Goal: Task Accomplishment & Management: Complete application form

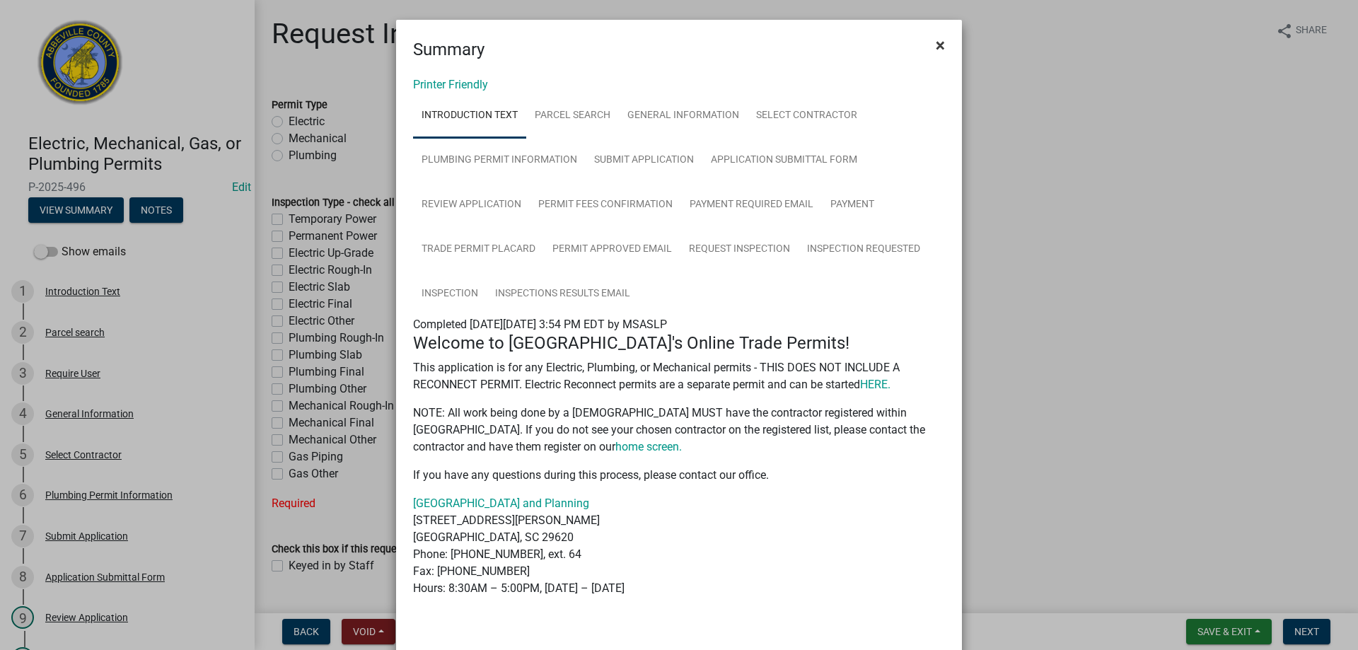
click at [936, 42] on span "×" at bounding box center [940, 45] width 9 height 20
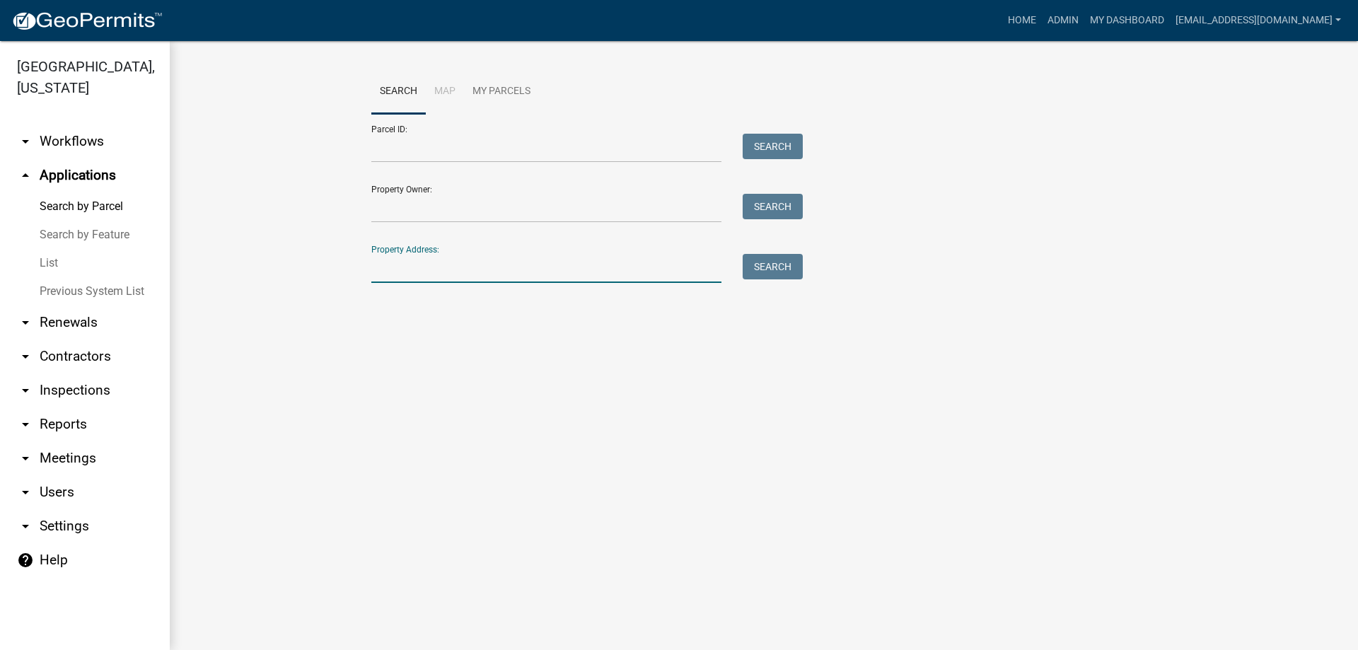
click at [455, 265] on input "Property Address:" at bounding box center [546, 268] width 350 height 29
type input "46 creekpoint"
click at [779, 260] on button "Search" at bounding box center [773, 266] width 60 height 25
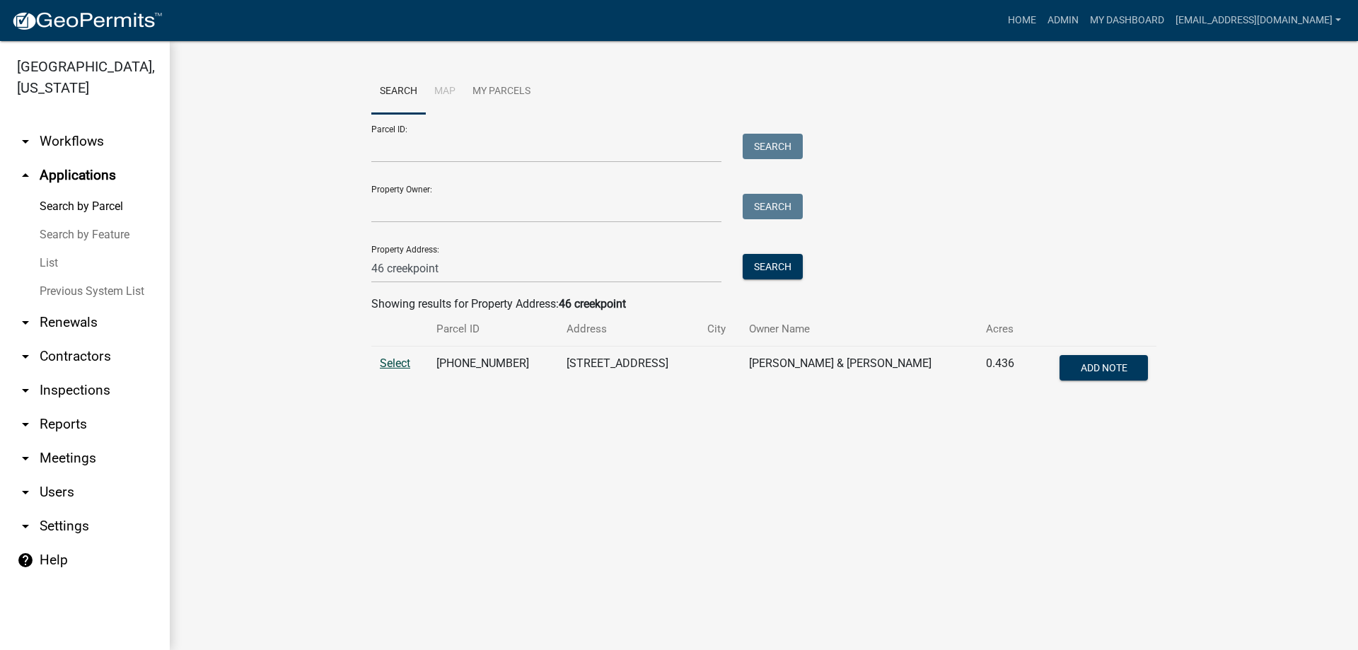
click at [397, 362] on span "Select" at bounding box center [395, 363] width 30 height 13
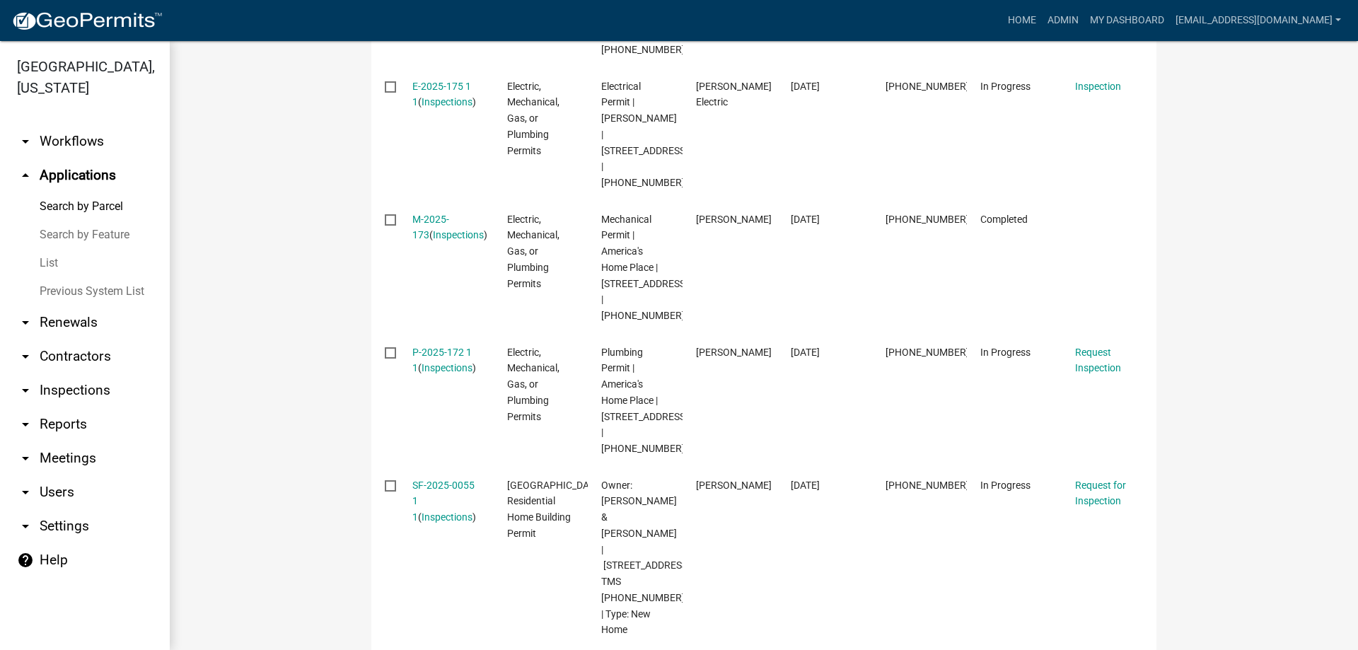
scroll to position [707, 0]
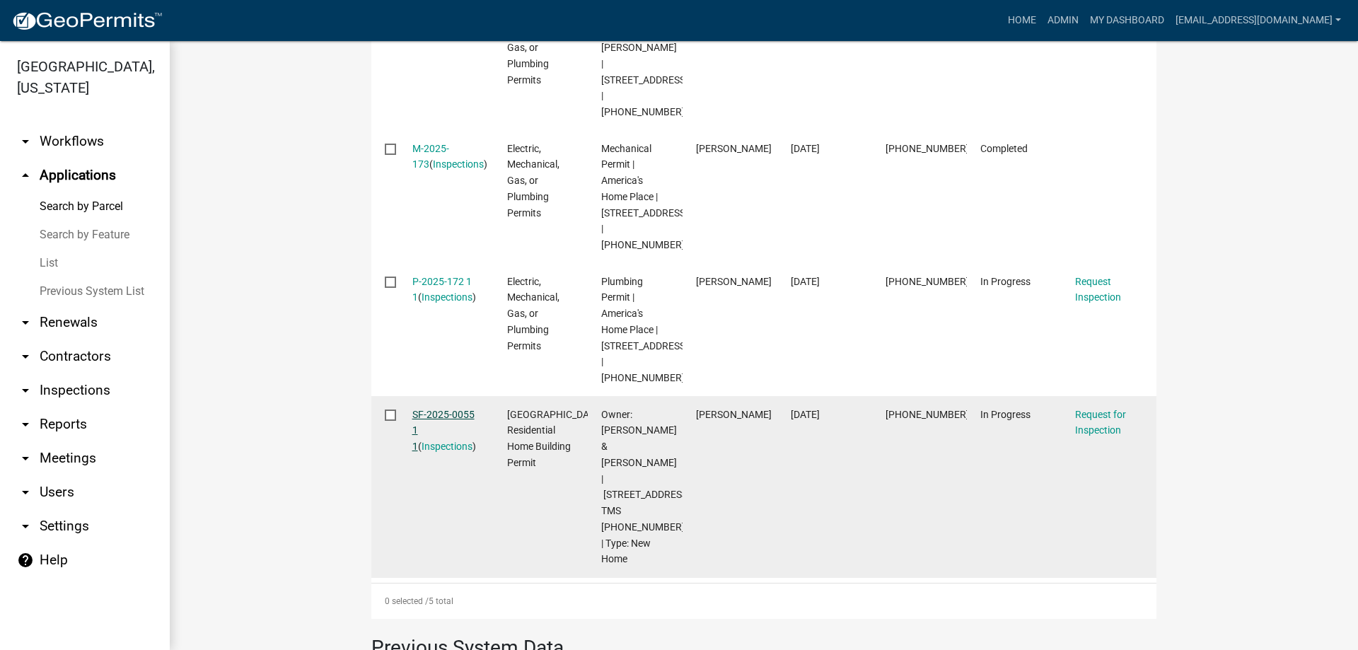
click at [430, 443] on link "SF-2025-0055 1 1" at bounding box center [443, 431] width 62 height 44
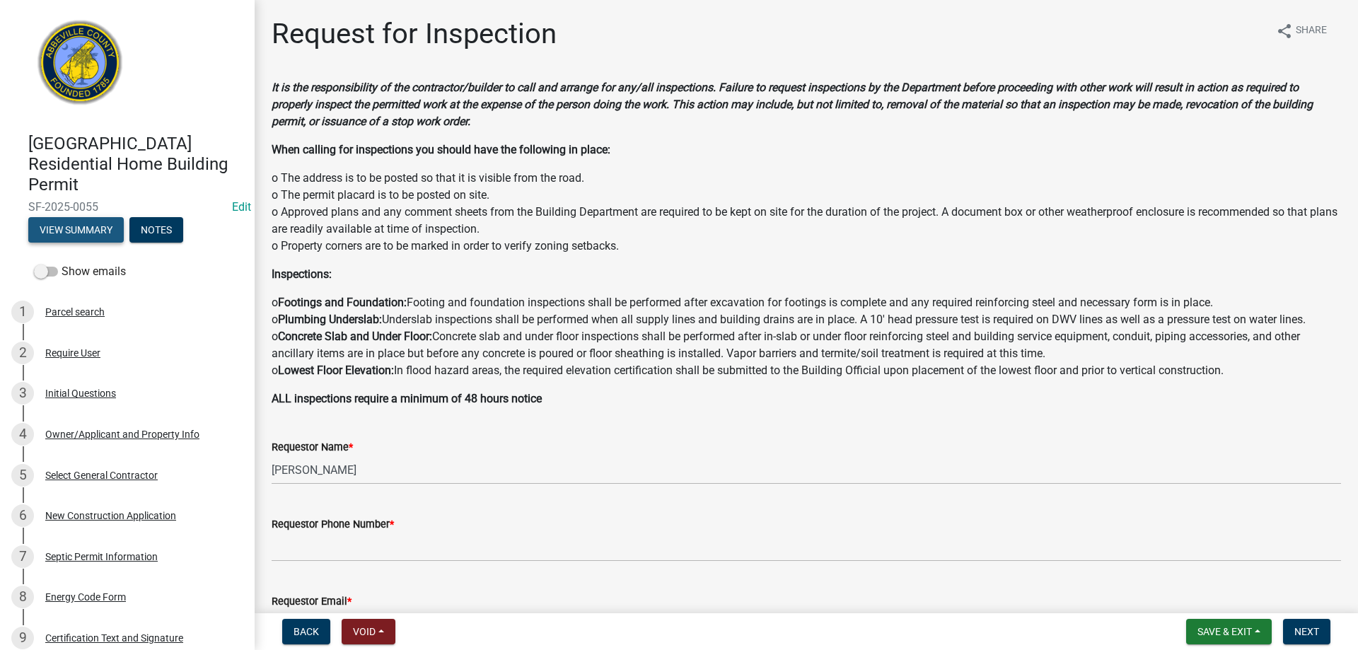
click at [79, 231] on button "View Summary" at bounding box center [75, 229] width 95 height 25
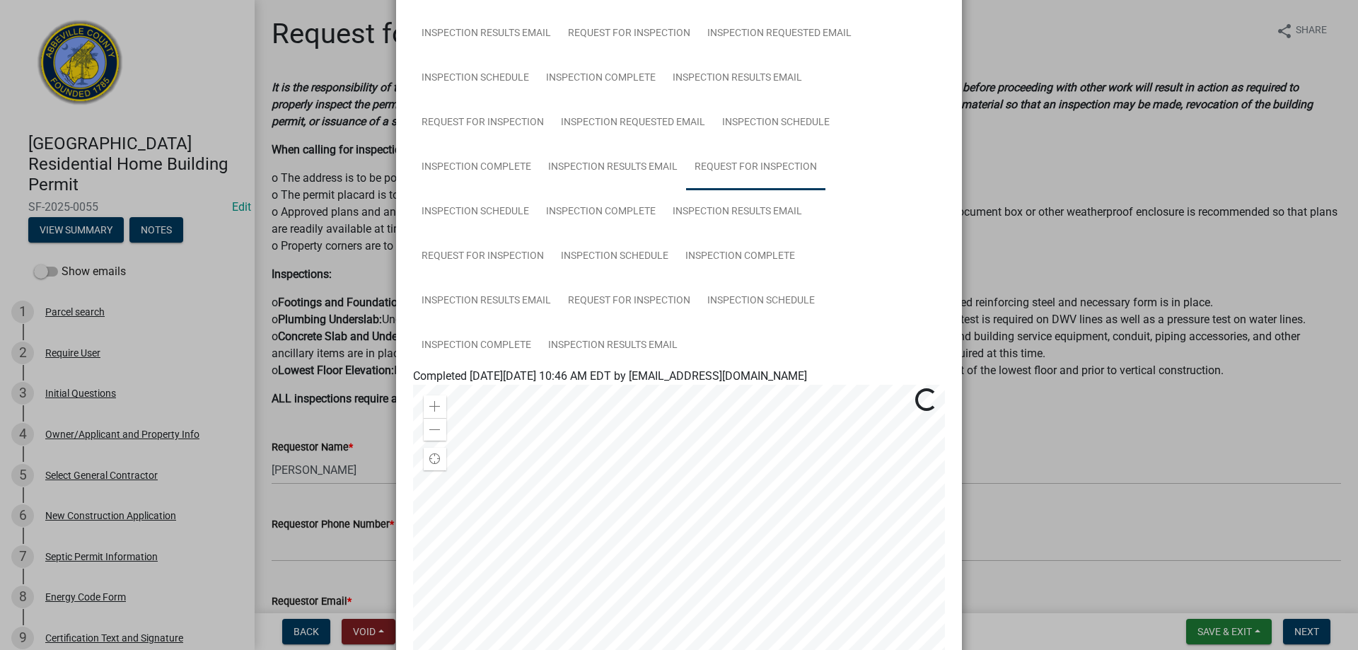
scroll to position [354, 0]
click at [461, 338] on link "Inspection Complete" at bounding box center [476, 341] width 127 height 45
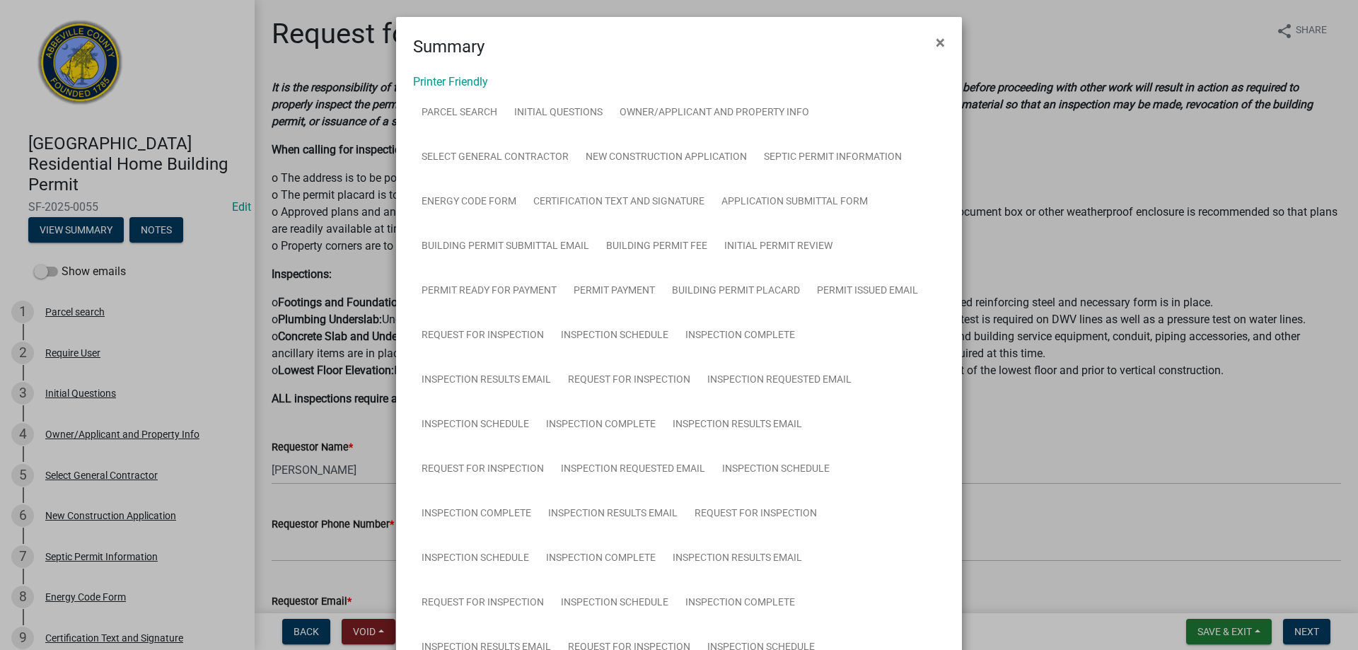
scroll to position [0, 0]
click at [936, 43] on span "×" at bounding box center [940, 45] width 9 height 20
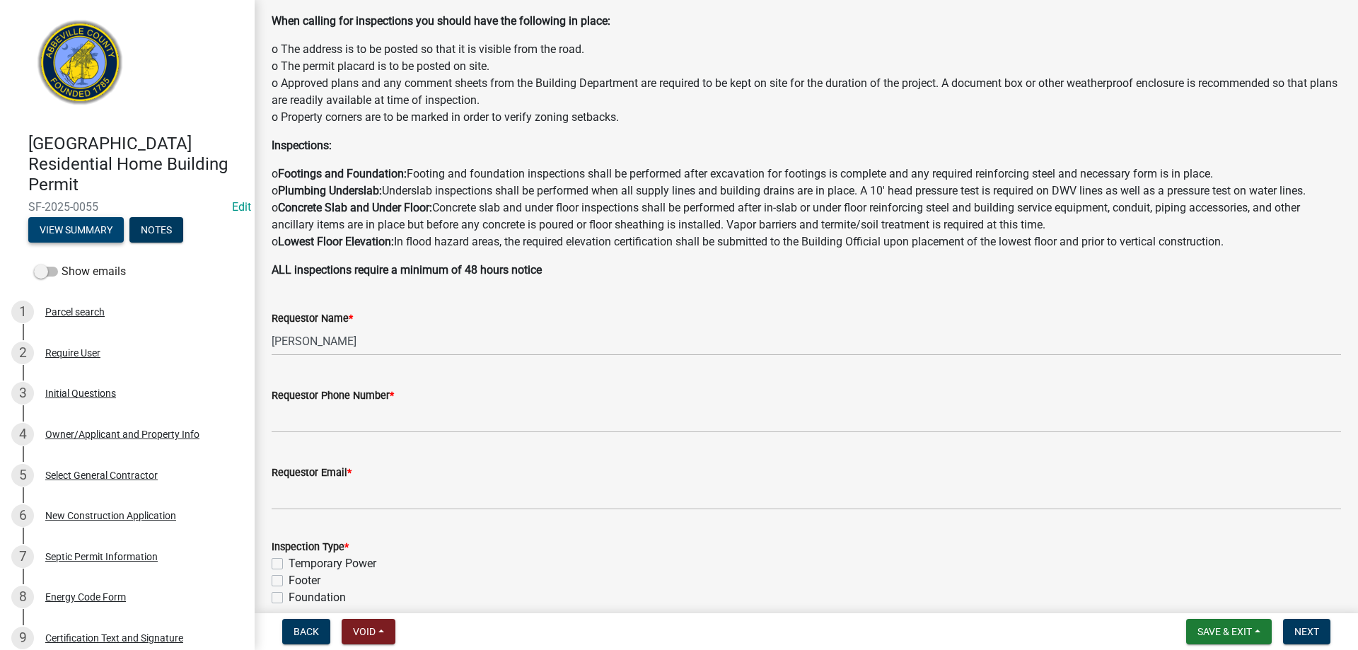
scroll to position [354, 0]
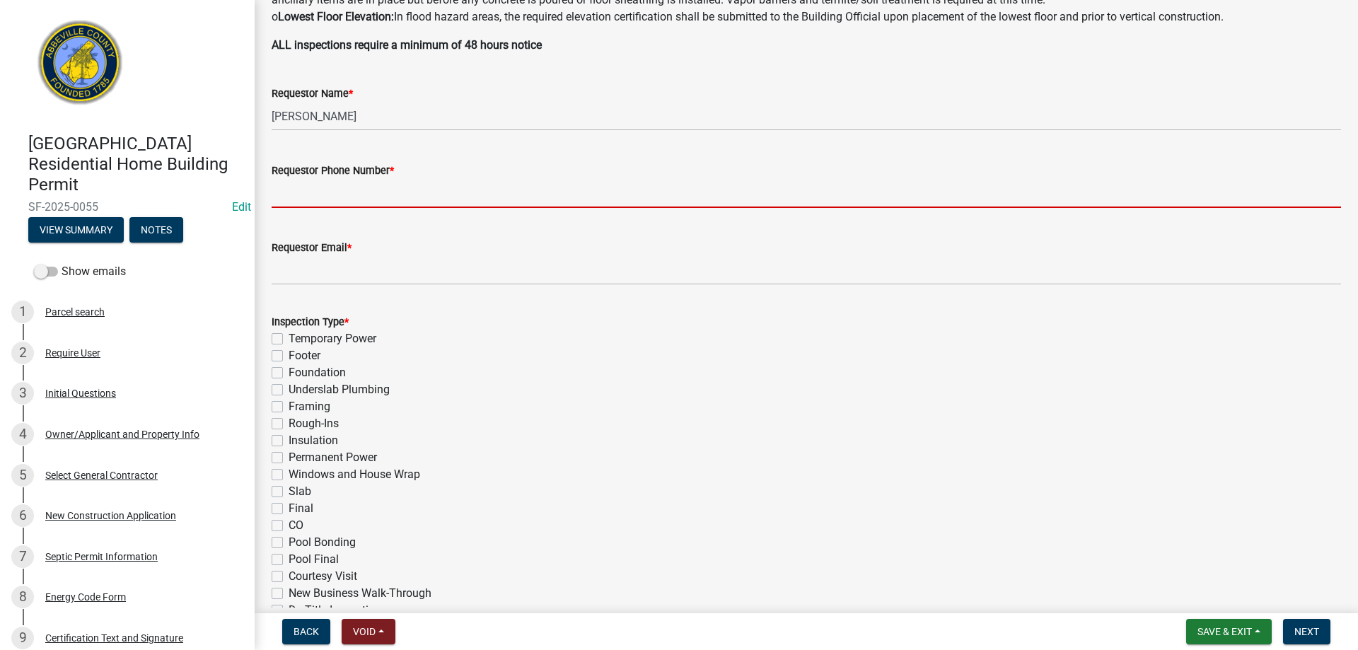
click at [325, 190] on input "Requestor Phone Number *" at bounding box center [807, 193] width 1070 height 29
type input "8643789750"
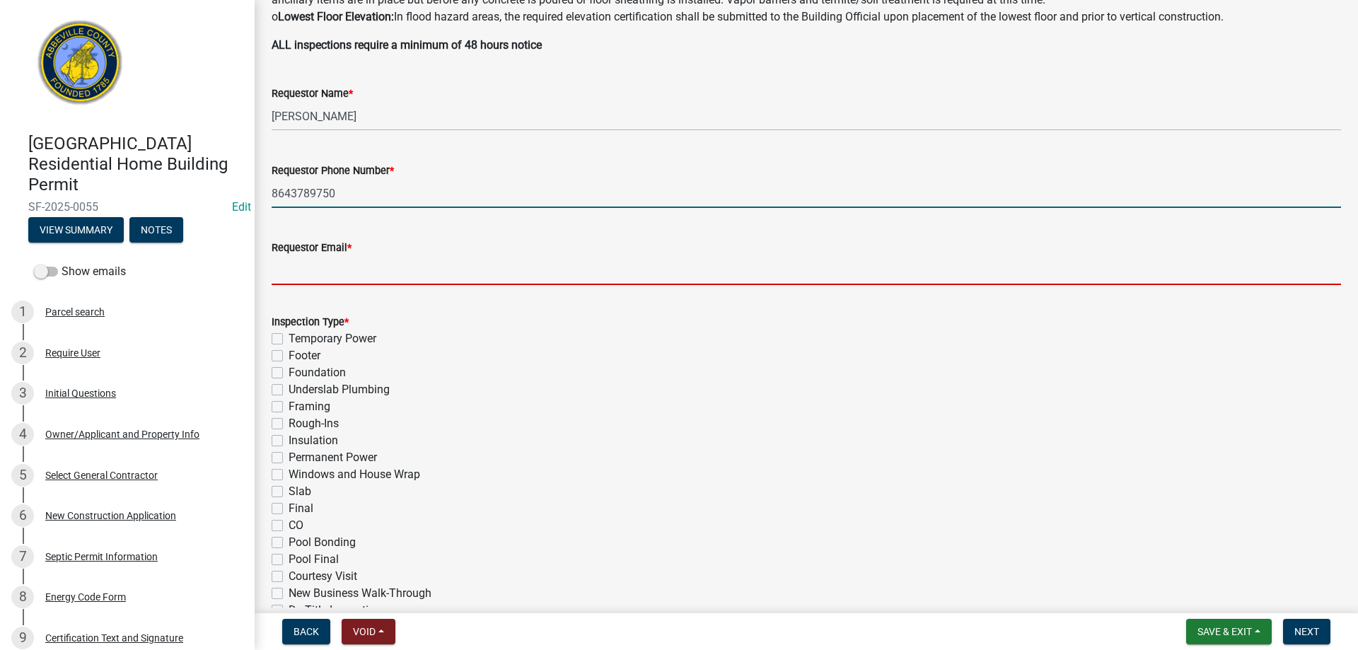
type input "[EMAIL_ADDRESS][DOMAIN_NAME]"
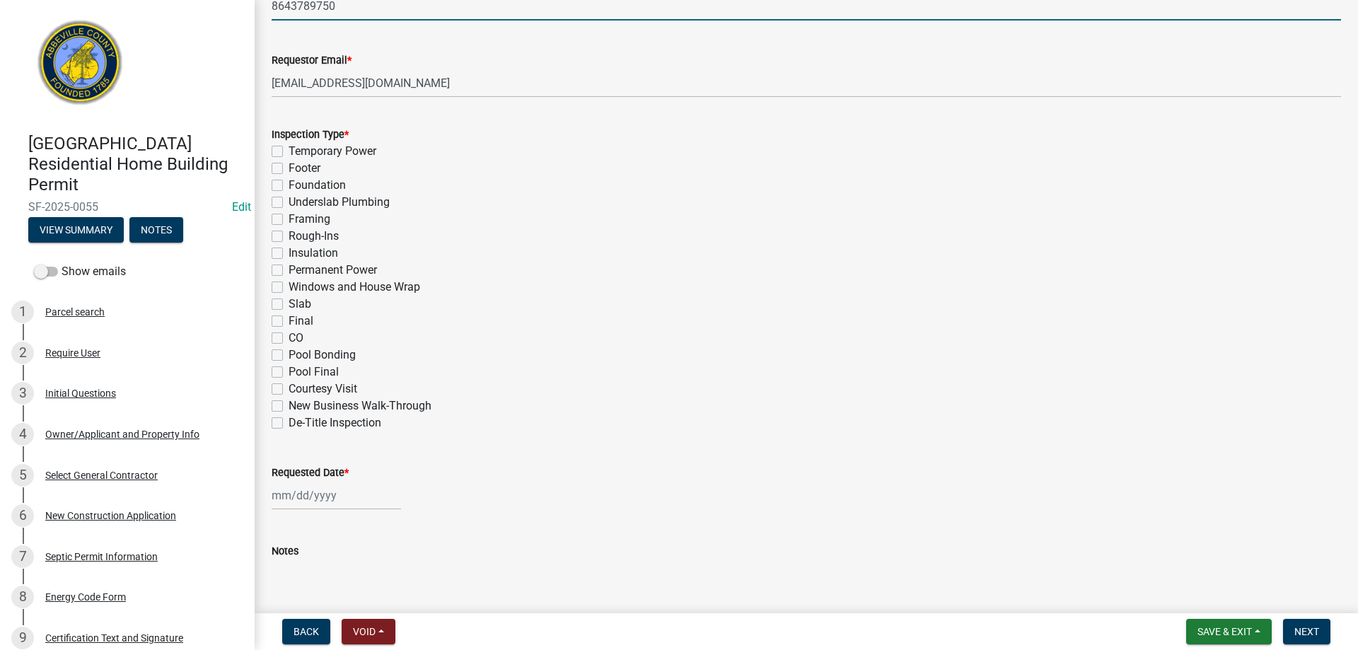
scroll to position [566, 0]
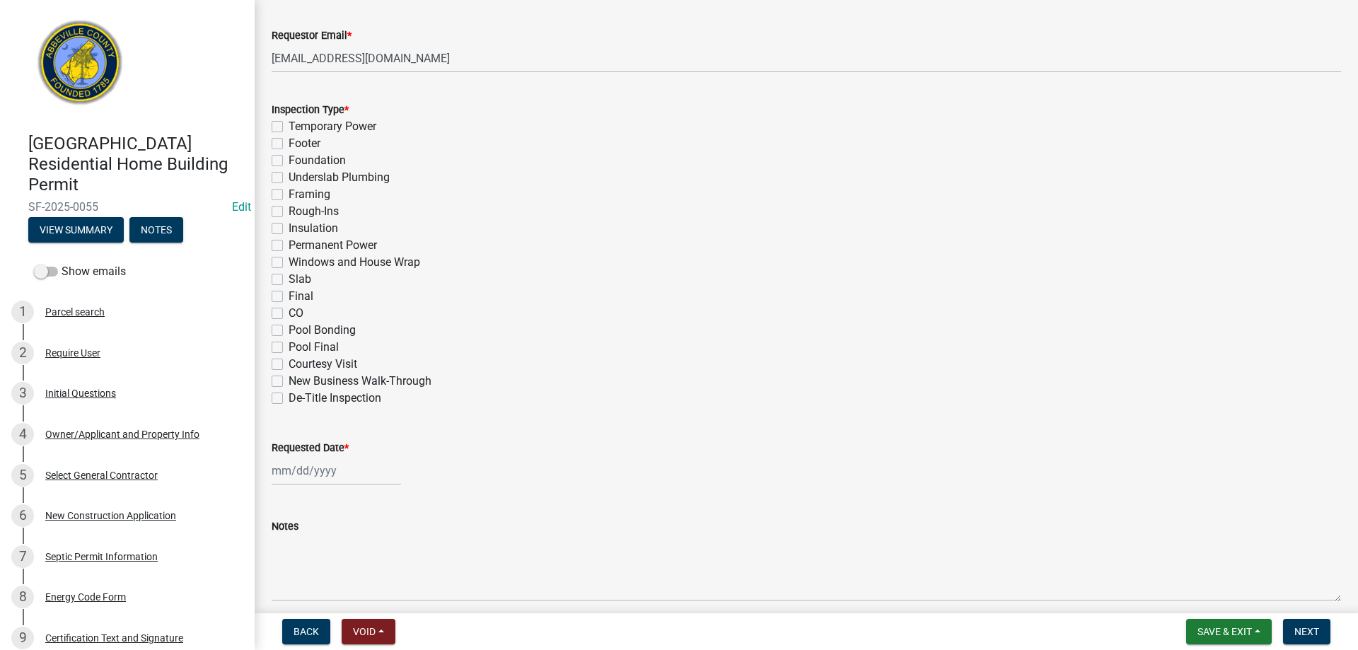
click at [289, 297] on label "Final" at bounding box center [301, 296] width 25 height 17
click at [289, 297] on input "Final" at bounding box center [293, 292] width 9 height 9
checkbox input "true"
checkbox input "false"
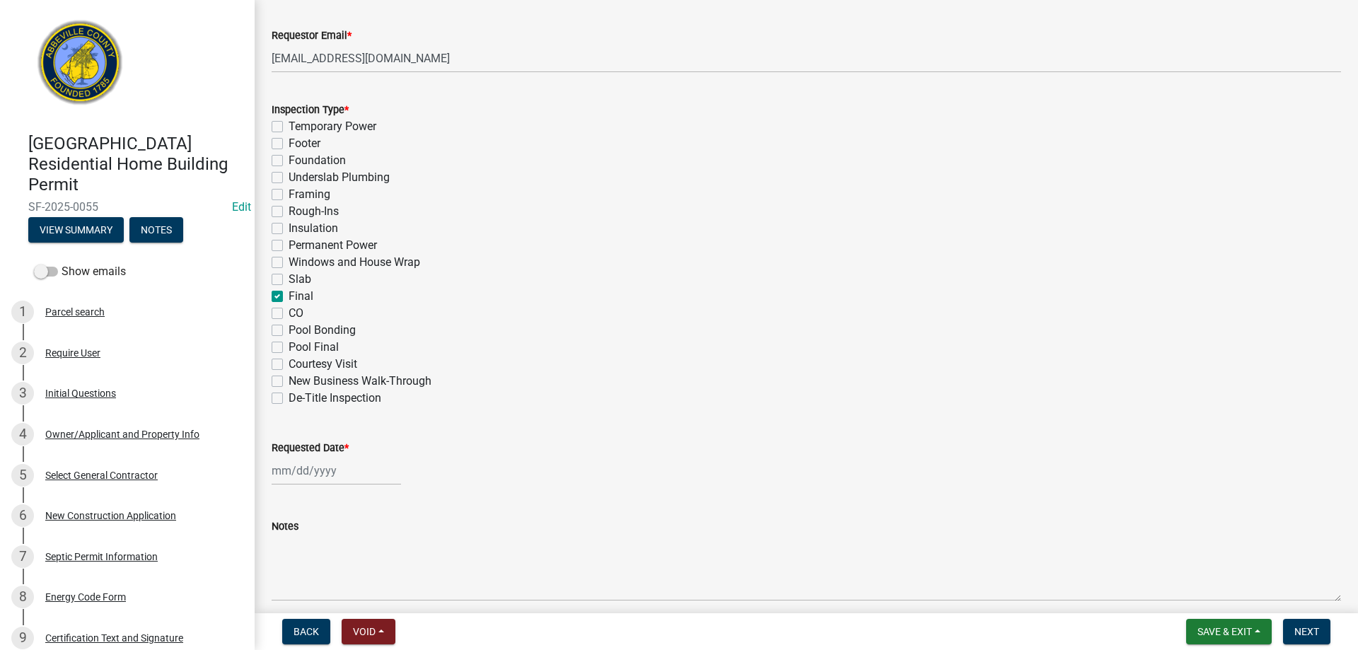
checkbox input "false"
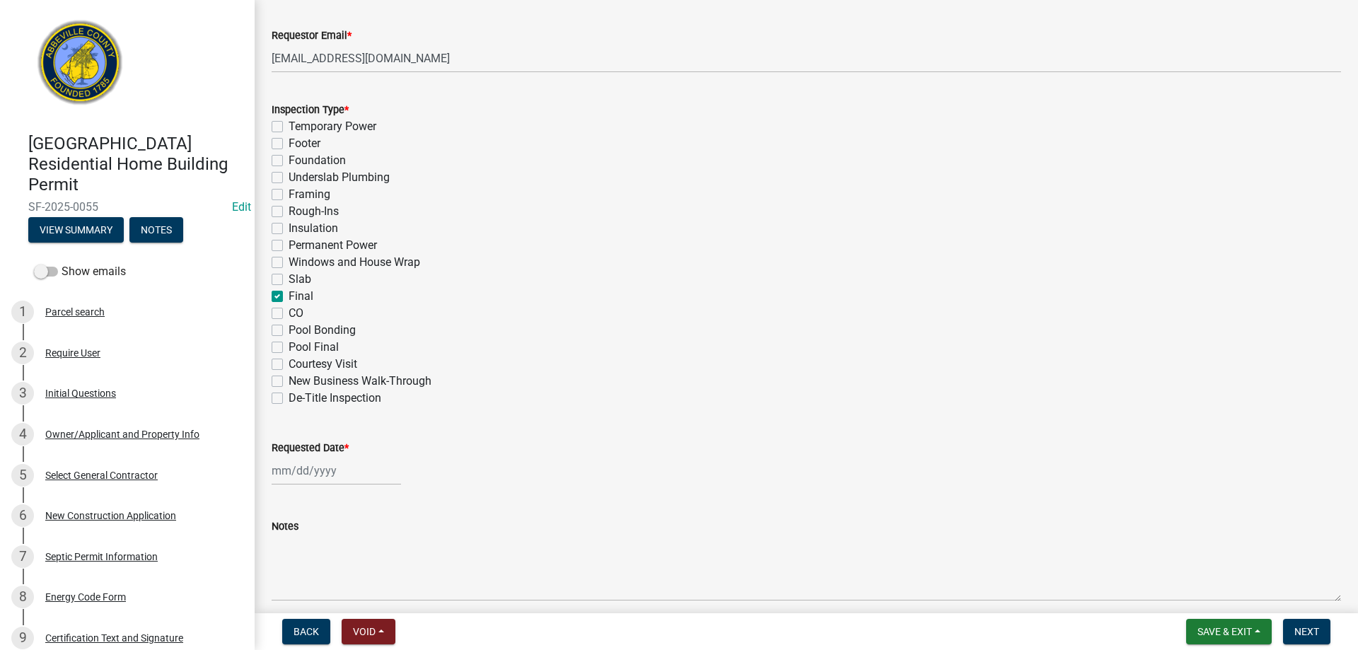
checkbox input "false"
checkbox input "true"
checkbox input "false"
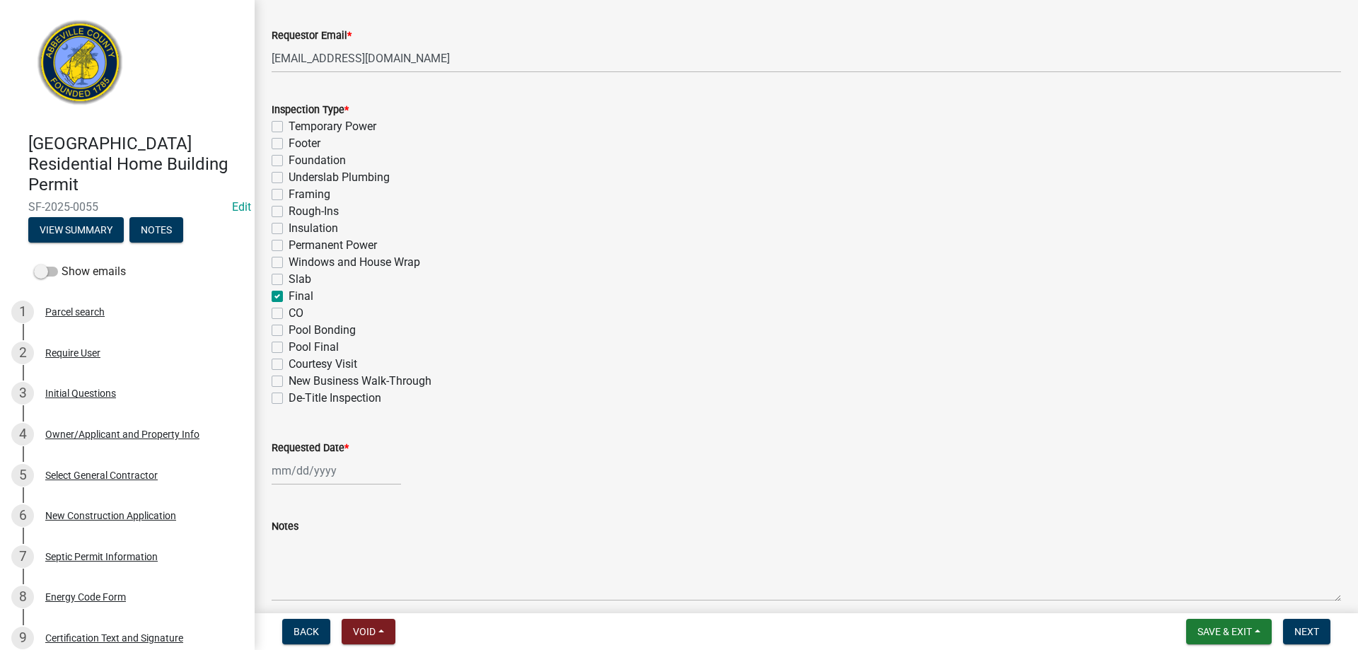
checkbox input "false"
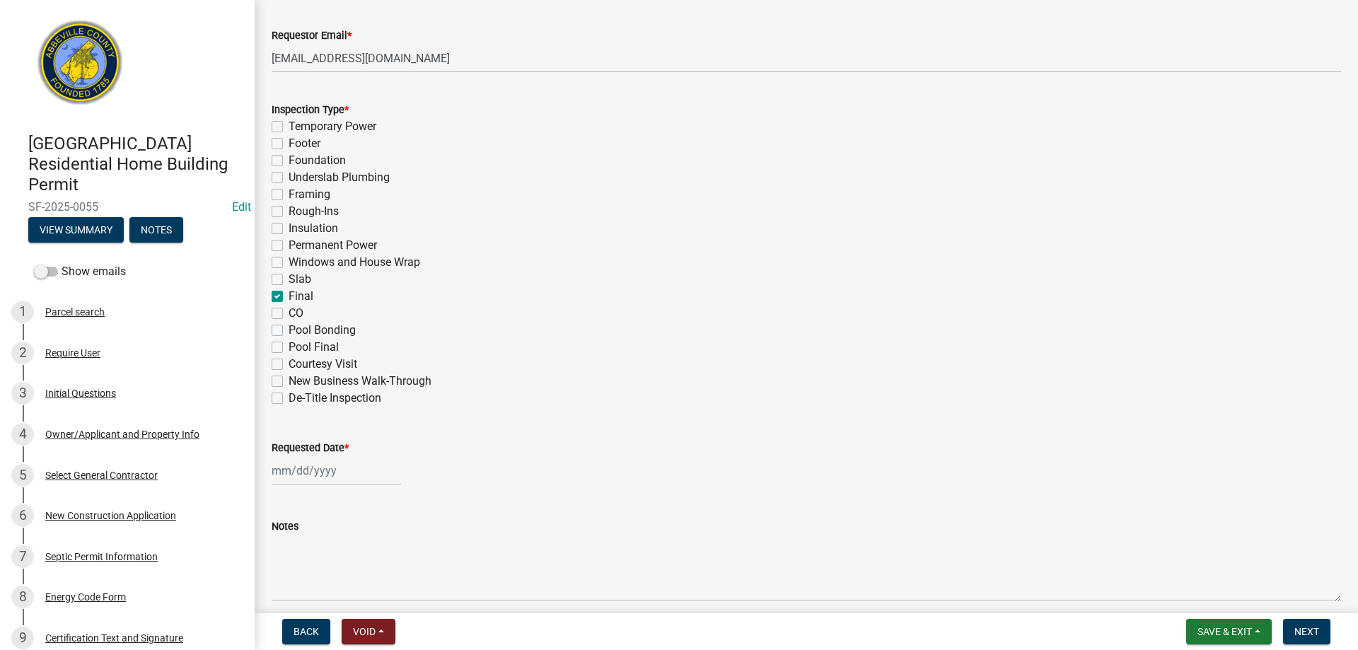
click at [289, 315] on label "CO" at bounding box center [296, 313] width 15 height 17
click at [289, 314] on input "CO" at bounding box center [293, 309] width 9 height 9
checkbox input "true"
checkbox input "false"
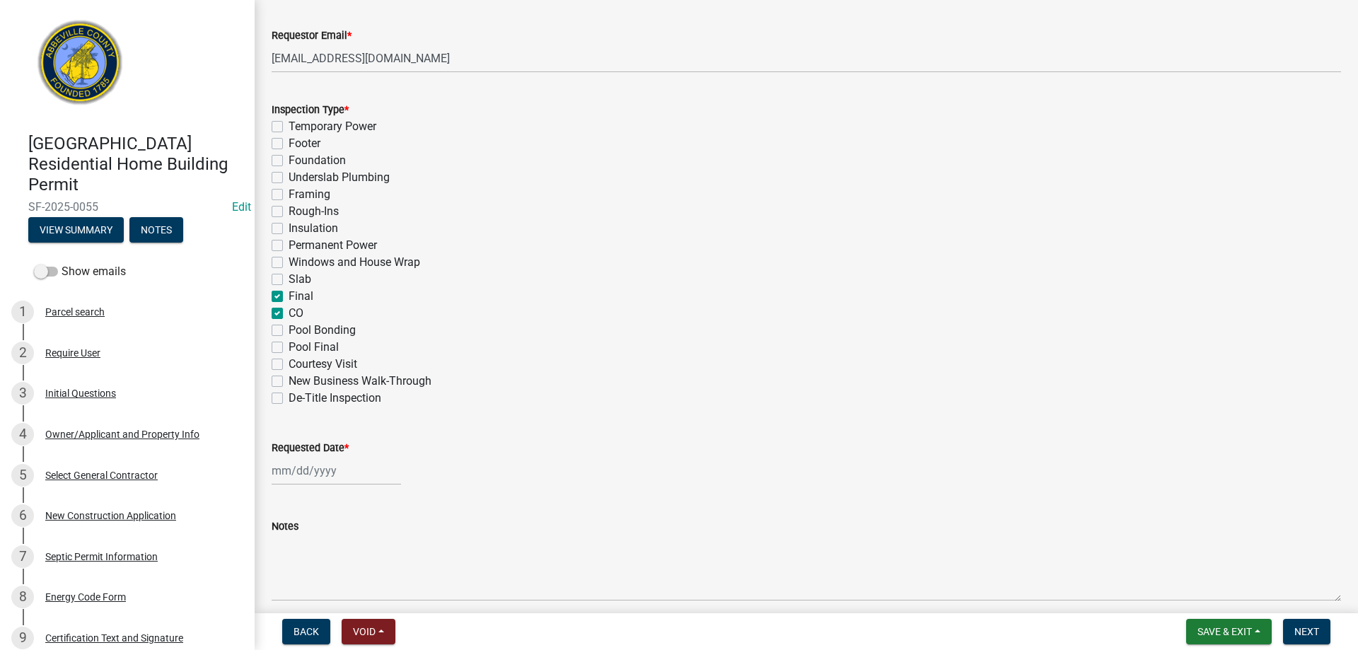
checkbox input "false"
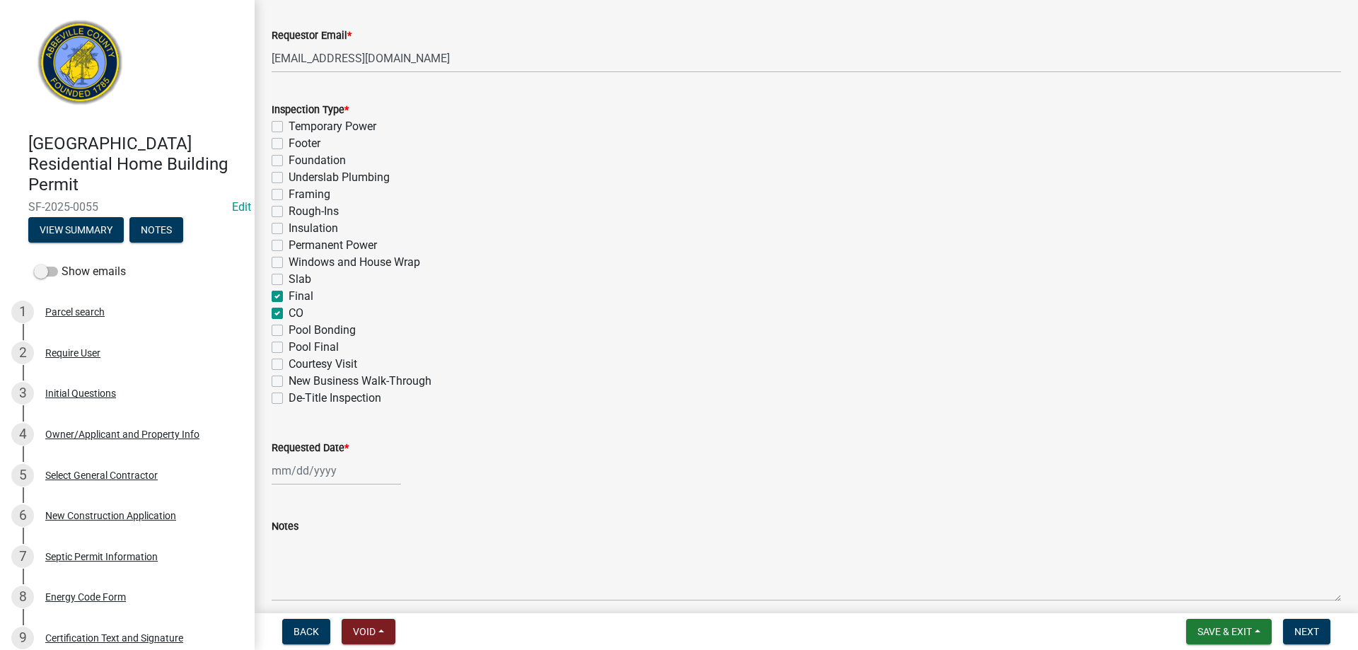
checkbox input "false"
checkbox input "true"
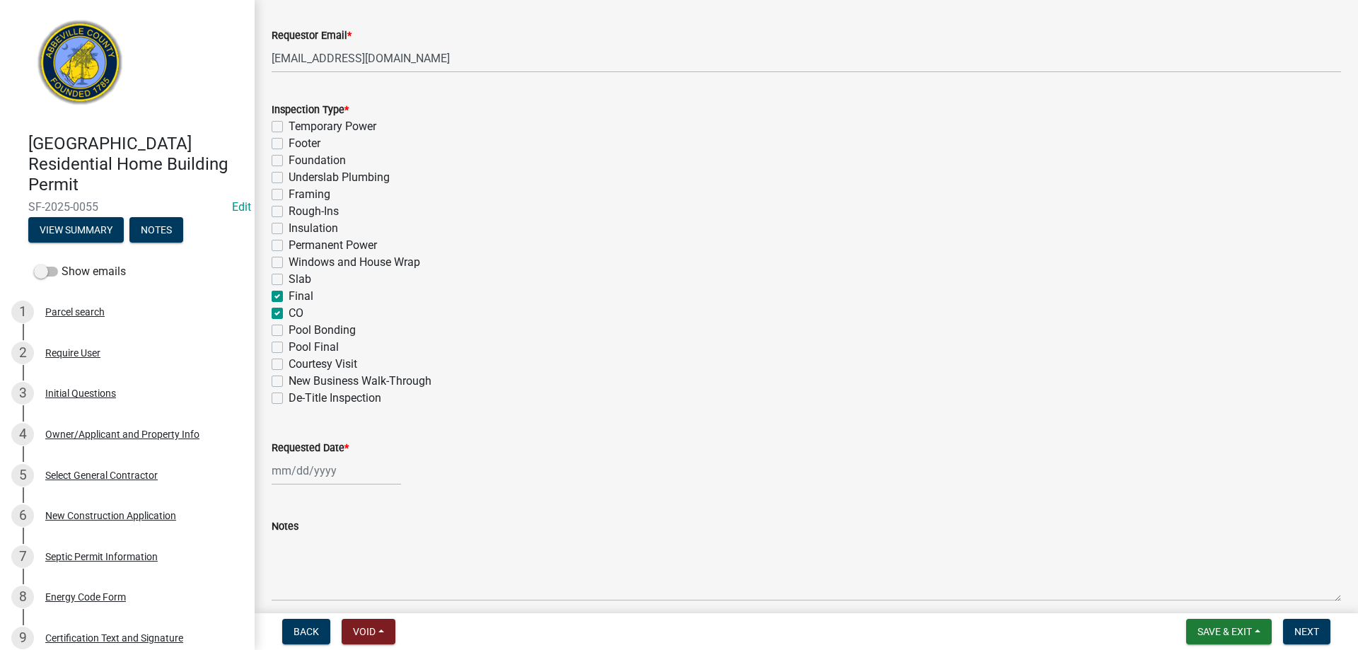
checkbox input "false"
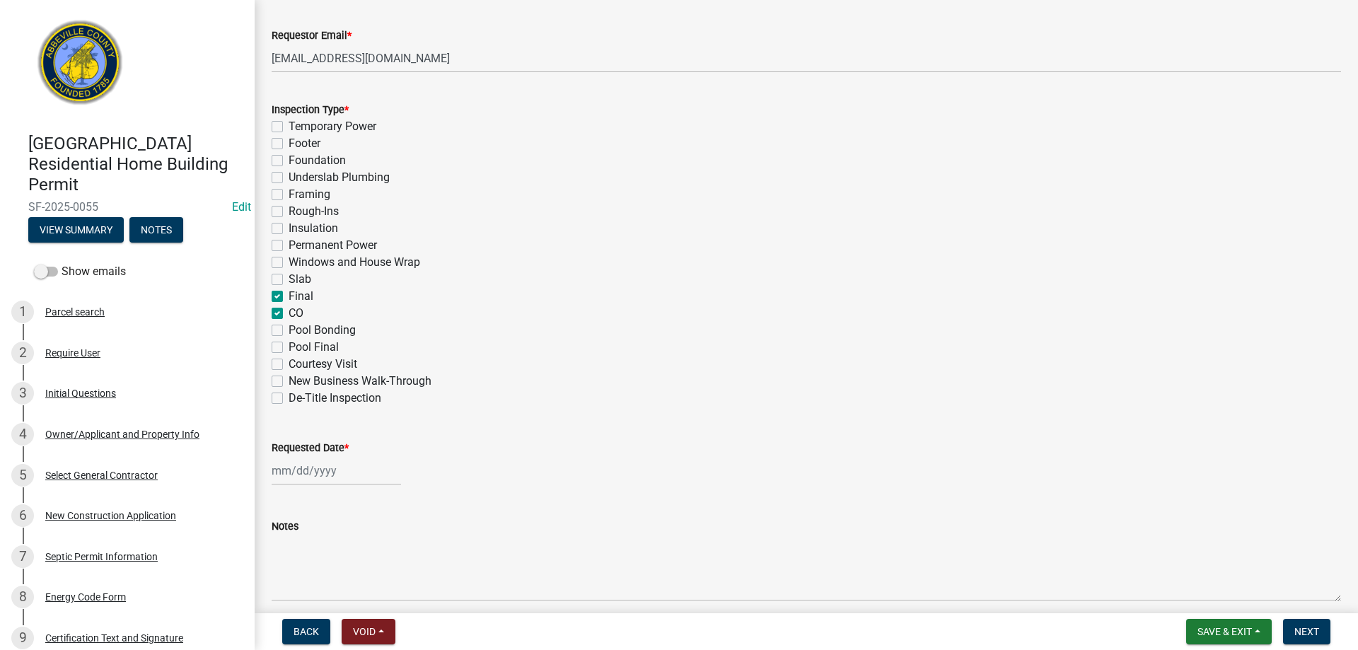
scroll to position [690, 0]
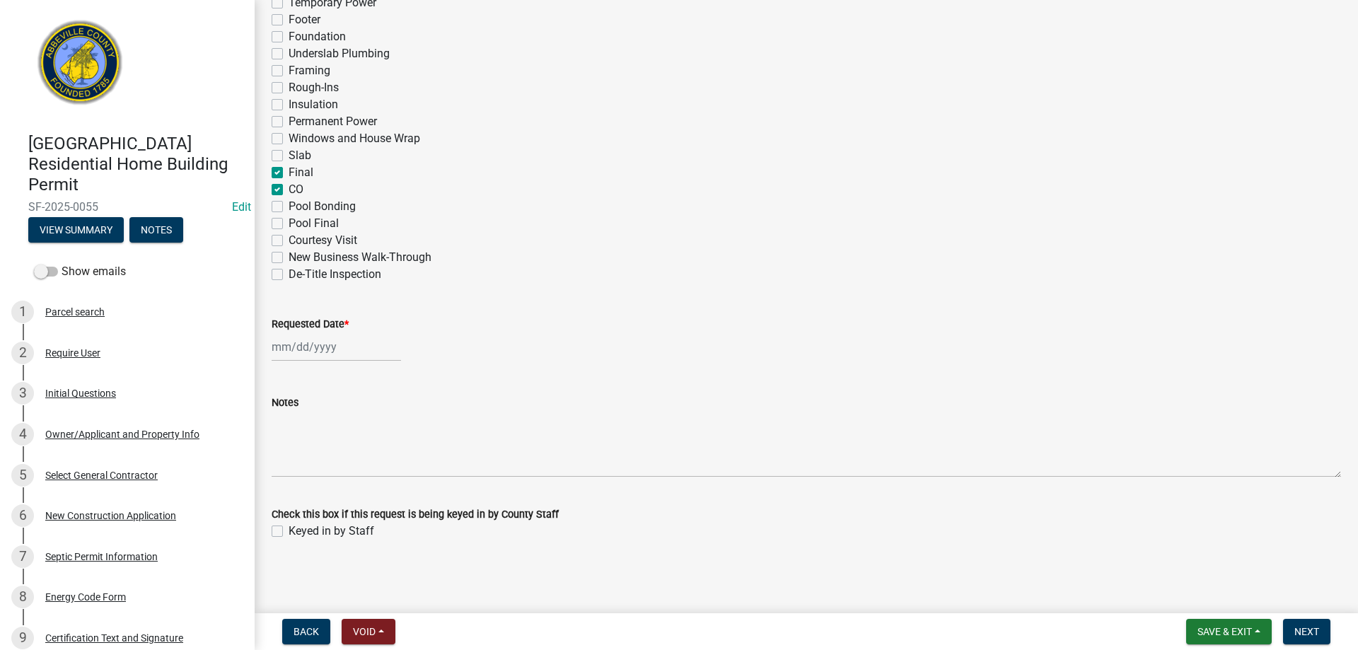
click at [314, 352] on div at bounding box center [336, 346] width 129 height 29
select select "10"
select select "2025"
click at [333, 463] on div "15" at bounding box center [331, 467] width 23 height 23
type input "[DATE]"
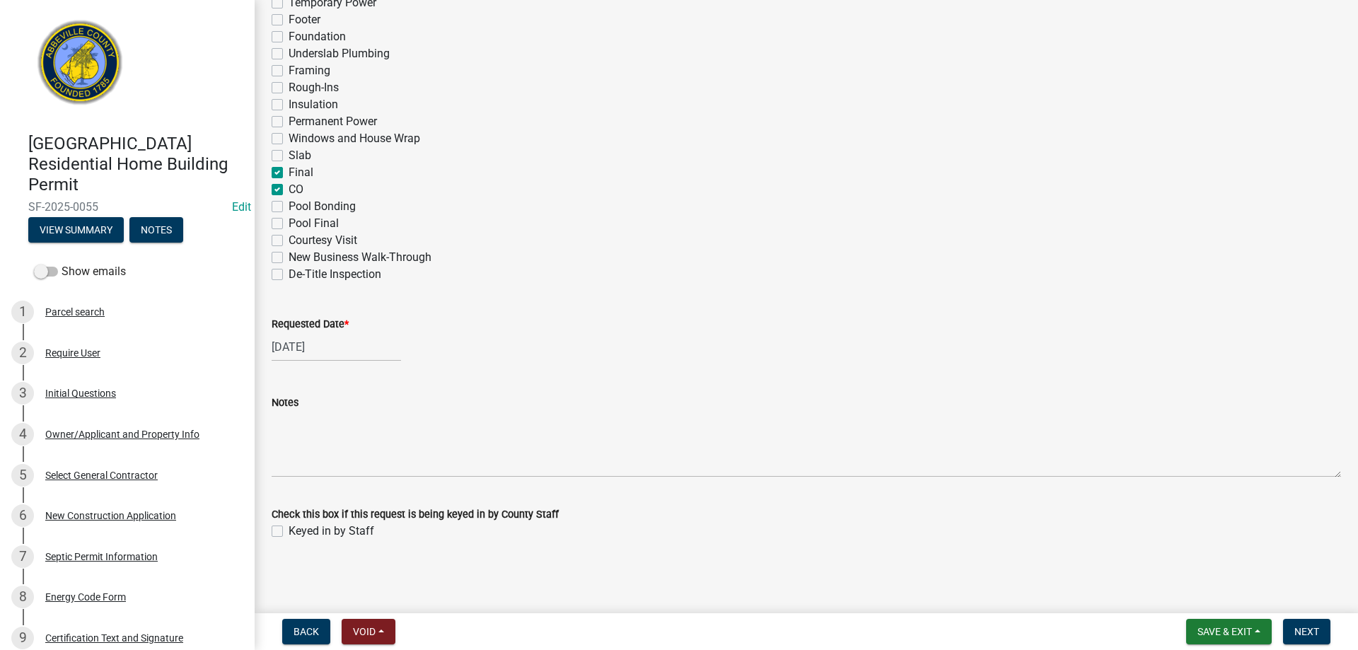
click at [289, 534] on label "Keyed in by Staff" at bounding box center [332, 531] width 86 height 17
click at [289, 532] on input "Keyed in by Staff" at bounding box center [293, 527] width 9 height 9
checkbox input "true"
click at [1308, 627] on span "Next" at bounding box center [1307, 631] width 25 height 11
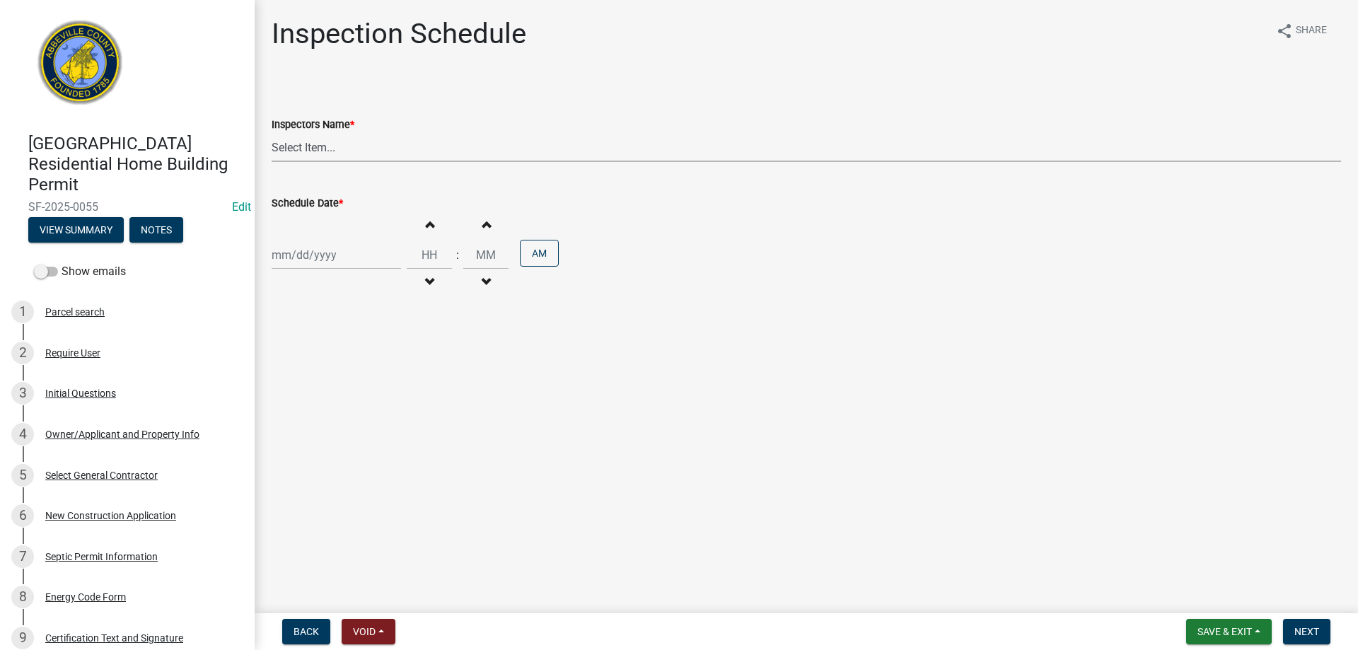
click at [287, 149] on select "Select Item... [EMAIL_ADDRESS][DOMAIN_NAME] ([PERSON_NAME]) [EMAIL_ADDRESS][DOM…" at bounding box center [807, 147] width 1070 height 29
select select "896ec84b-7942-43b9-a78d-4f1554b7930c"
click at [272, 133] on select "Select Item... [EMAIL_ADDRESS][DOMAIN_NAME] ([PERSON_NAME]) [EMAIL_ADDRESS][DOM…" at bounding box center [807, 147] width 1070 height 29
click at [318, 248] on div at bounding box center [336, 255] width 129 height 29
select select "10"
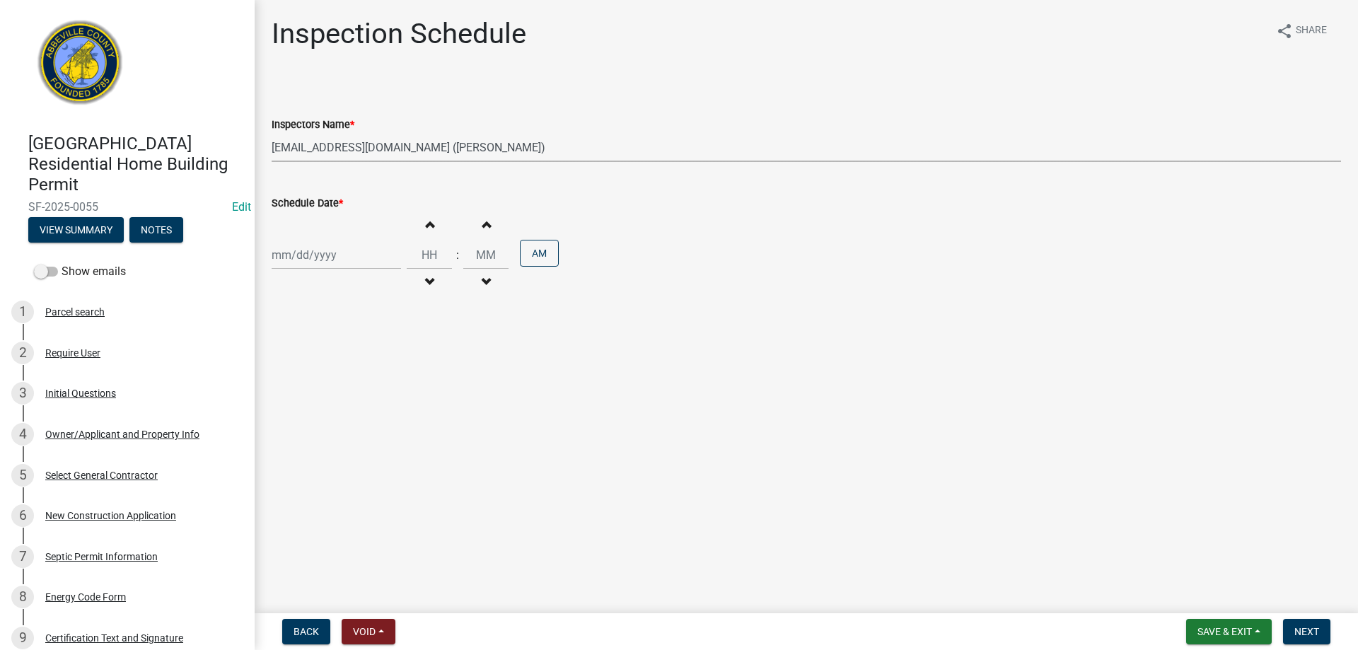
select select "2025"
click at [329, 375] on div "15" at bounding box center [331, 375] width 23 height 23
type input "[DATE]"
click at [533, 256] on button "AM" at bounding box center [539, 253] width 39 height 27
type input "12"
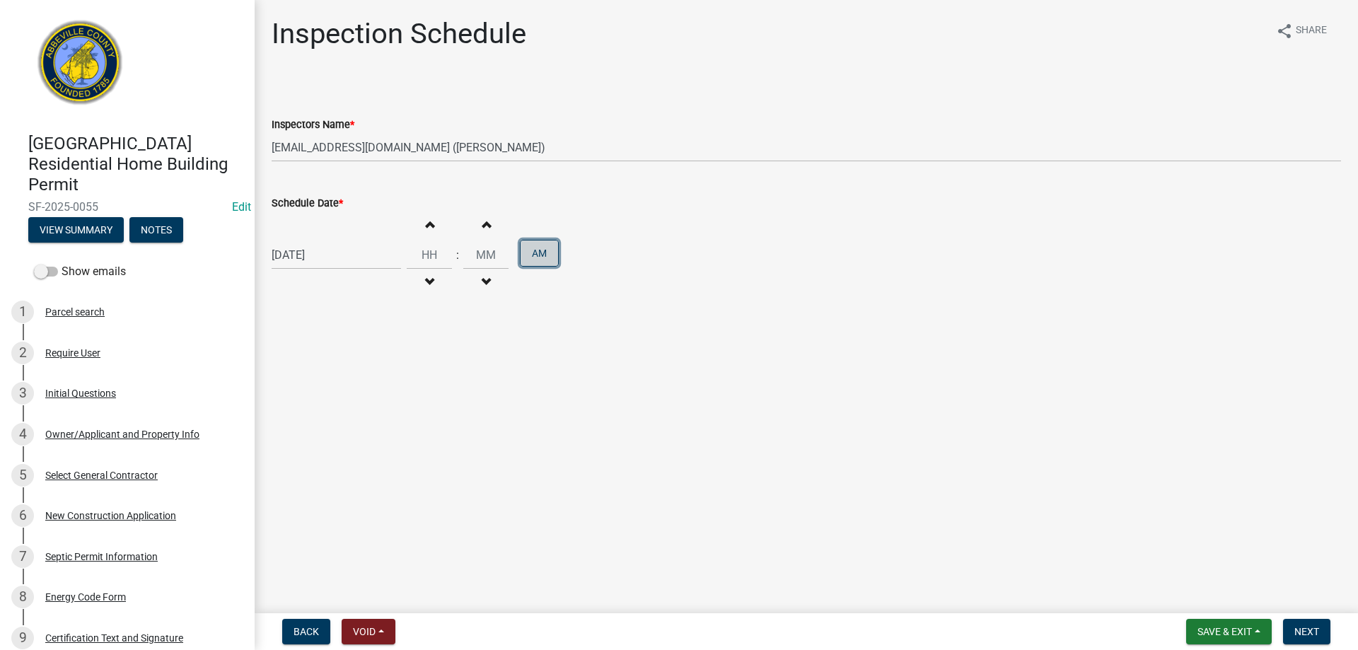
type input "00"
click at [1305, 630] on span "Next" at bounding box center [1307, 631] width 25 height 11
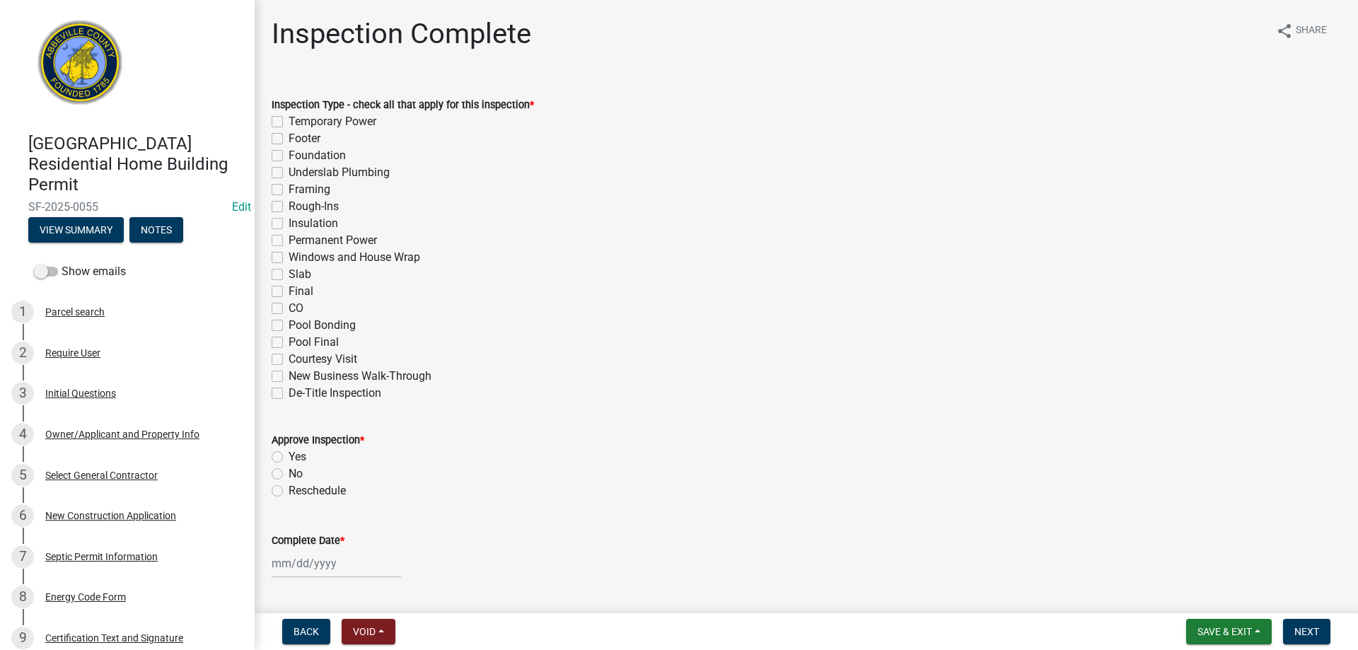
click at [289, 291] on label "Final" at bounding box center [301, 291] width 25 height 17
click at [289, 291] on input "Final" at bounding box center [293, 287] width 9 height 9
checkbox input "true"
checkbox input "false"
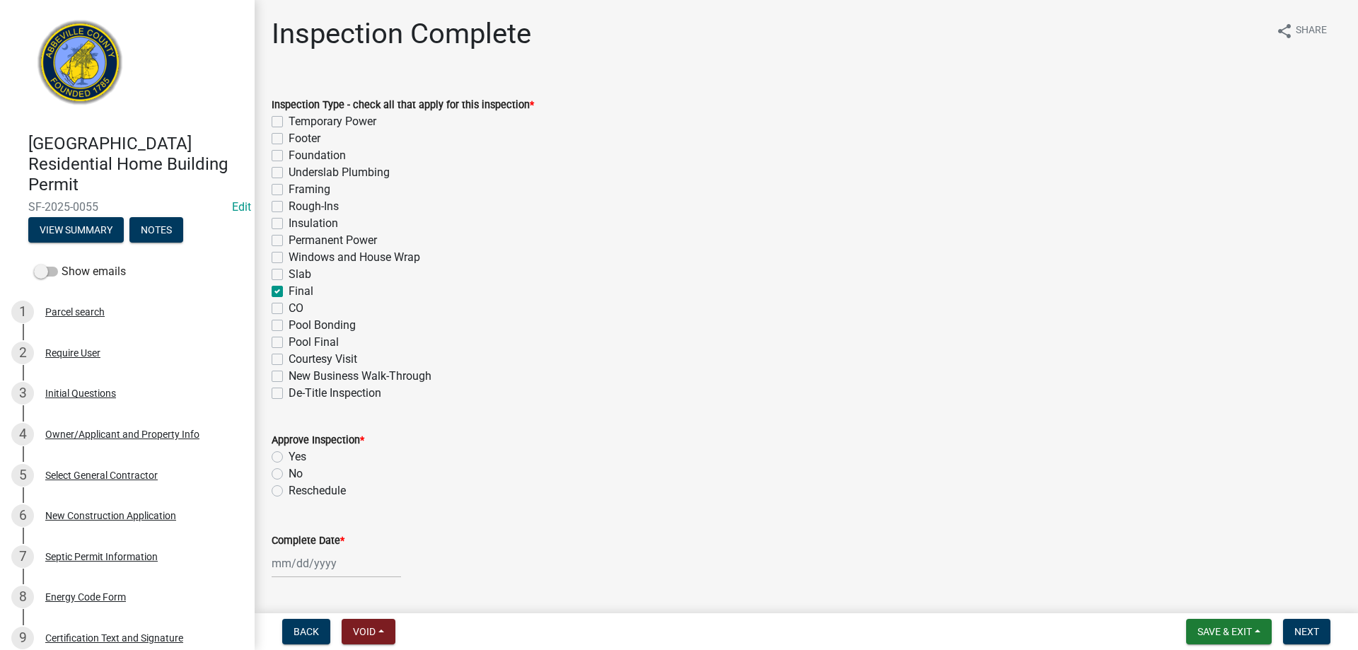
checkbox input "false"
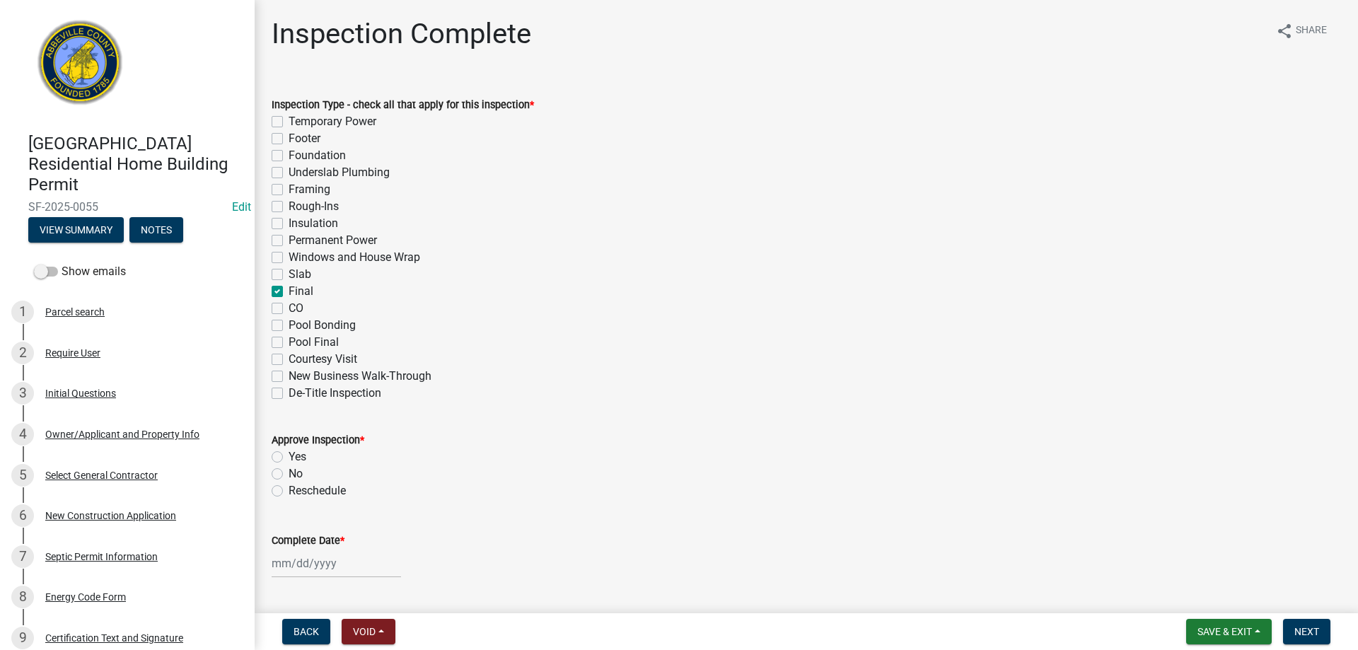
checkbox input "false"
checkbox input "true"
checkbox input "false"
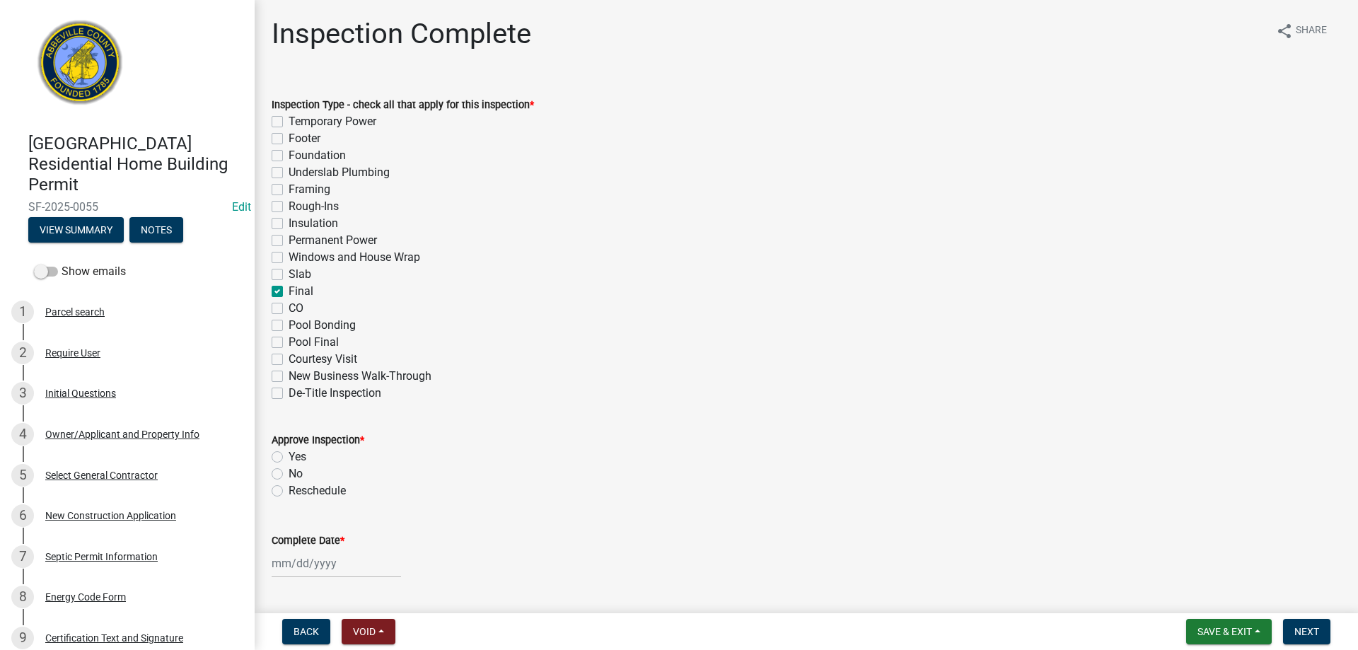
checkbox input "false"
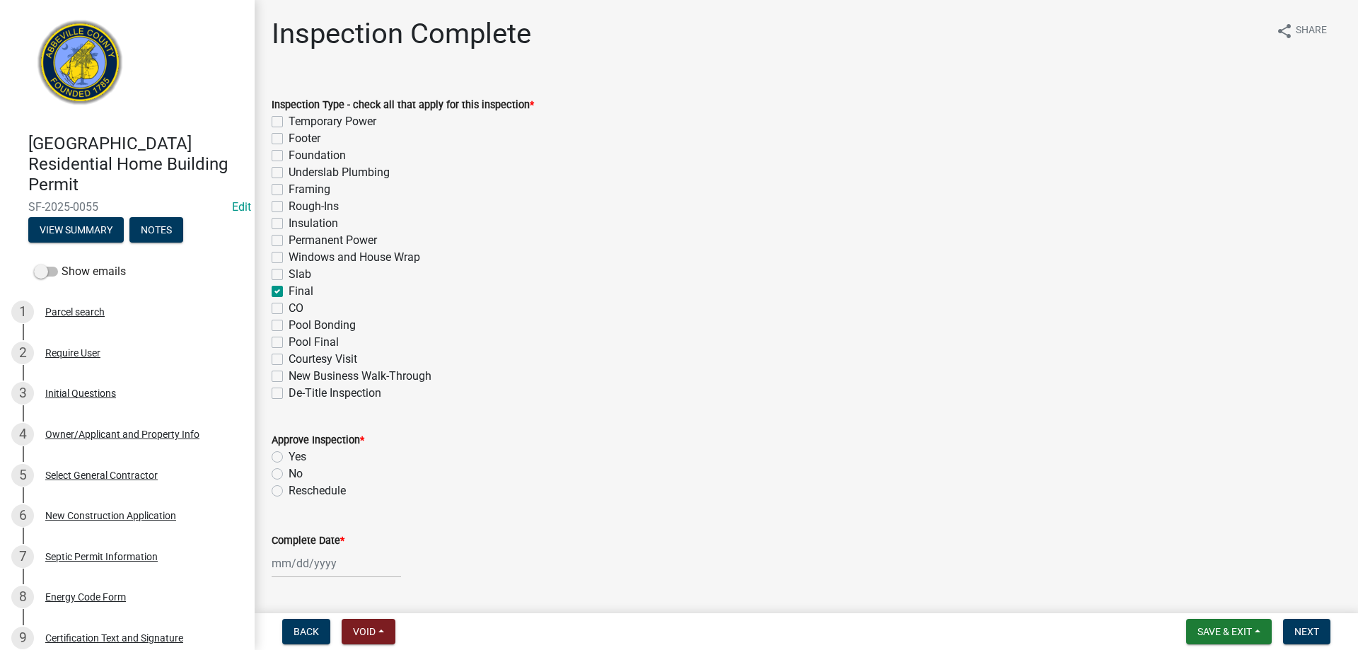
click at [289, 310] on label "CO" at bounding box center [296, 308] width 15 height 17
click at [289, 309] on input "CO" at bounding box center [293, 304] width 9 height 9
checkbox input "true"
checkbox input "false"
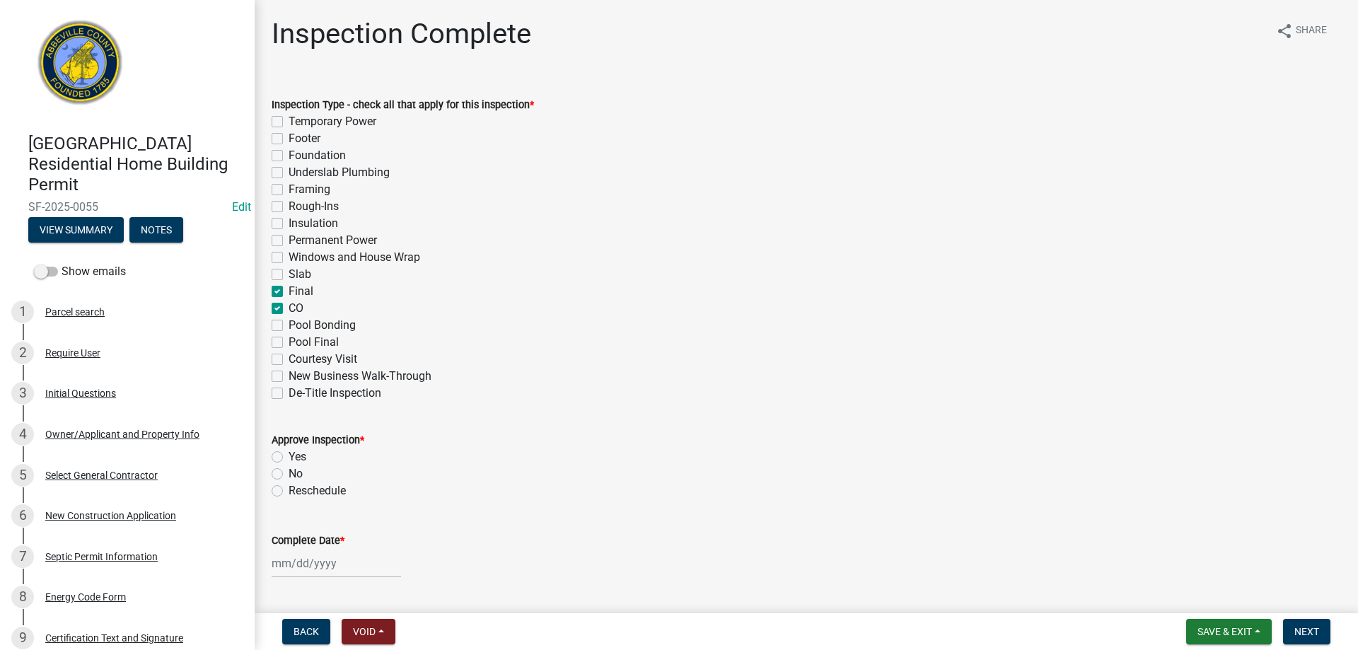
checkbox input "false"
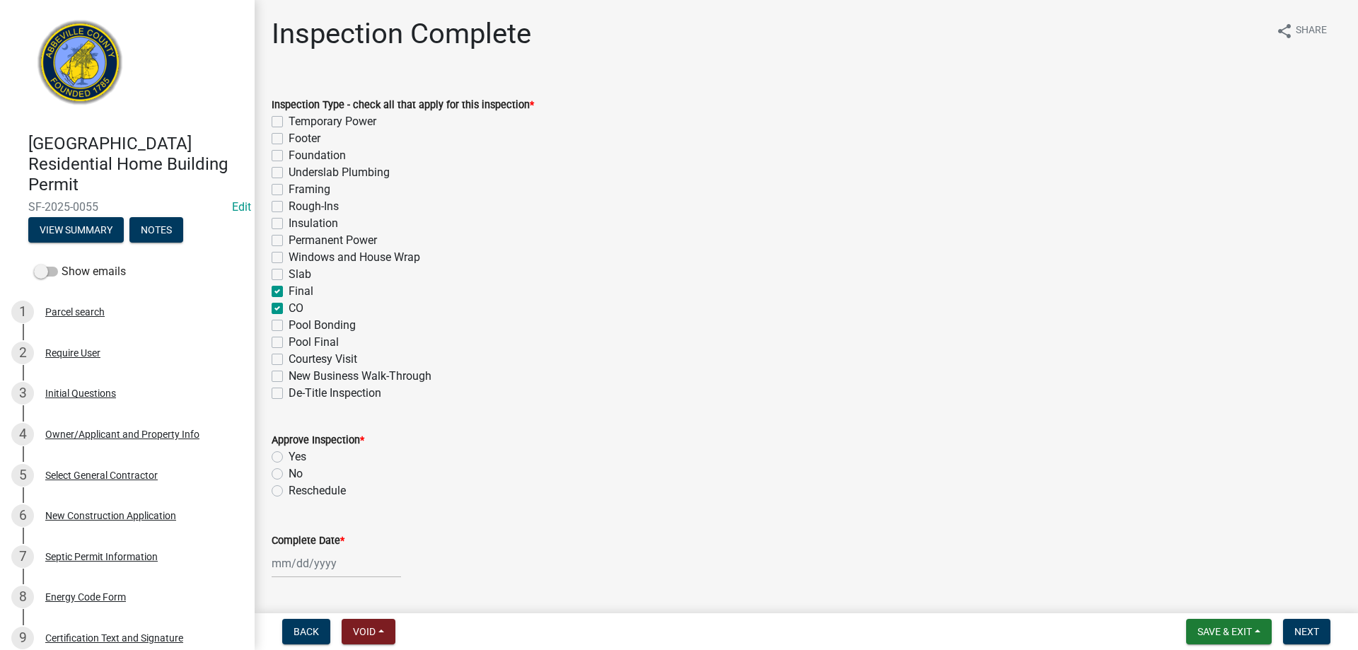
checkbox input "false"
checkbox input "true"
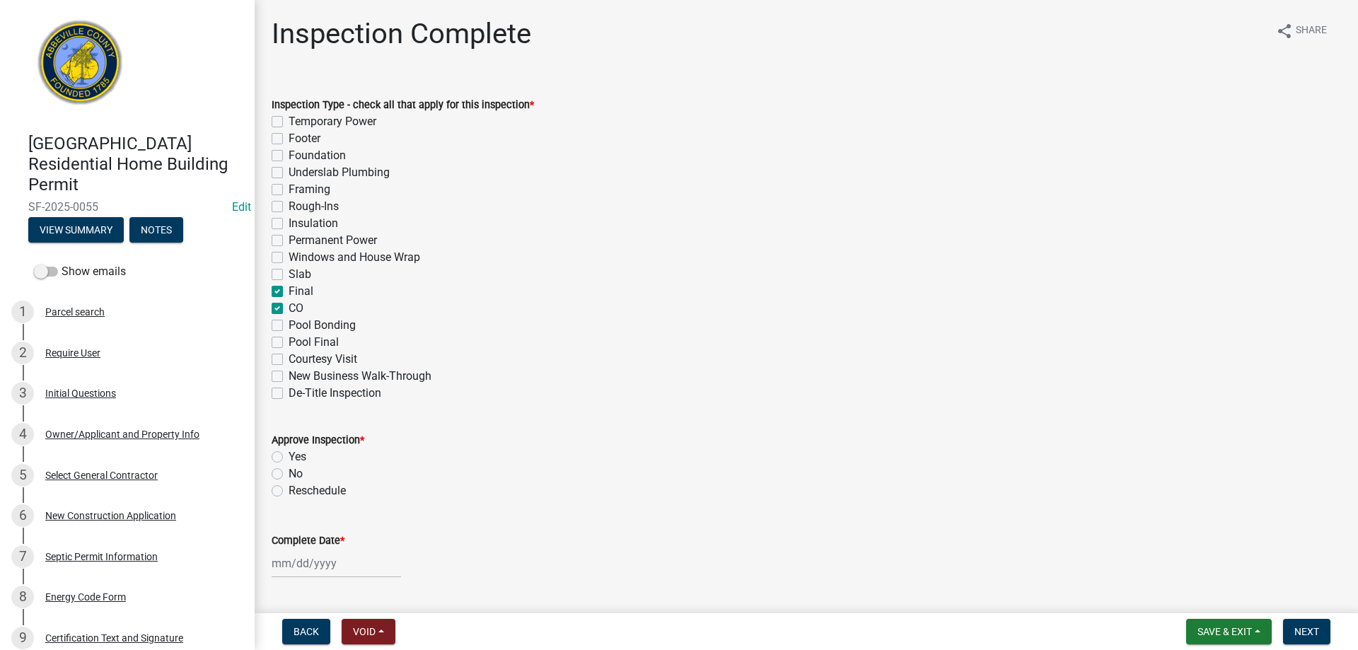
checkbox input "false"
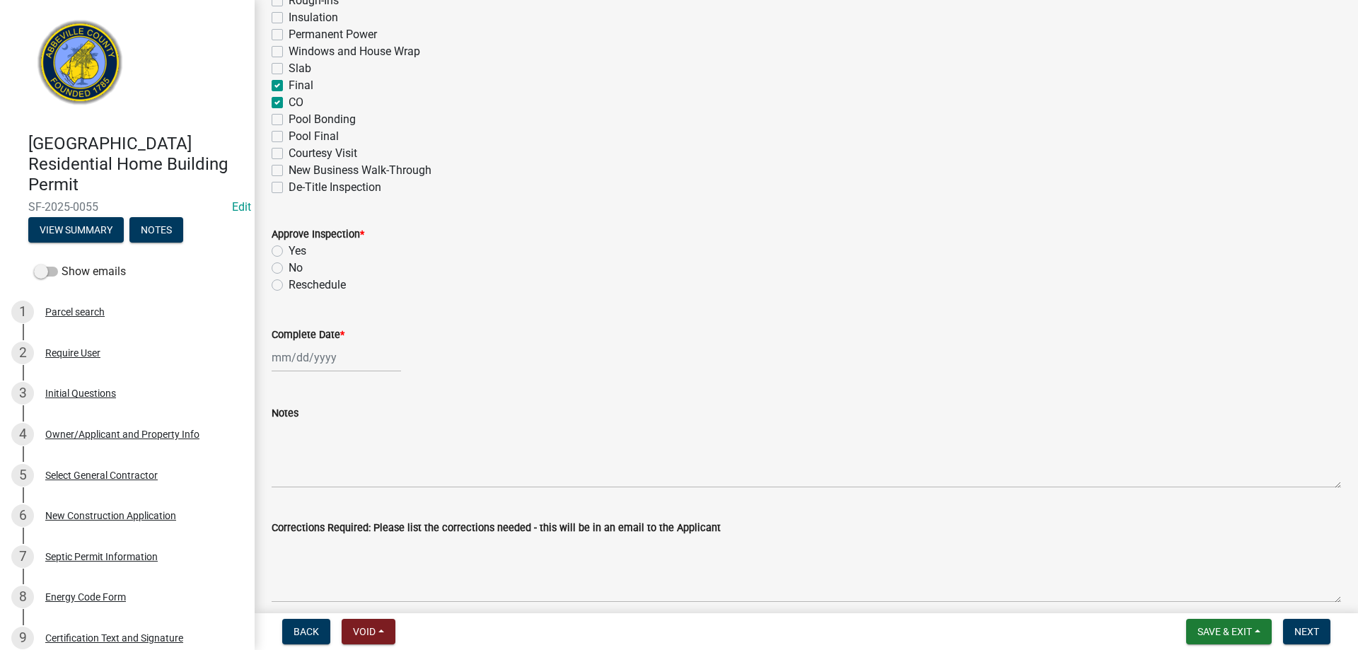
scroll to position [283, 0]
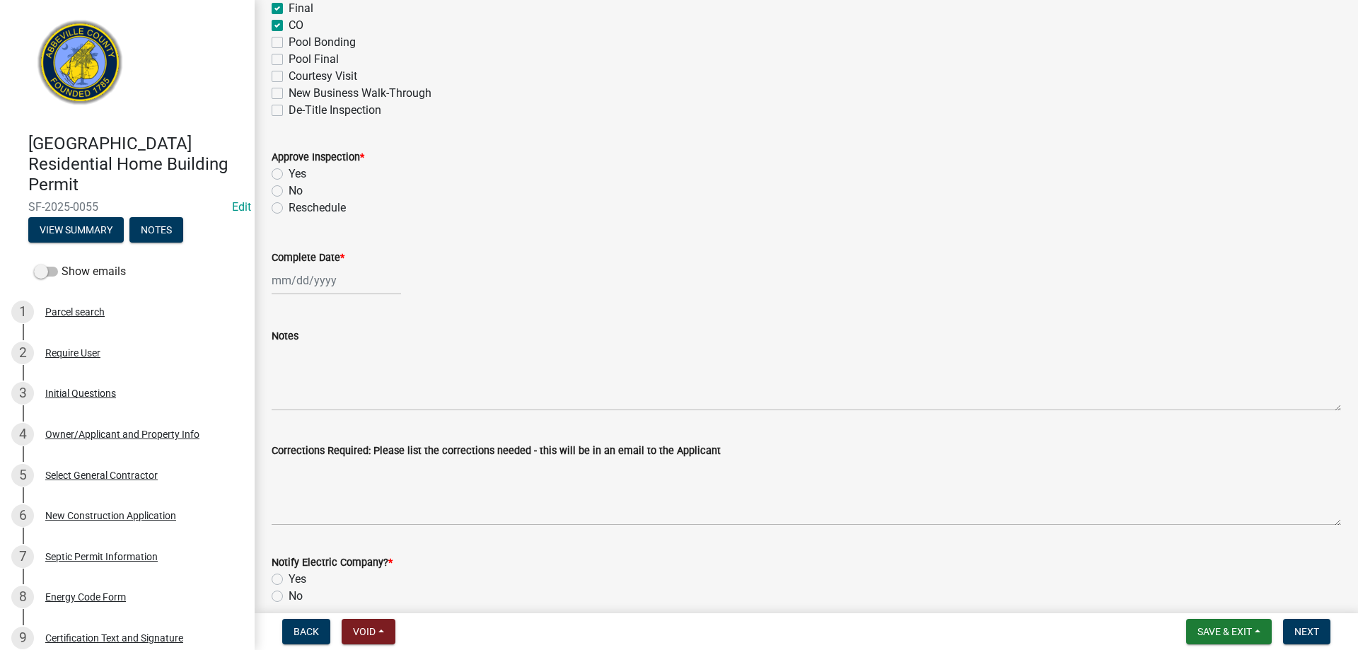
click at [289, 174] on label "Yes" at bounding box center [298, 174] width 18 height 17
click at [289, 174] on input "Yes" at bounding box center [293, 170] width 9 height 9
radio input "true"
click at [315, 286] on div at bounding box center [336, 280] width 129 height 29
select select "10"
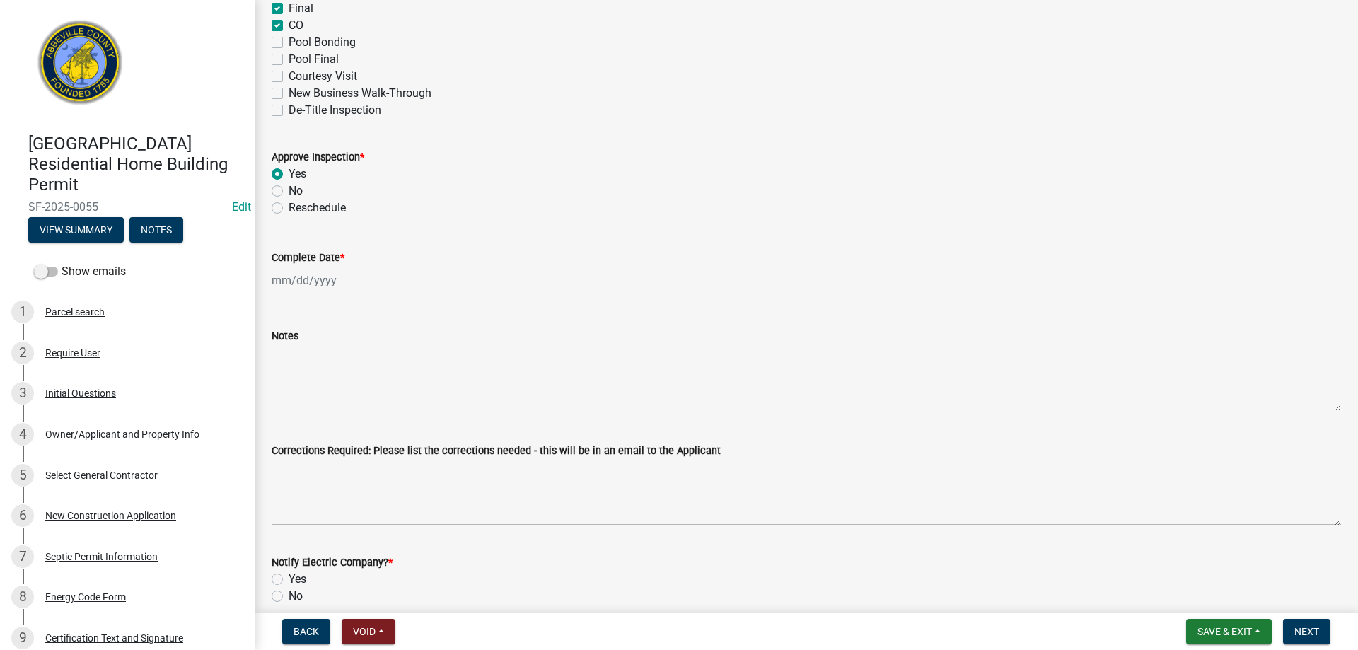
select select "2025"
click at [330, 405] on div "15" at bounding box center [331, 401] width 23 height 23
type input "[DATE]"
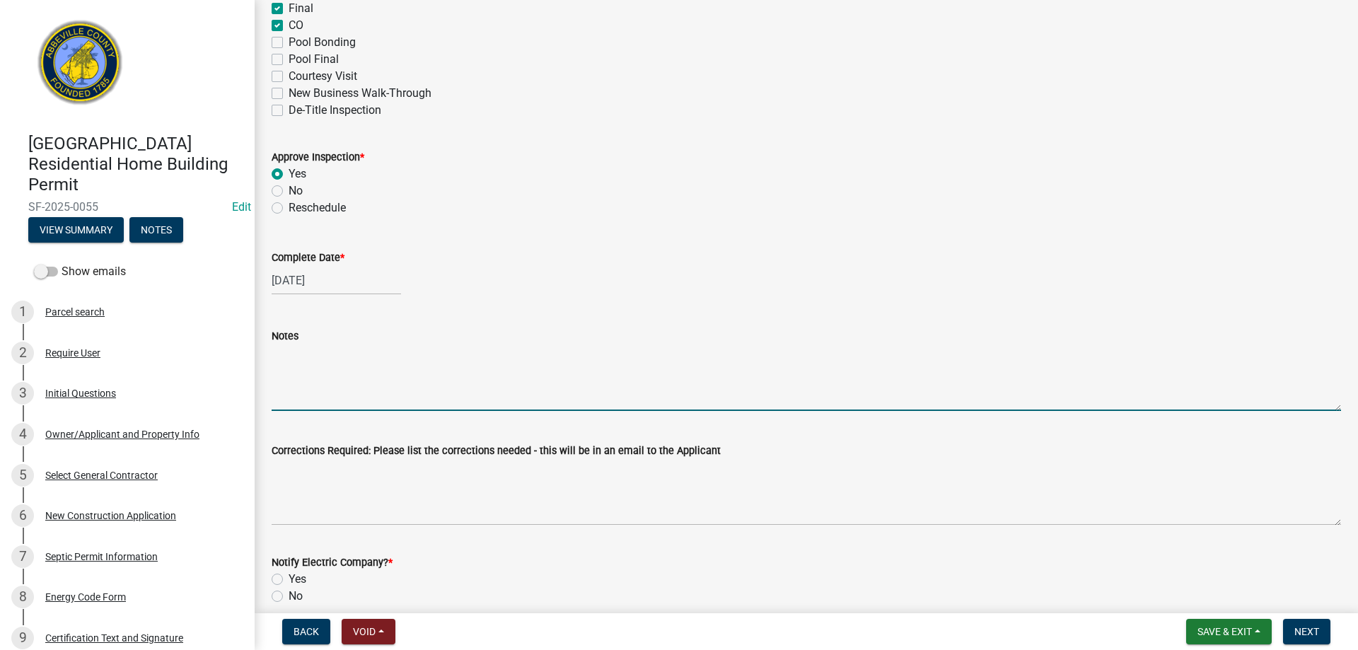
drag, startPoint x: 295, startPoint y: 385, endPoint x: 470, endPoint y: 284, distance: 202.2
click at [299, 378] on textarea "Notes" at bounding box center [807, 378] width 1070 height 66
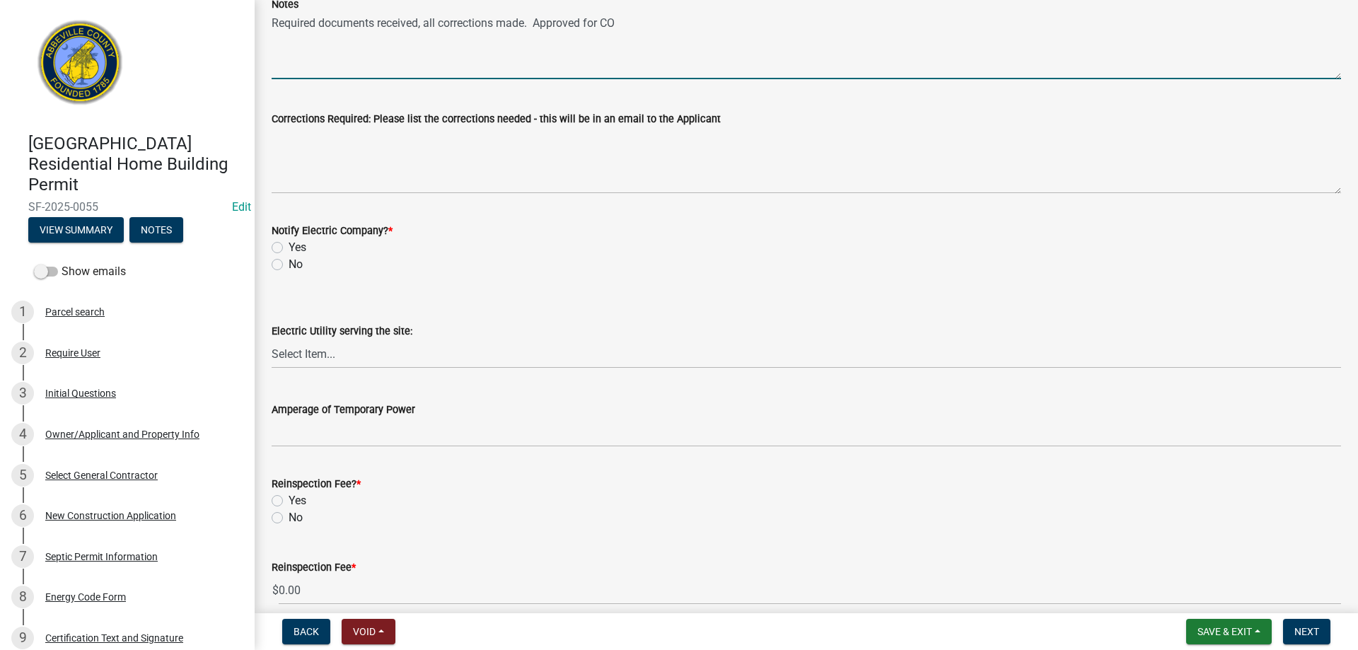
scroll to position [637, 0]
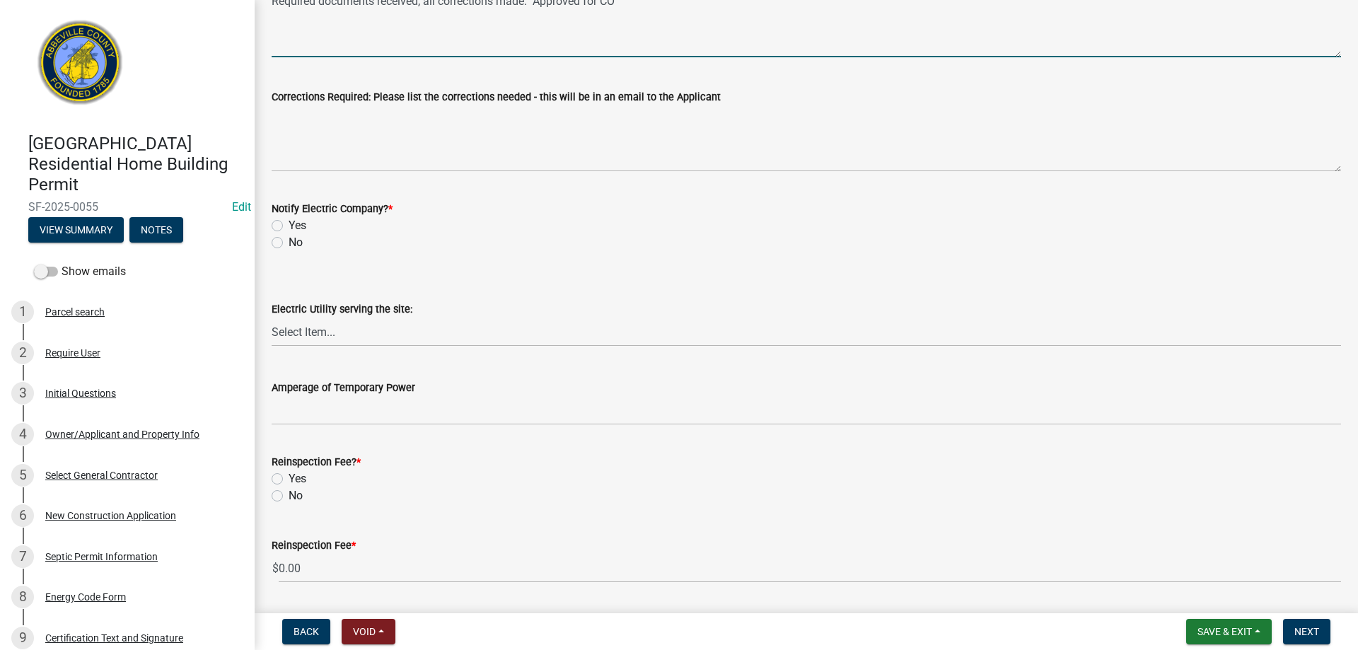
type textarea "Required documents received, all corrections made. Approved for CO"
click at [289, 242] on label "No" at bounding box center [296, 242] width 14 height 17
click at [289, 242] on input "No" at bounding box center [293, 238] width 9 height 9
radio input "true"
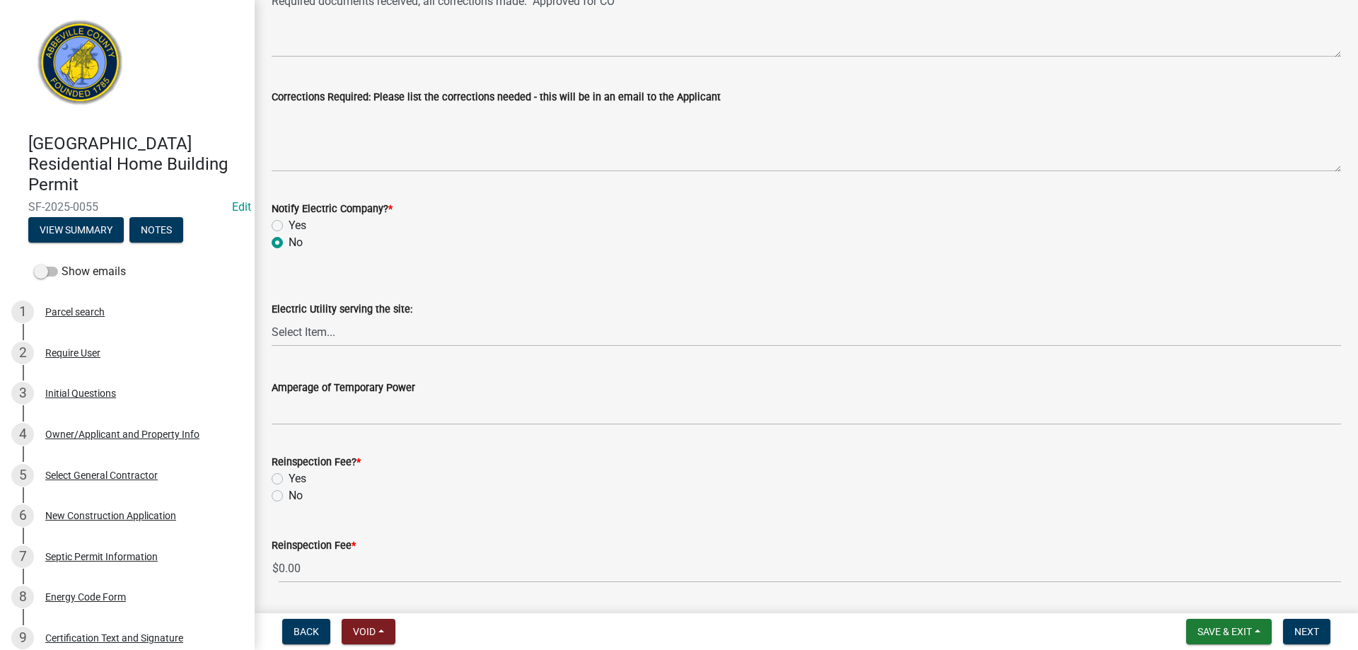
scroll to position [680, 0]
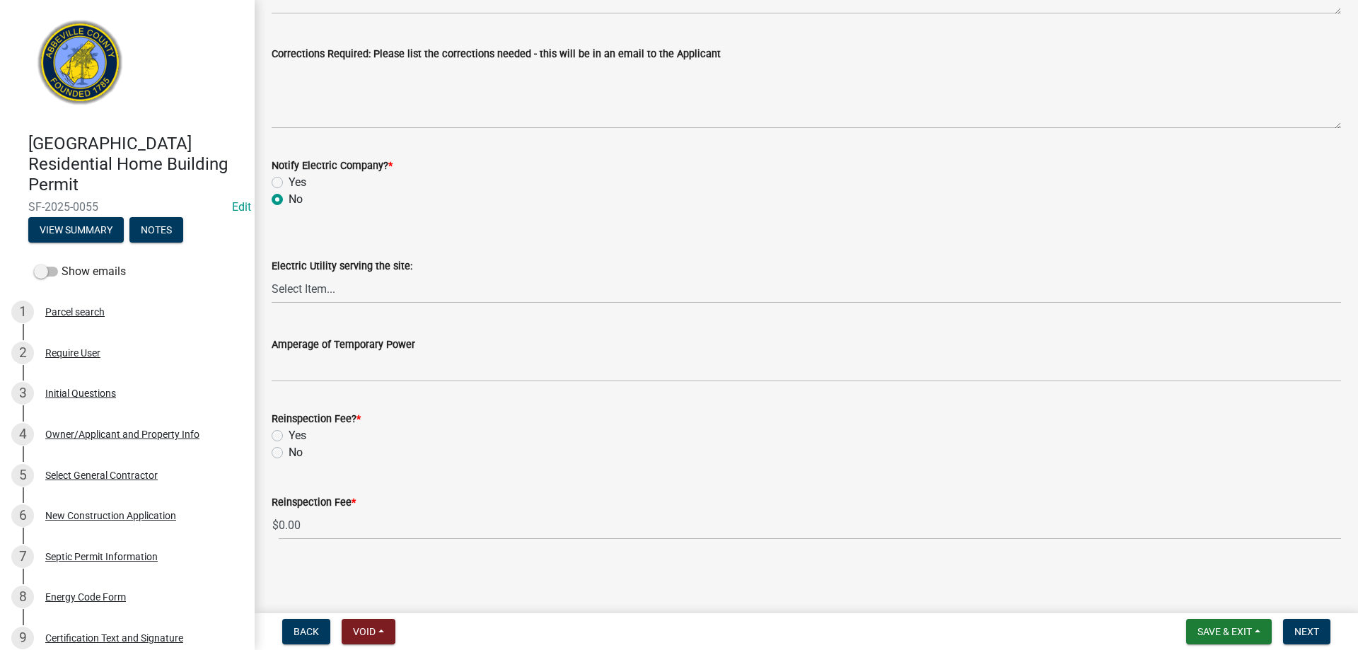
click at [289, 453] on label "No" at bounding box center [296, 452] width 14 height 17
click at [289, 453] on input "No" at bounding box center [293, 448] width 9 height 9
radio input "true"
click at [1305, 633] on span "Next" at bounding box center [1307, 631] width 25 height 11
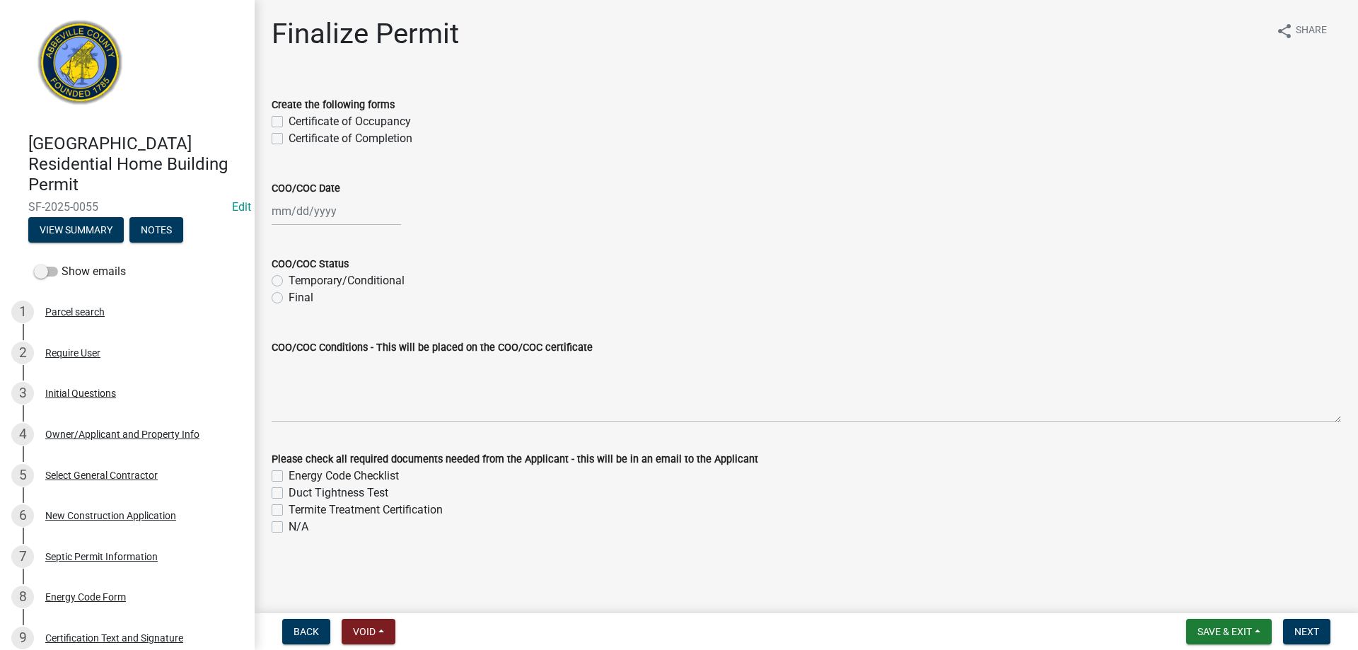
click at [289, 120] on label "Certificate of Occupancy" at bounding box center [350, 121] width 122 height 17
click at [289, 120] on input "Certificate of Occupancy" at bounding box center [293, 117] width 9 height 9
checkbox input "true"
checkbox input "false"
select select "10"
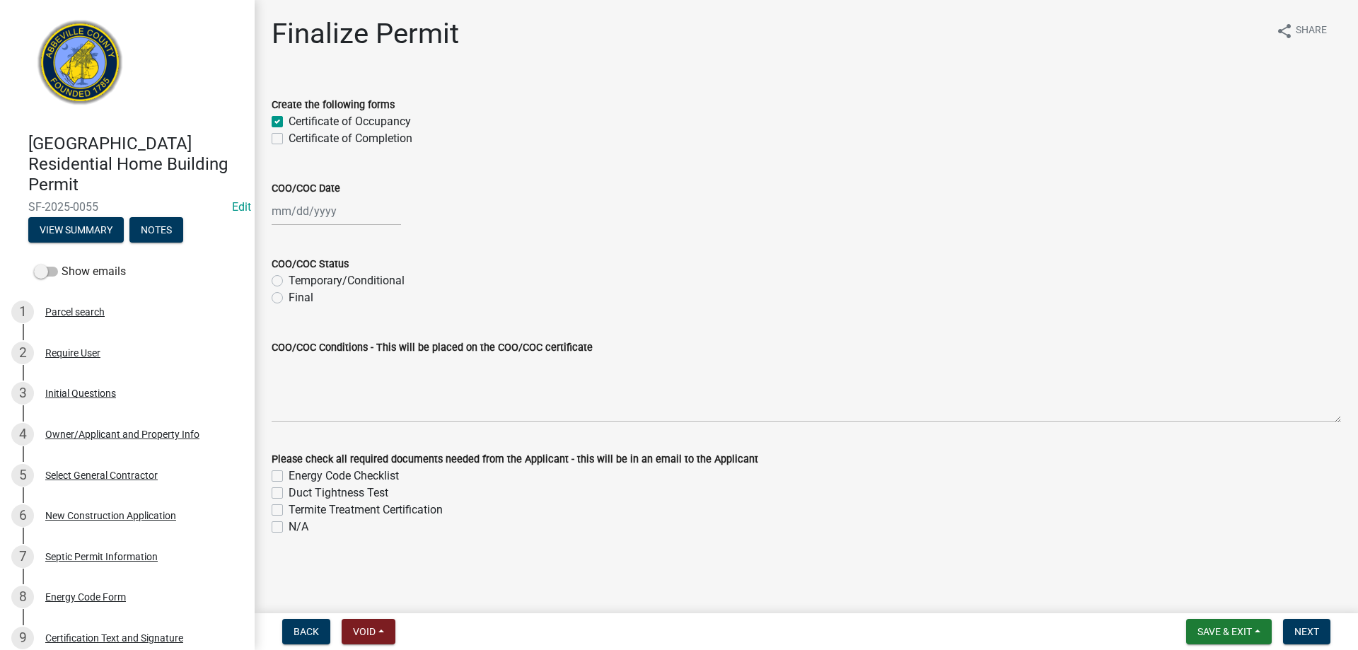
select select "2025"
click at [308, 219] on div "[PERSON_NAME] Feb Mar Apr [PERSON_NAME][DATE] Oct Nov [DATE] 1526 1527 1528 152…" at bounding box center [336, 211] width 129 height 29
click at [330, 331] on div "15" at bounding box center [331, 331] width 23 height 23
type input "[DATE]"
click at [289, 298] on label "Final" at bounding box center [301, 297] width 25 height 17
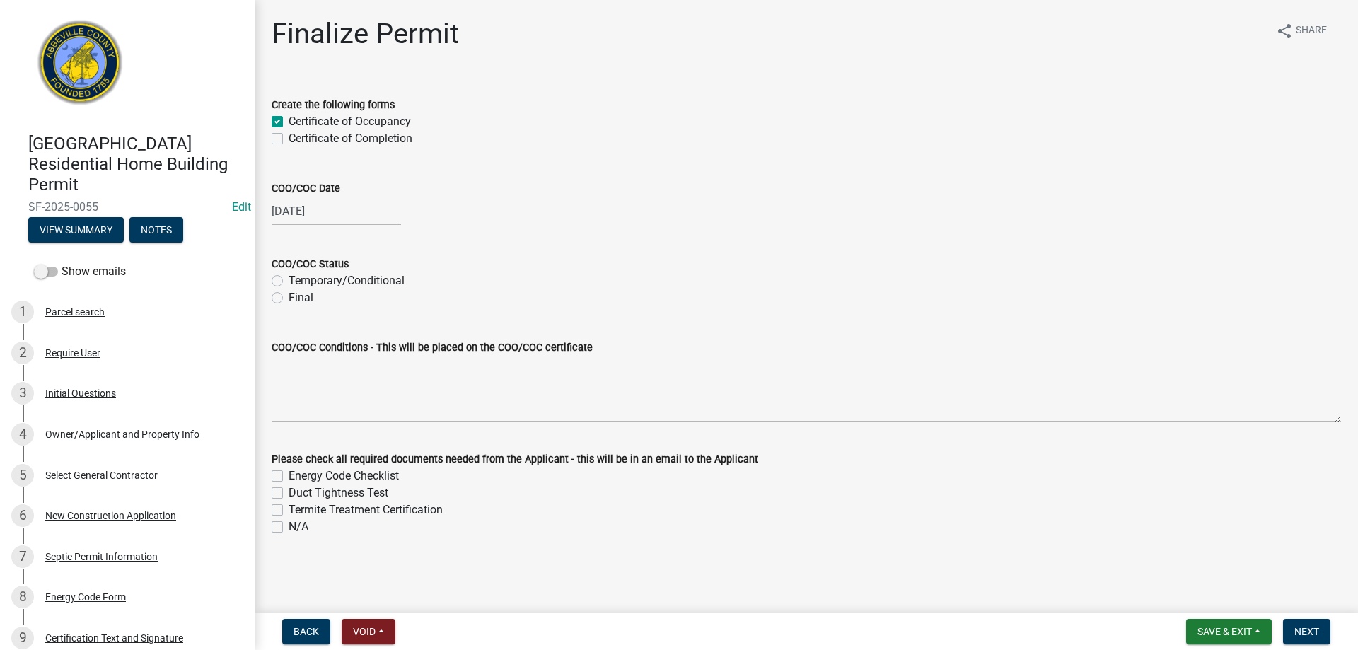
click at [289, 298] on input "Final" at bounding box center [293, 293] width 9 height 9
radio input "true"
drag, startPoint x: 279, startPoint y: 528, endPoint x: 475, endPoint y: 552, distance: 196.7
click at [289, 527] on label "N/A" at bounding box center [299, 527] width 20 height 17
click at [289, 527] on input "N/A" at bounding box center [293, 523] width 9 height 9
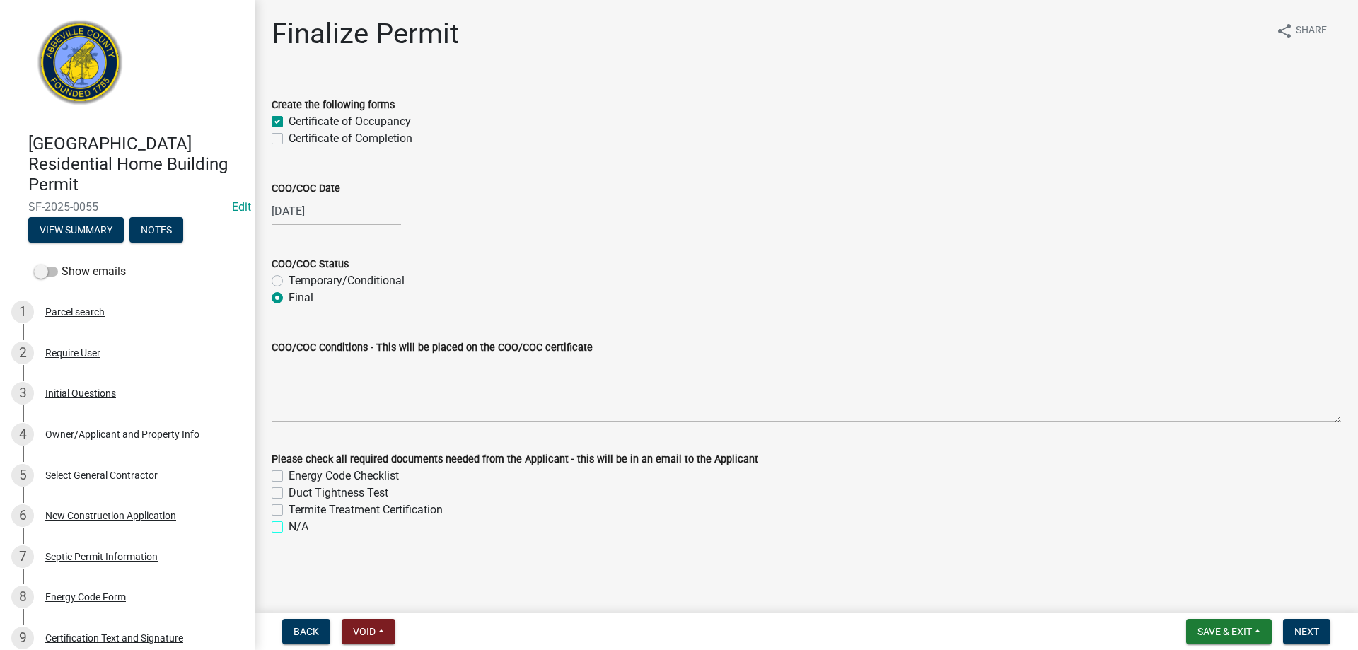
checkbox input "true"
checkbox input "false"
checkbox input "true"
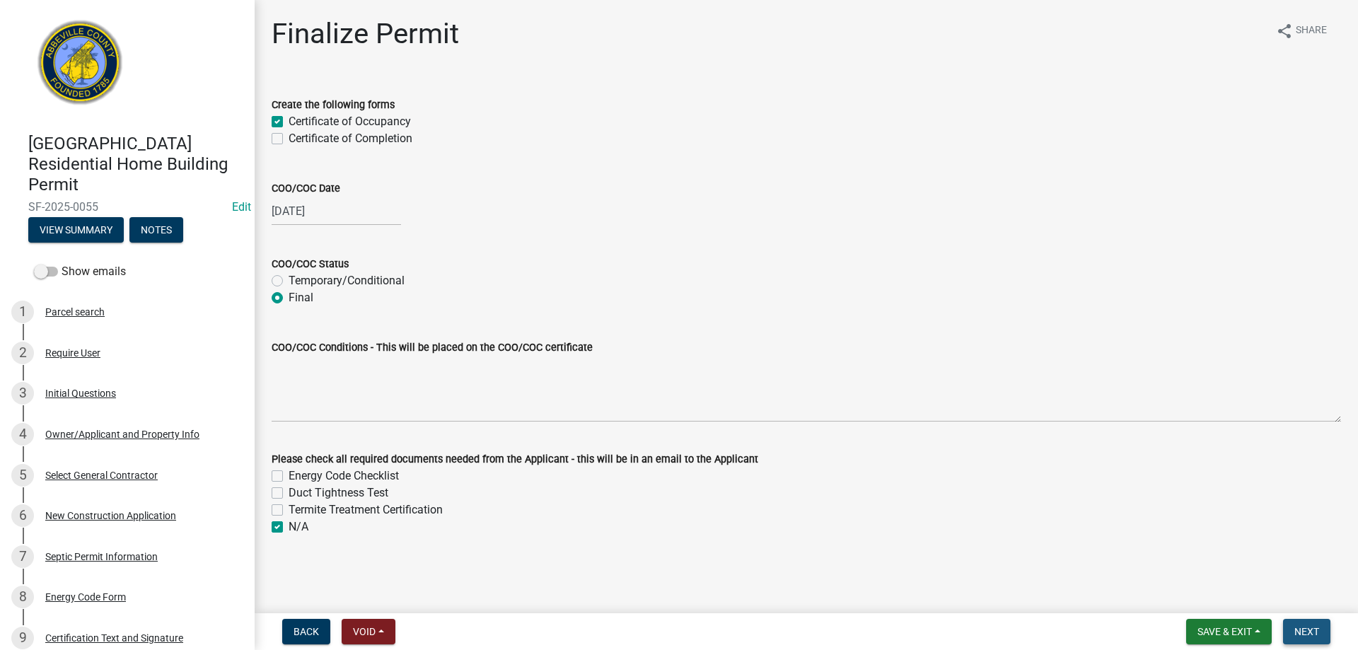
click at [1304, 631] on span "Next" at bounding box center [1307, 631] width 25 height 11
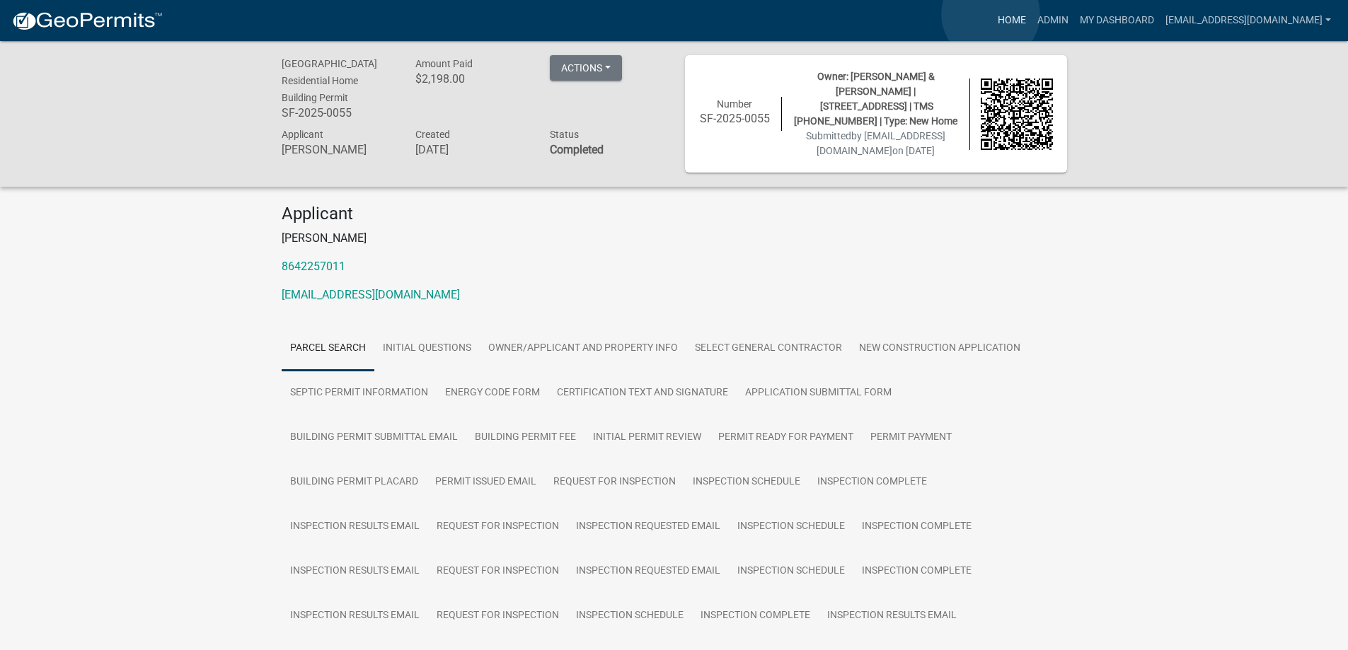
click at [992, 14] on link "Home" at bounding box center [1012, 20] width 40 height 27
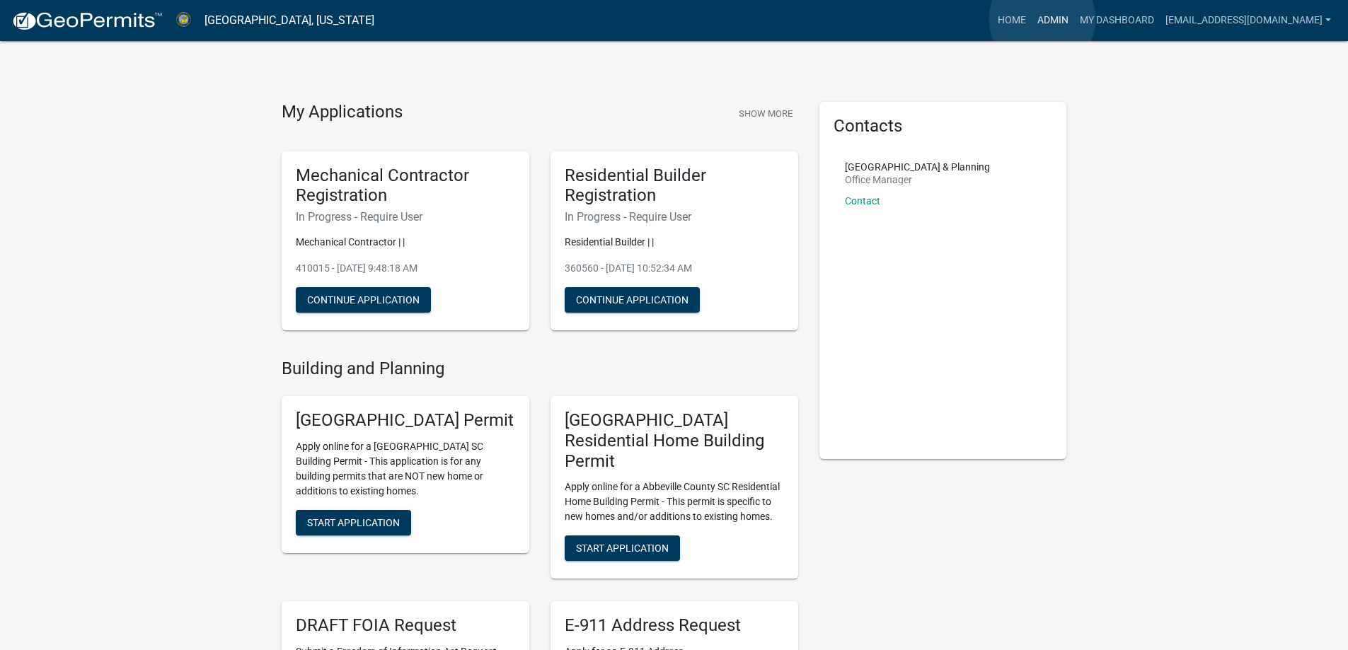
click at [1042, 19] on link "Admin" at bounding box center [1052, 20] width 42 height 27
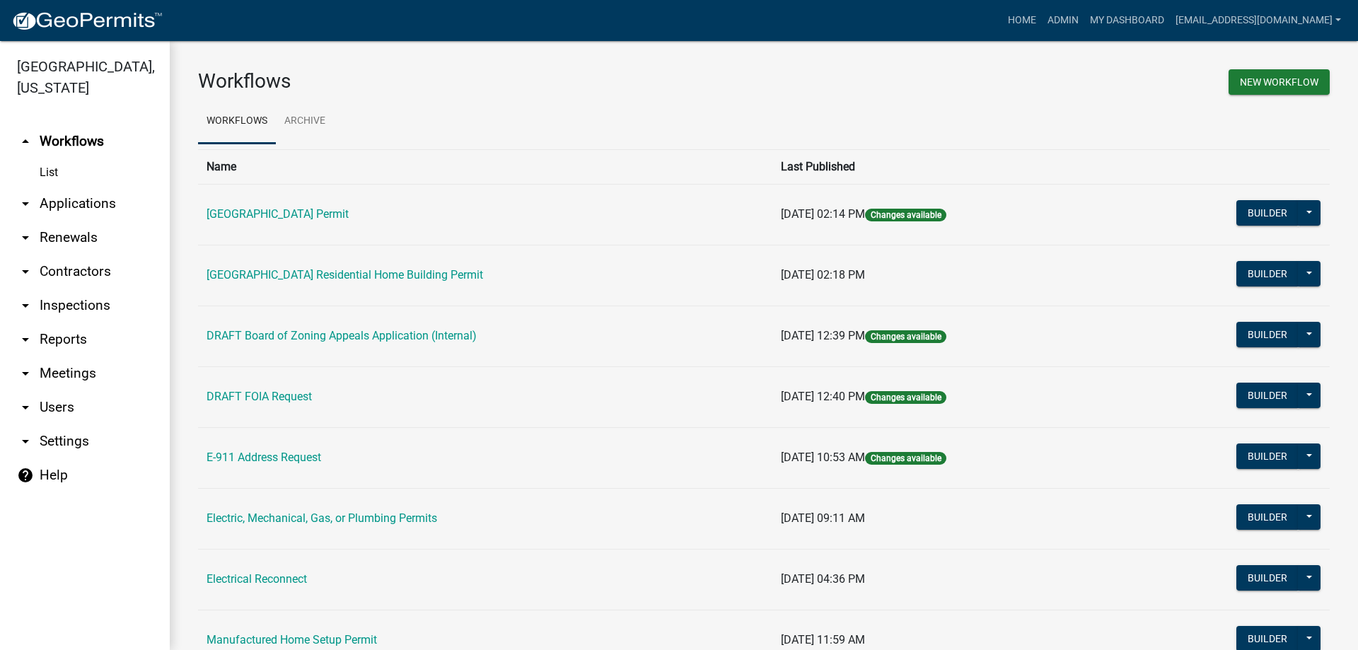
click at [81, 202] on link "arrow_drop_down Applications" at bounding box center [85, 204] width 170 height 34
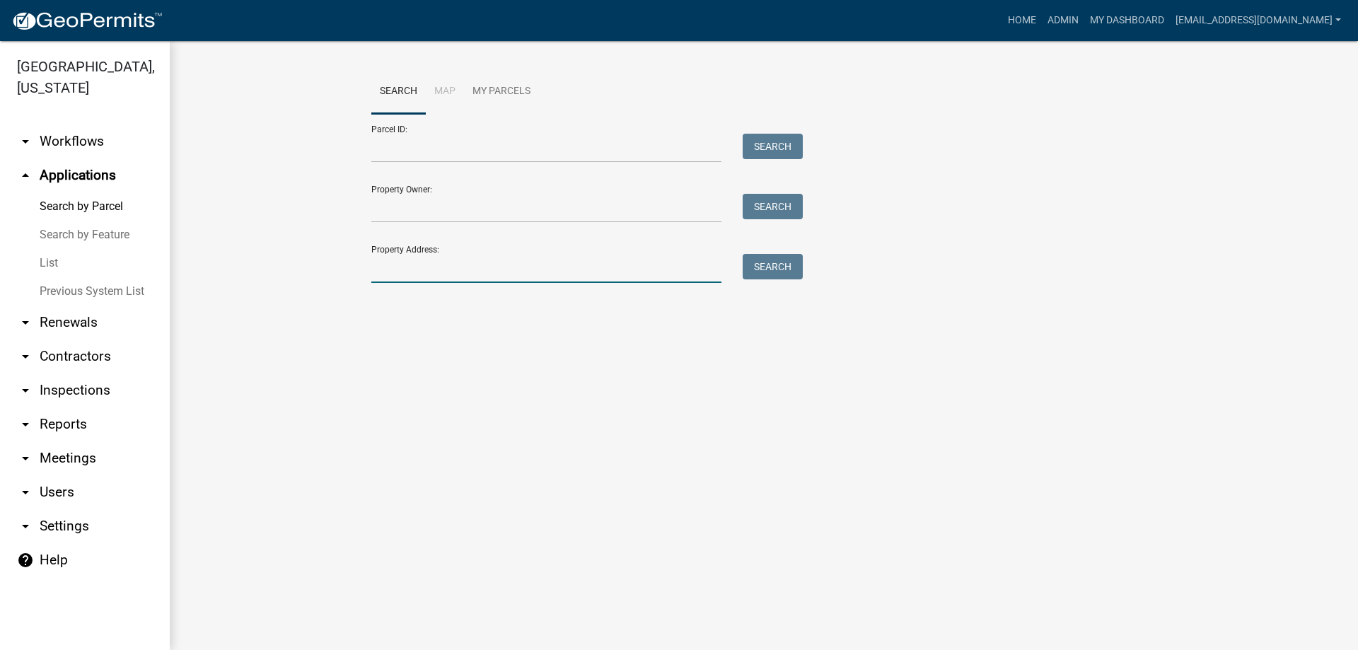
click at [468, 265] on input "Property Address:" at bounding box center [546, 268] width 350 height 29
type input "42 rocky"
click at [756, 269] on button "Search" at bounding box center [773, 266] width 60 height 25
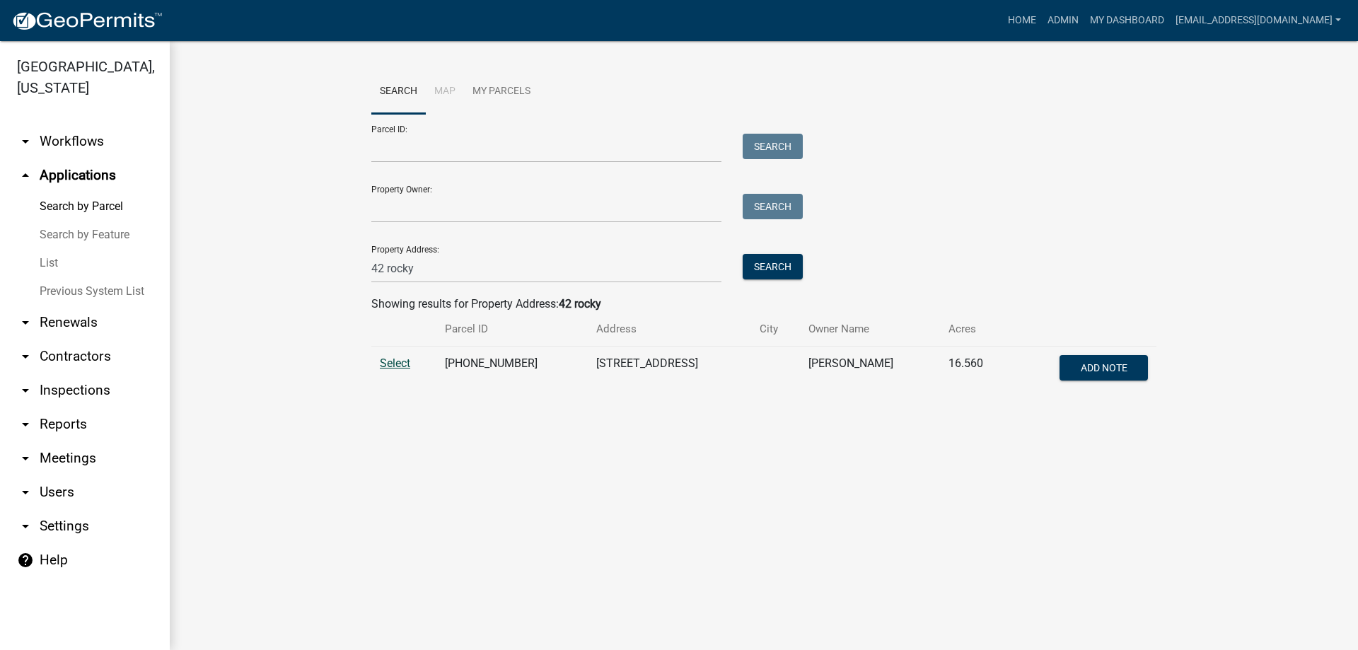
click at [395, 364] on span "Select" at bounding box center [395, 363] width 30 height 13
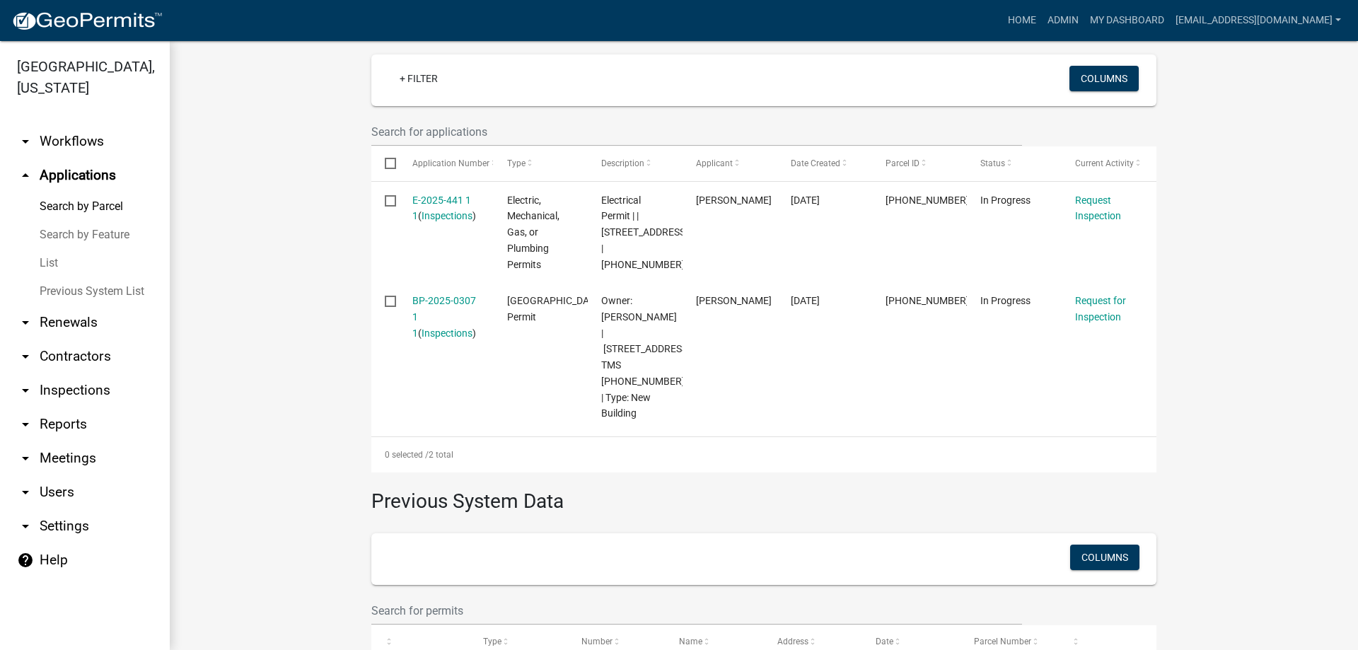
scroll to position [424, 0]
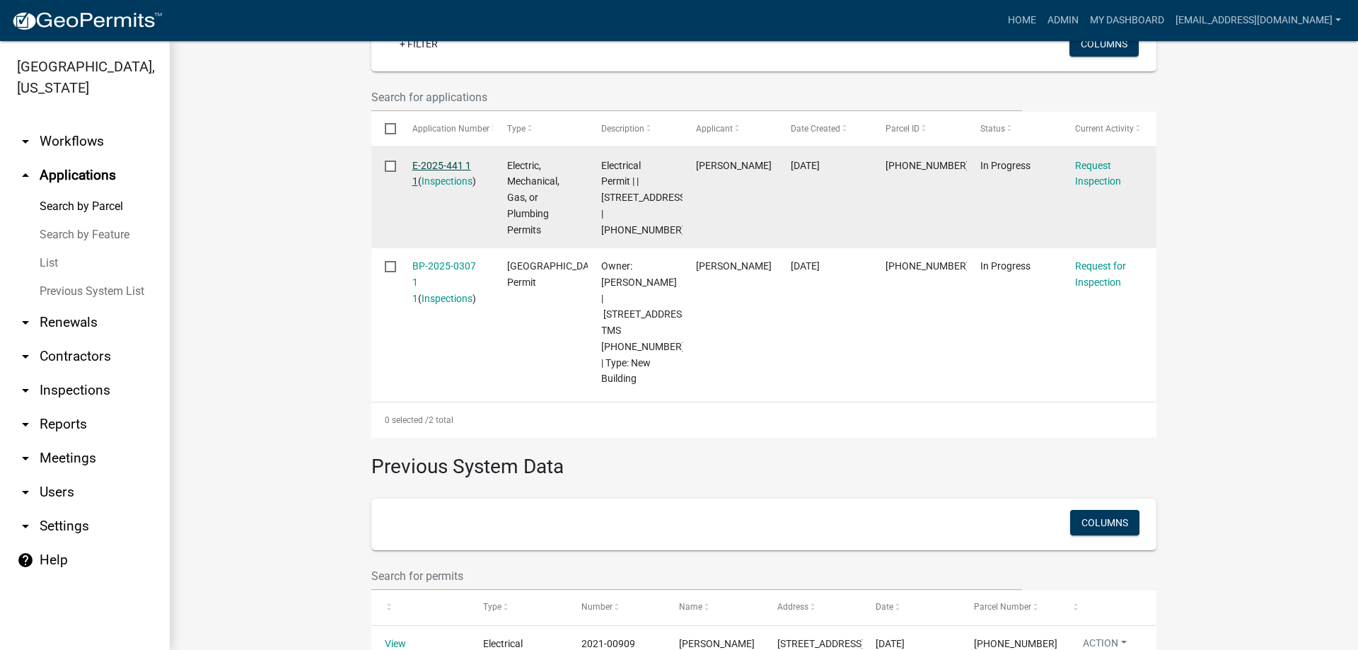
click at [433, 163] on link "E-2025-441 1 1" at bounding box center [441, 174] width 59 height 28
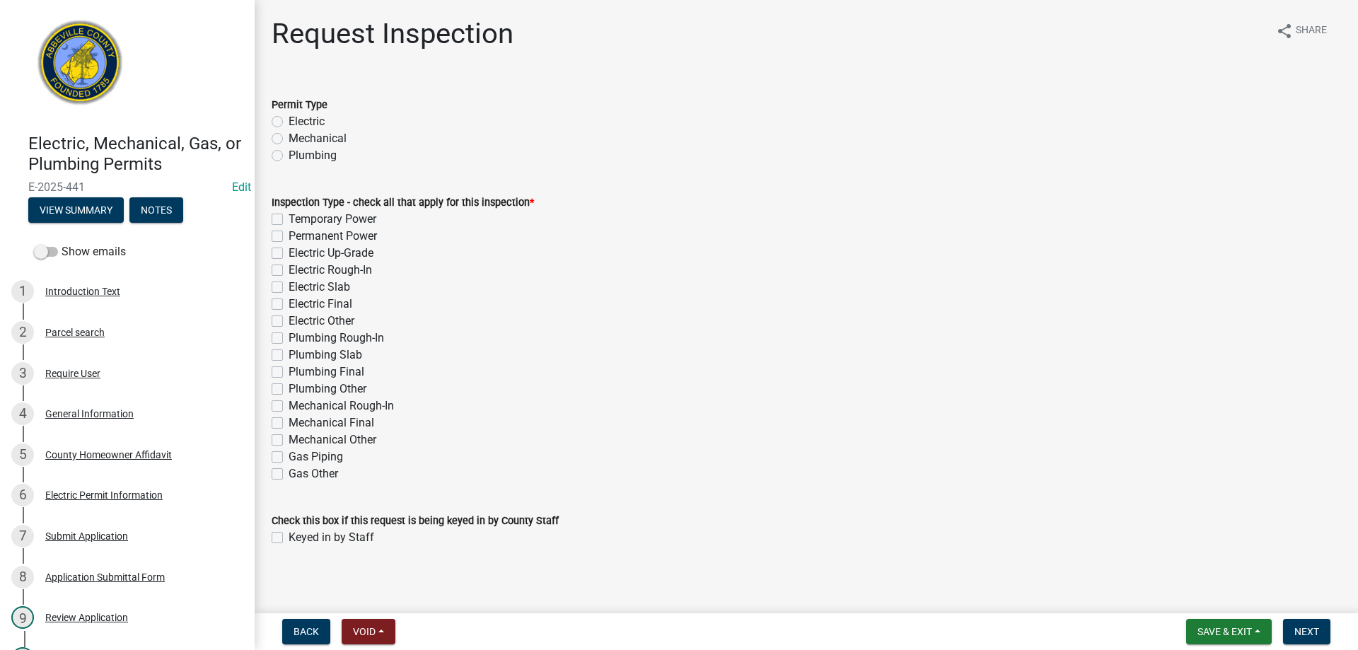
click at [289, 123] on label "Electric" at bounding box center [307, 121] width 36 height 17
click at [289, 122] on input "Electric" at bounding box center [293, 117] width 9 height 9
radio input "true"
click at [289, 234] on label "Permanent Power" at bounding box center [333, 236] width 88 height 17
click at [289, 234] on input "Permanent Power" at bounding box center [293, 232] width 9 height 9
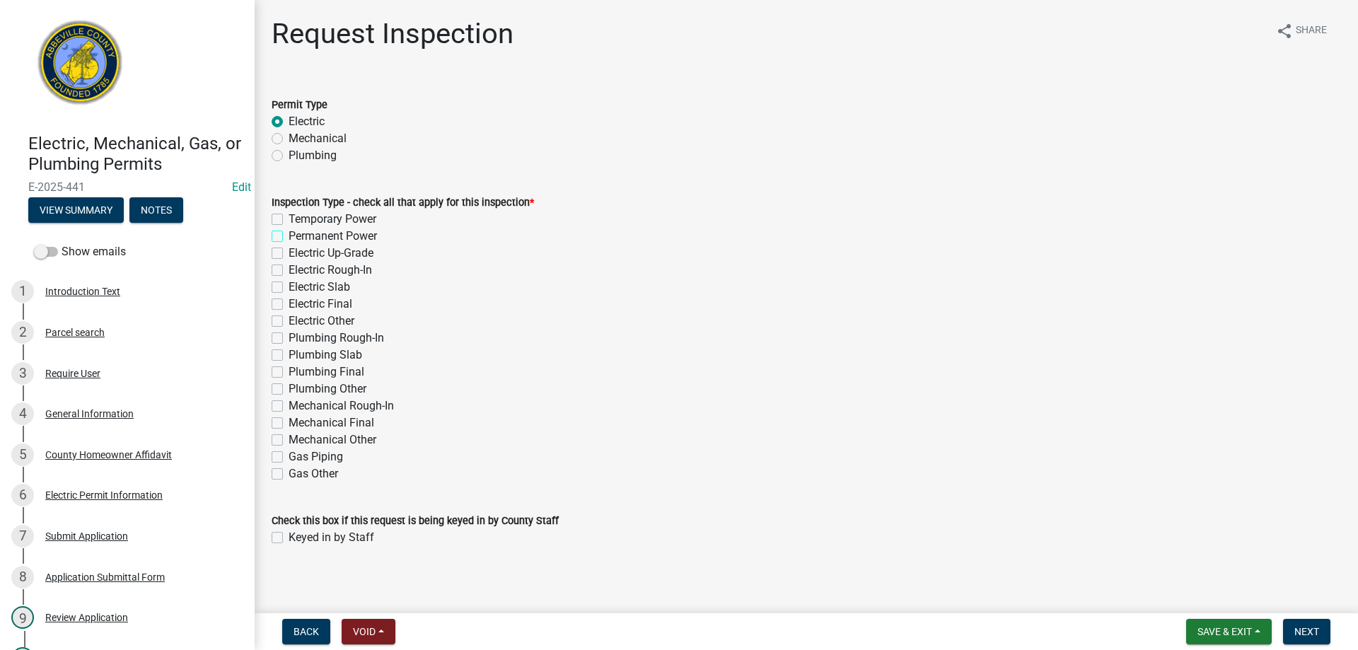
checkbox input "true"
checkbox input "false"
checkbox input "true"
checkbox input "false"
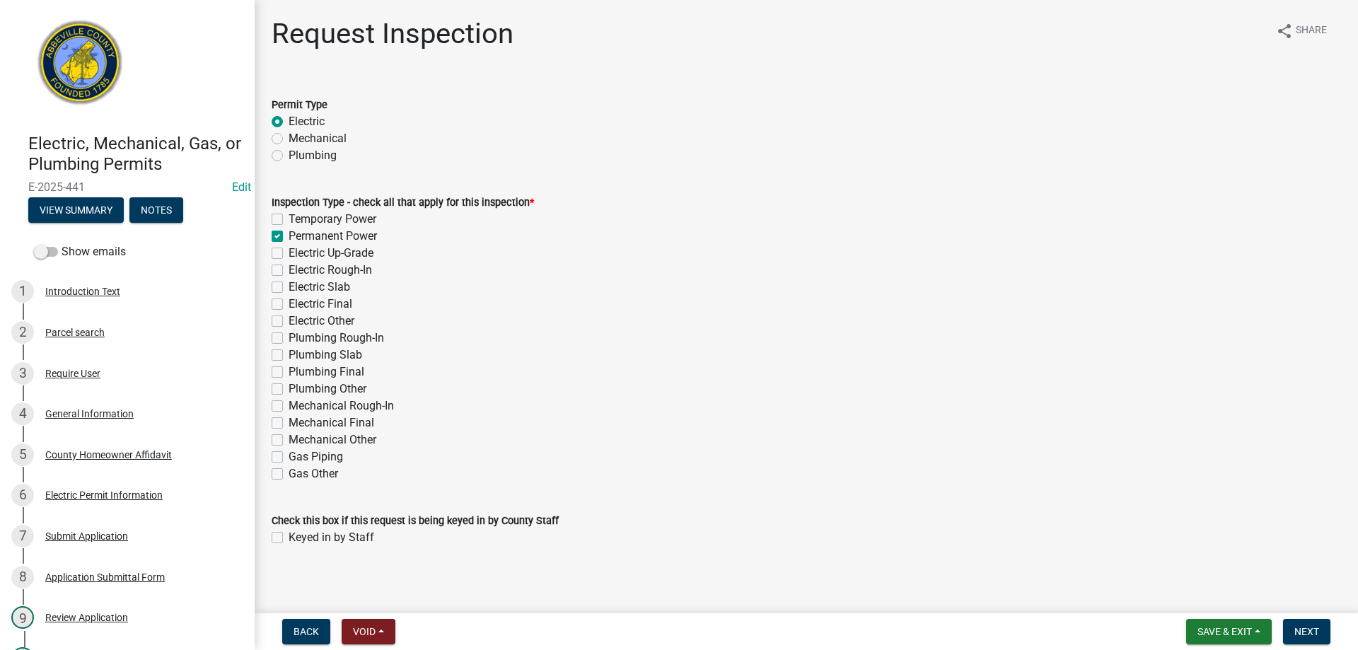
checkbox input "false"
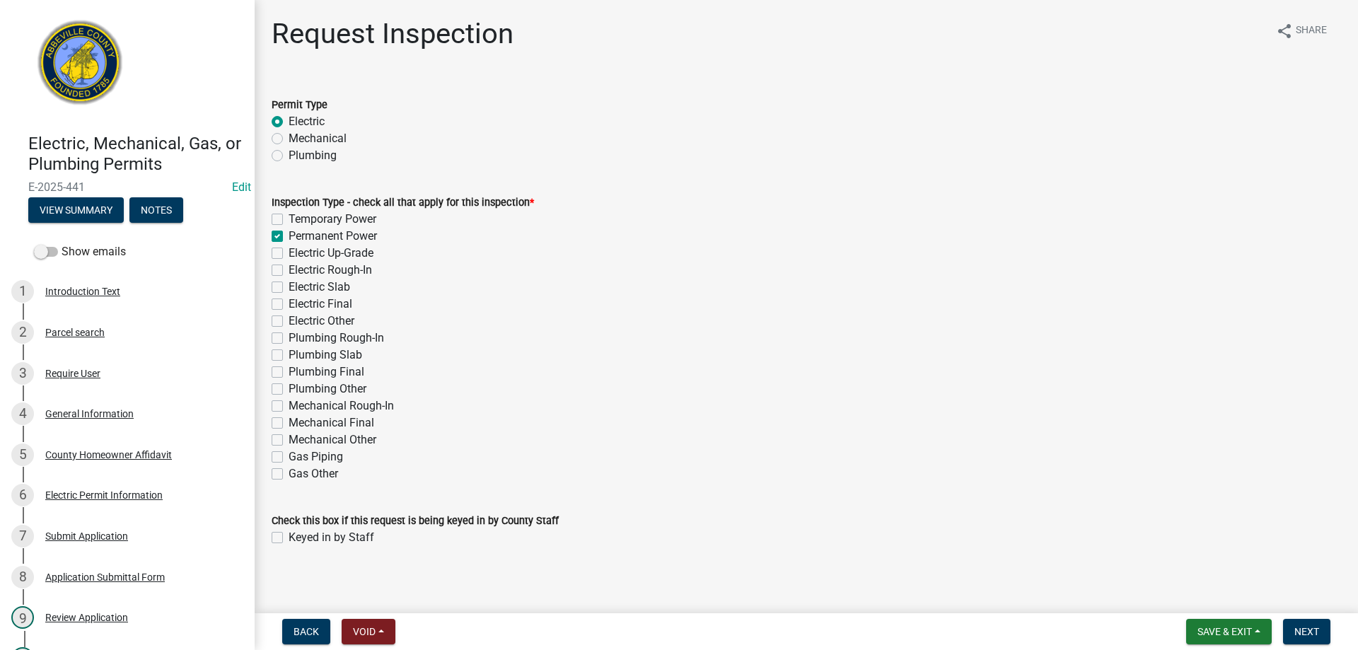
checkbox input "false"
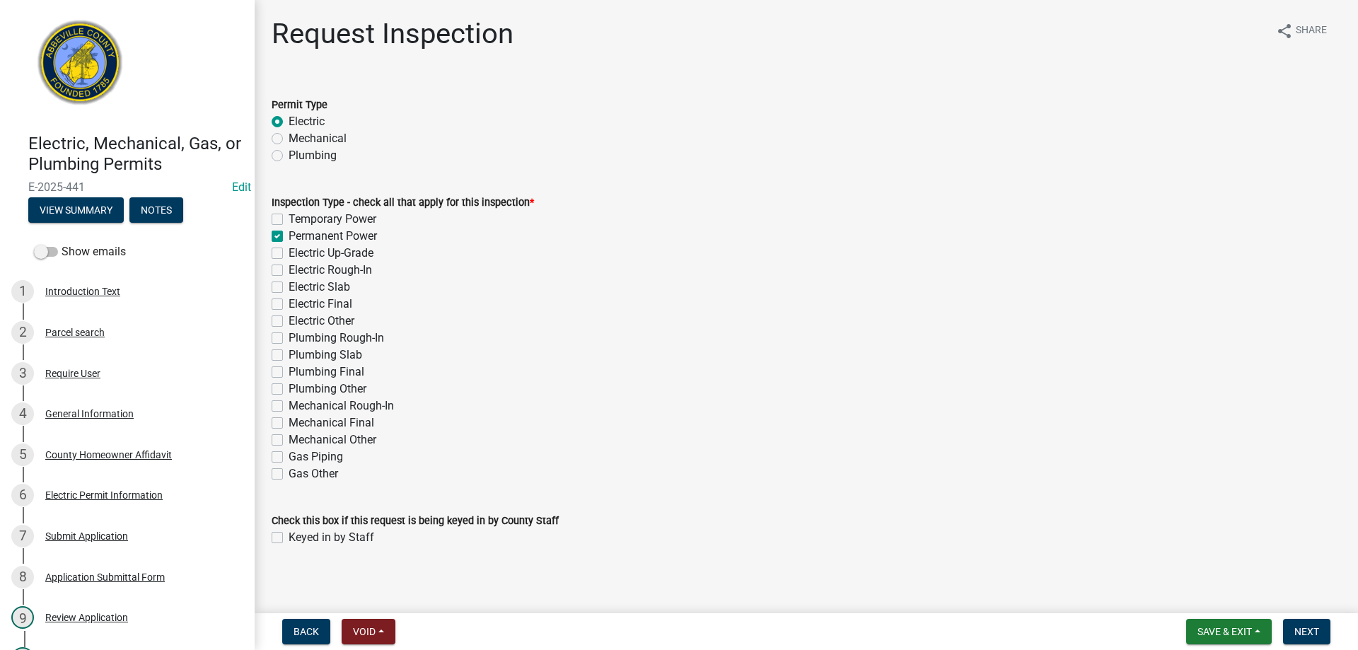
checkbox input "false"
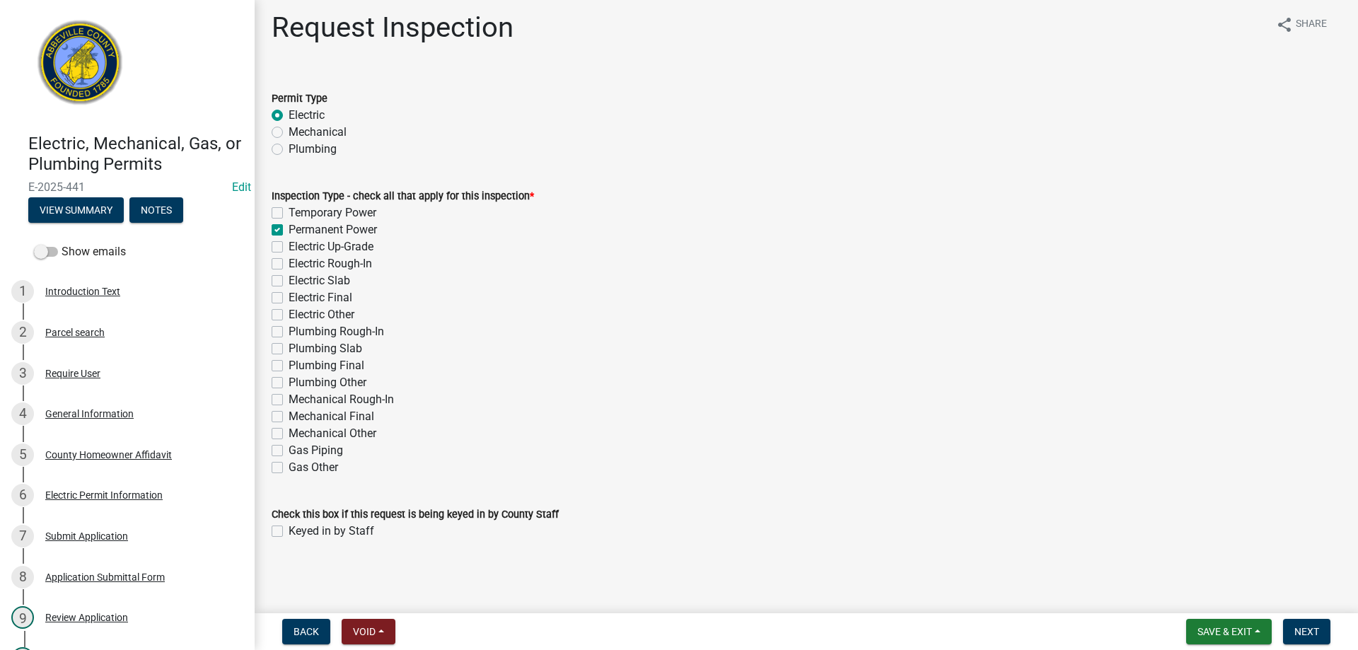
click at [289, 227] on label "Permanent Power" at bounding box center [333, 229] width 88 height 17
click at [289, 227] on input "Permanent Power" at bounding box center [293, 225] width 9 height 9
checkbox input "false"
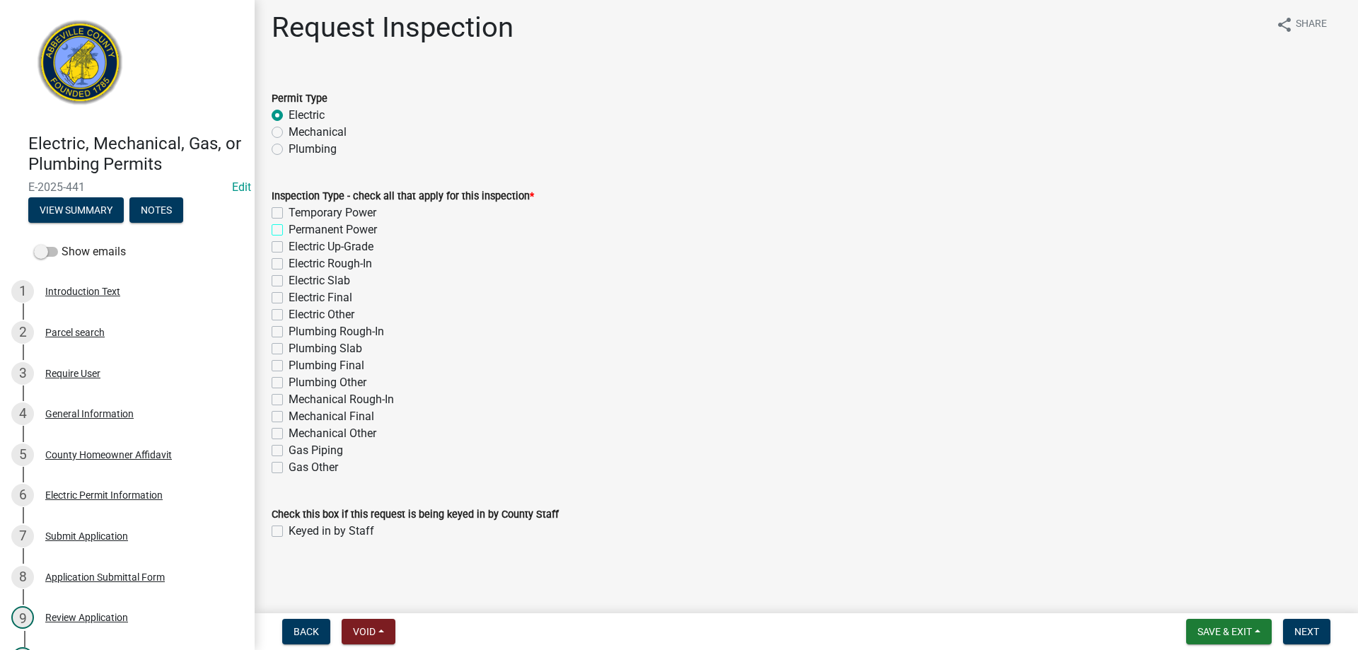
checkbox input "false"
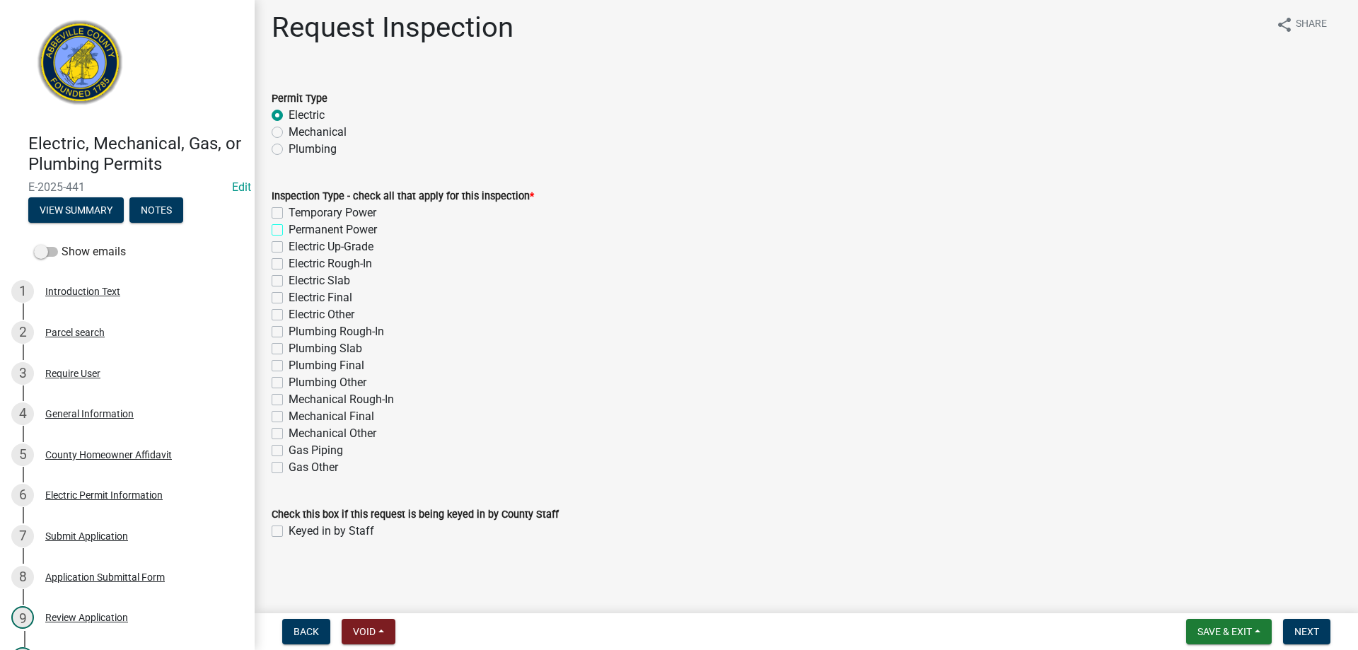
checkbox input "false"
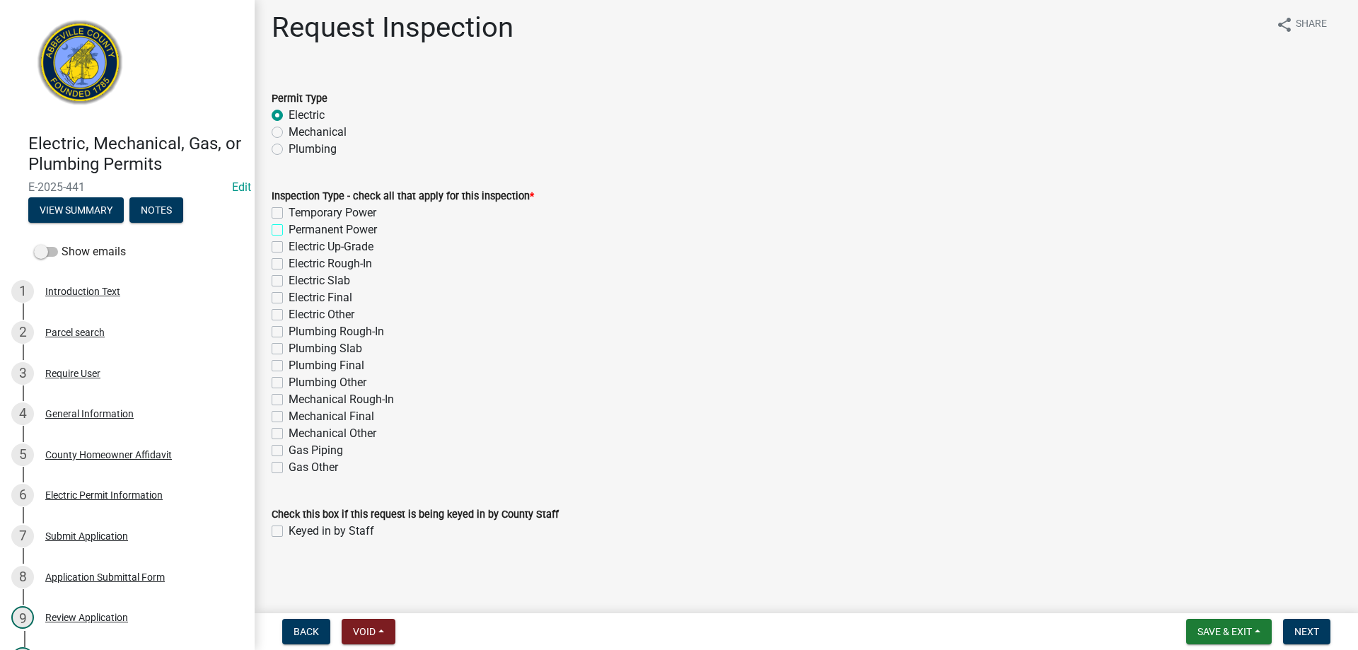
checkbox input "false"
click at [289, 296] on label "Electric Final" at bounding box center [321, 297] width 64 height 17
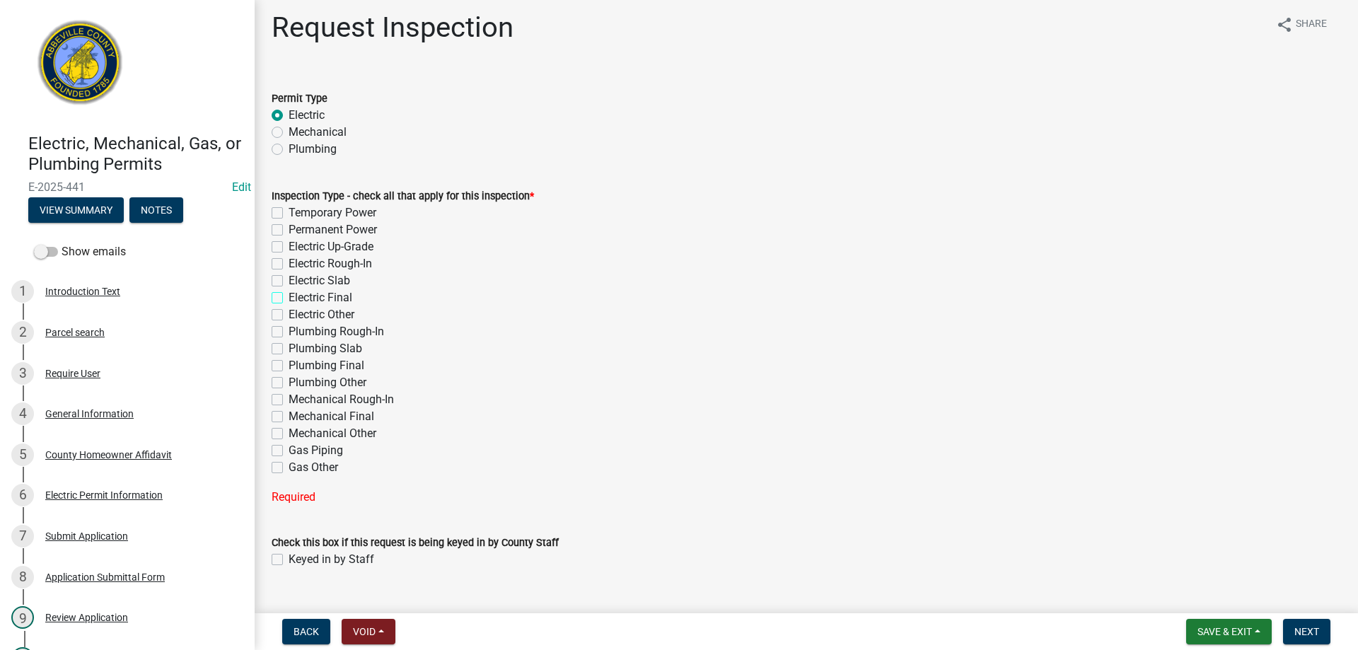
click at [289, 296] on input "Electric Final" at bounding box center [293, 293] width 9 height 9
checkbox input "true"
checkbox input "false"
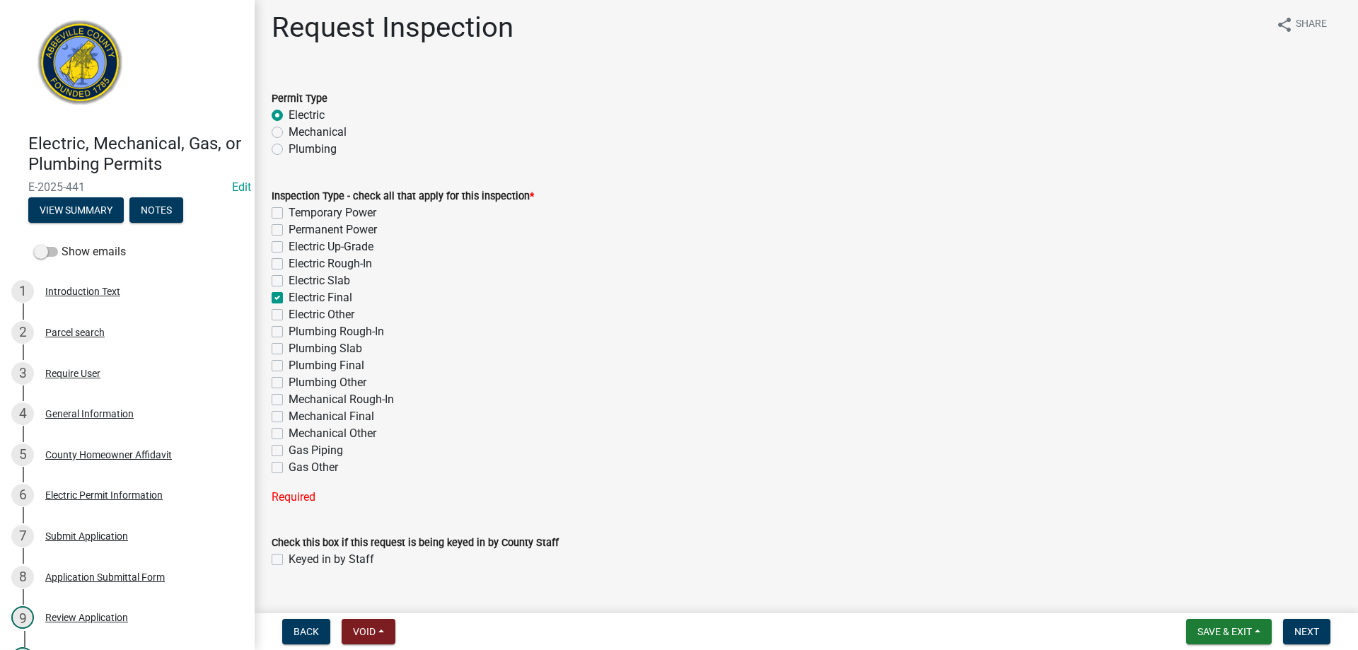
checkbox input "false"
checkbox input "true"
checkbox input "false"
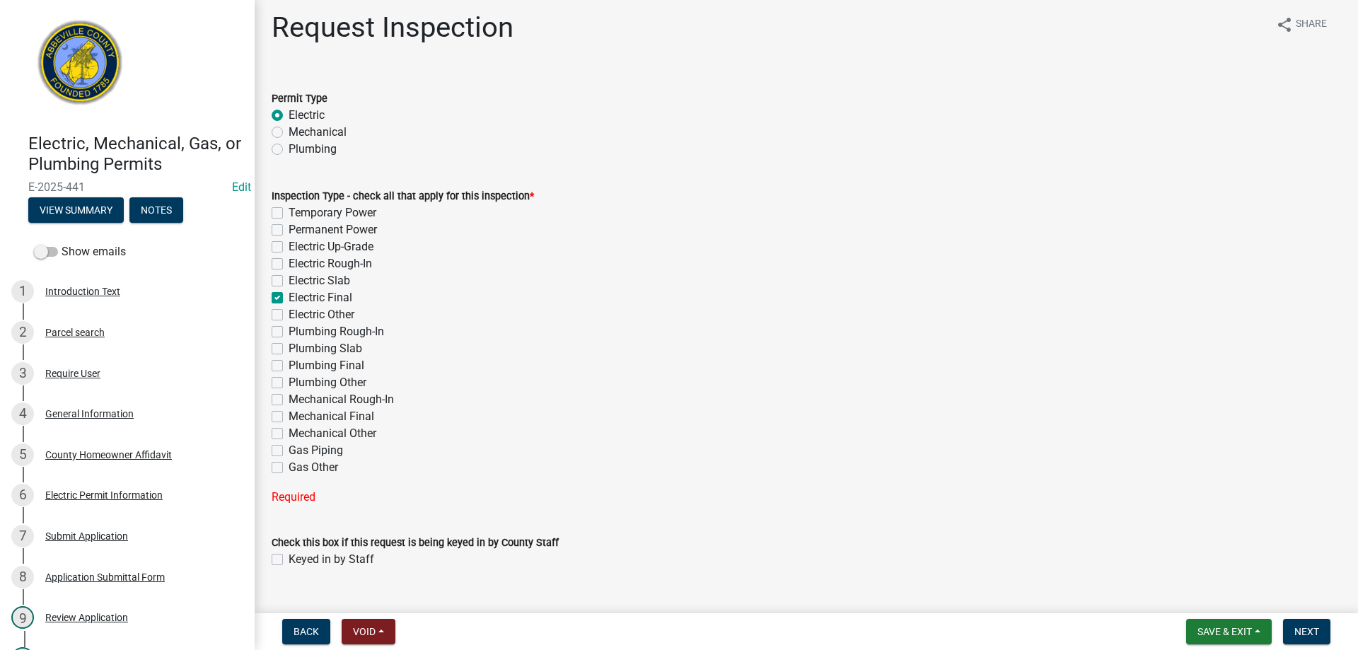
checkbox input "false"
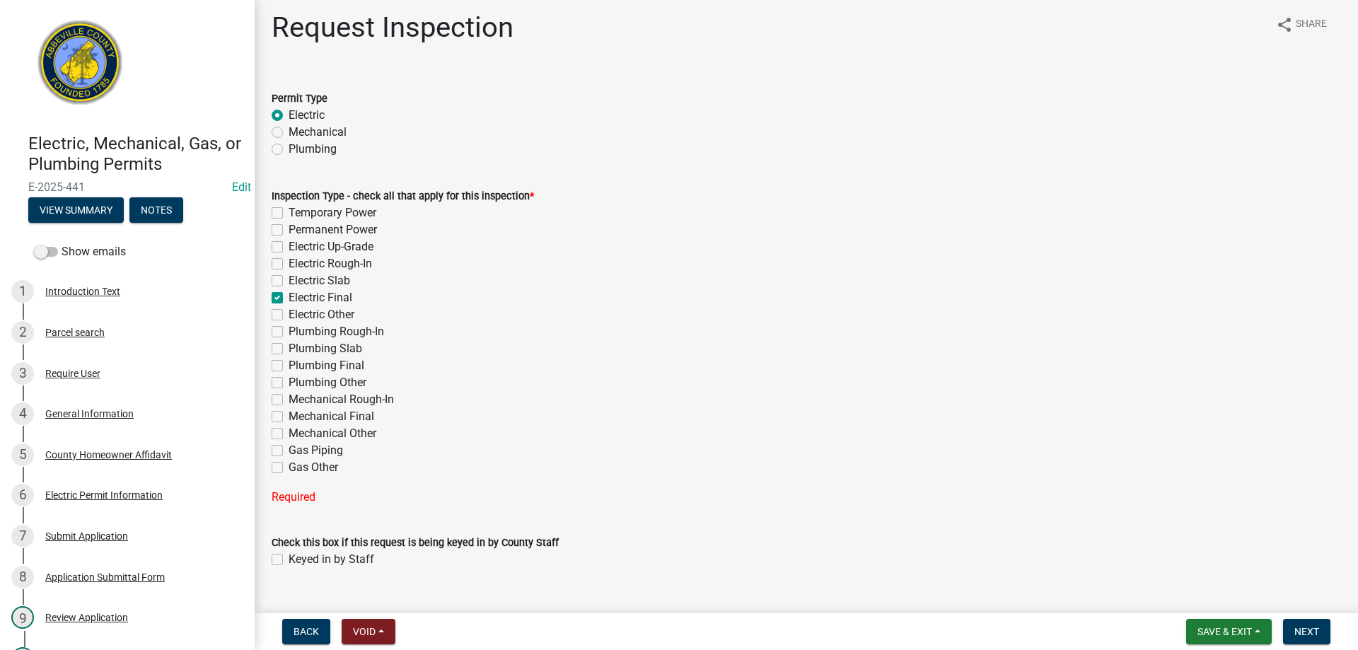
checkbox input "false"
click at [289, 531] on label "Keyed in by Staff" at bounding box center [332, 531] width 86 height 17
click at [289, 531] on input "Keyed in by Staff" at bounding box center [293, 527] width 9 height 9
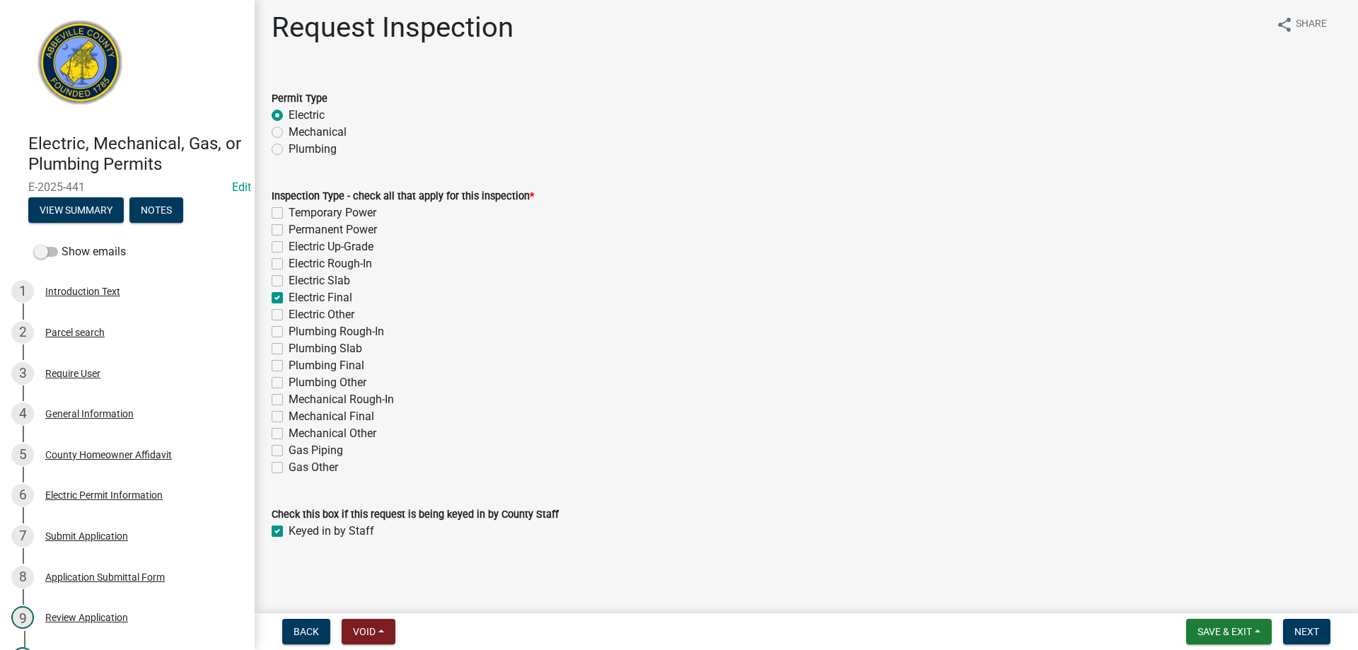
checkbox input "true"
click at [1309, 634] on span "Next" at bounding box center [1307, 631] width 25 height 11
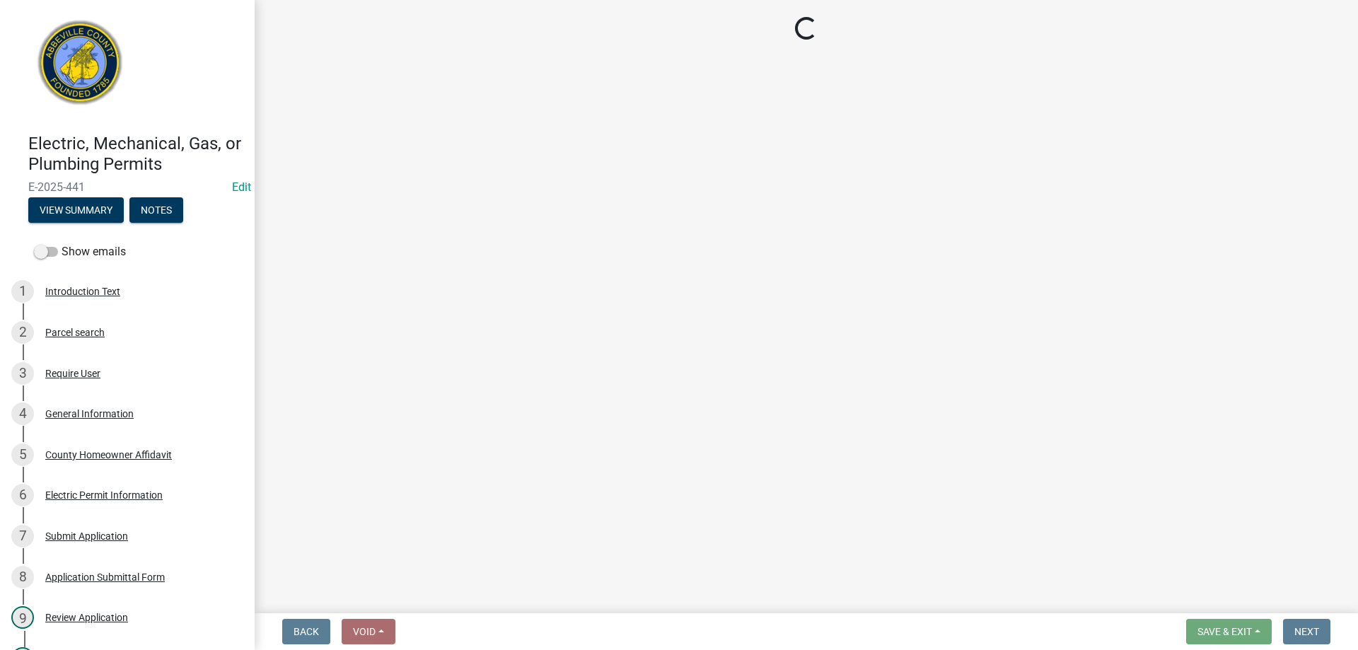
select select "896ec84b-7942-43b9-a78d-4f1554b7930c"
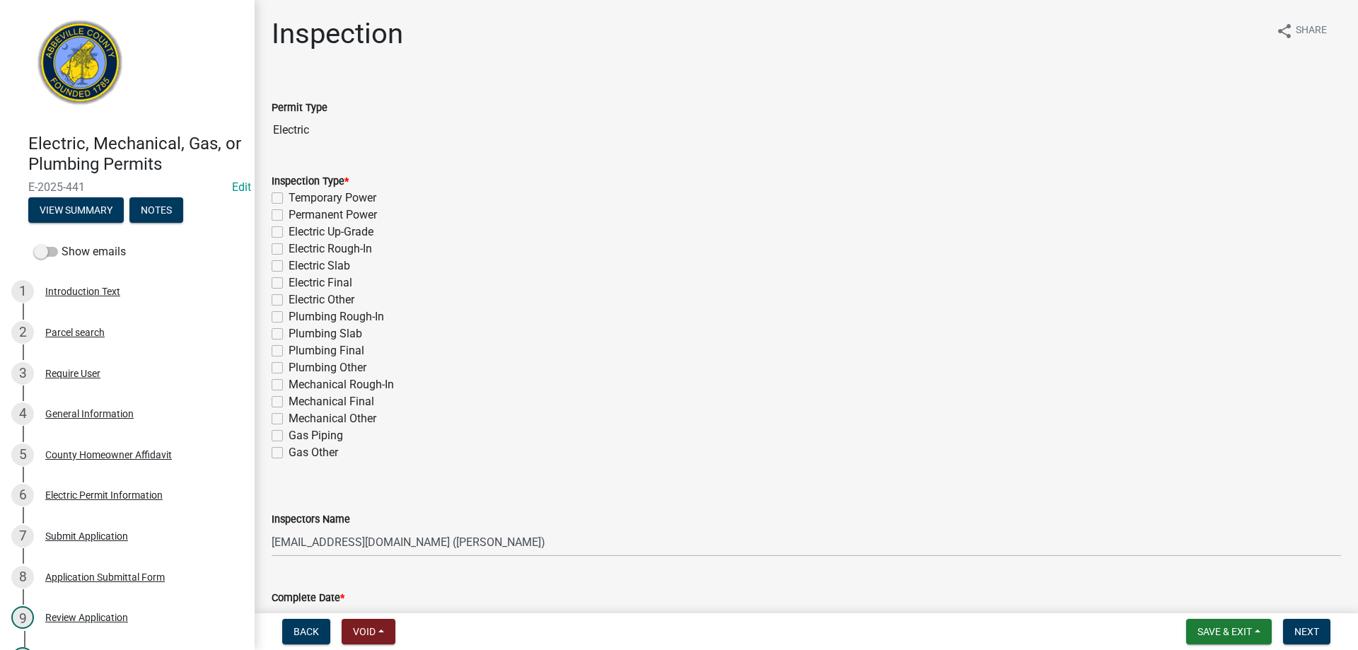
click at [289, 282] on label "Electric Final" at bounding box center [321, 282] width 64 height 17
click at [289, 282] on input "Electric Final" at bounding box center [293, 278] width 9 height 9
checkbox input "true"
checkbox input "false"
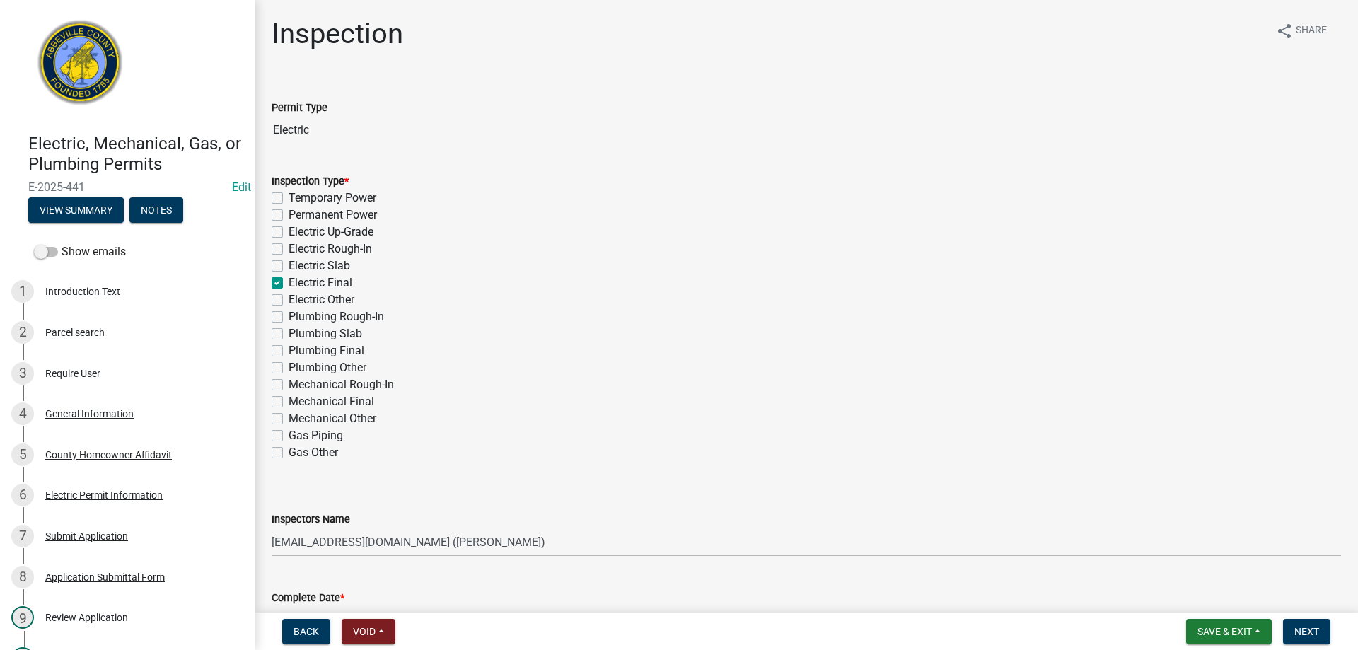
checkbox input "false"
checkbox input "true"
checkbox input "false"
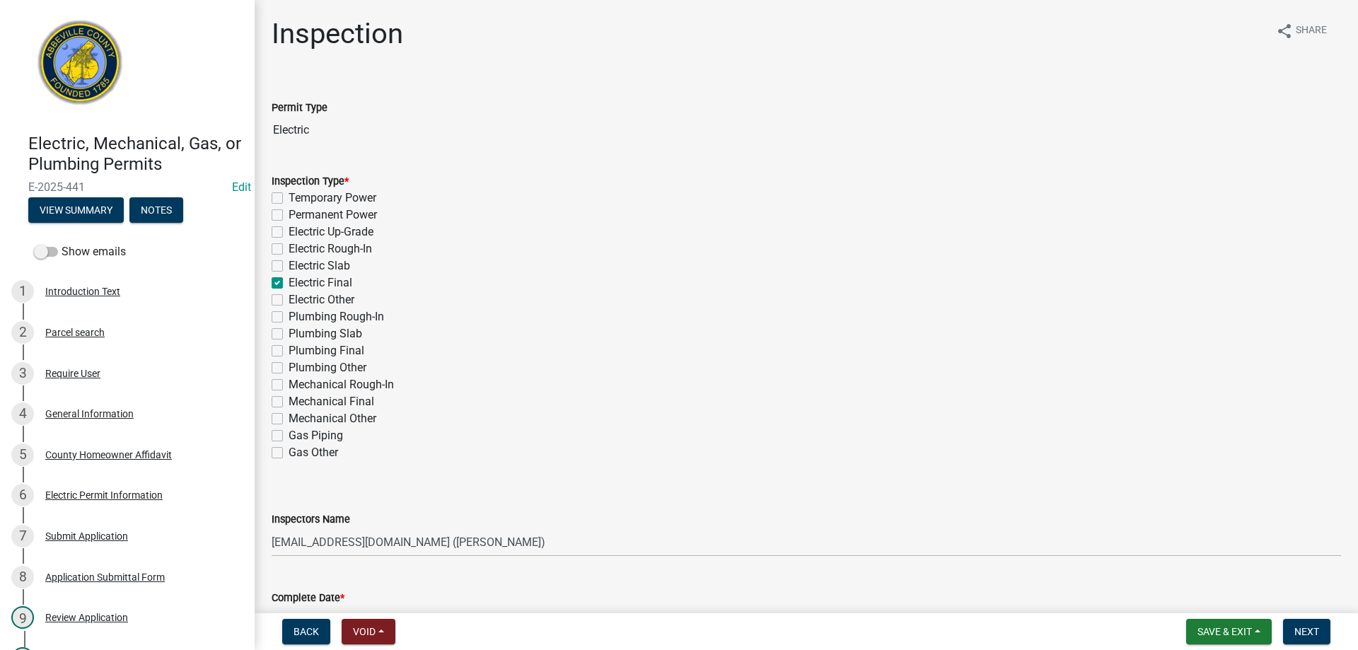
checkbox input "false"
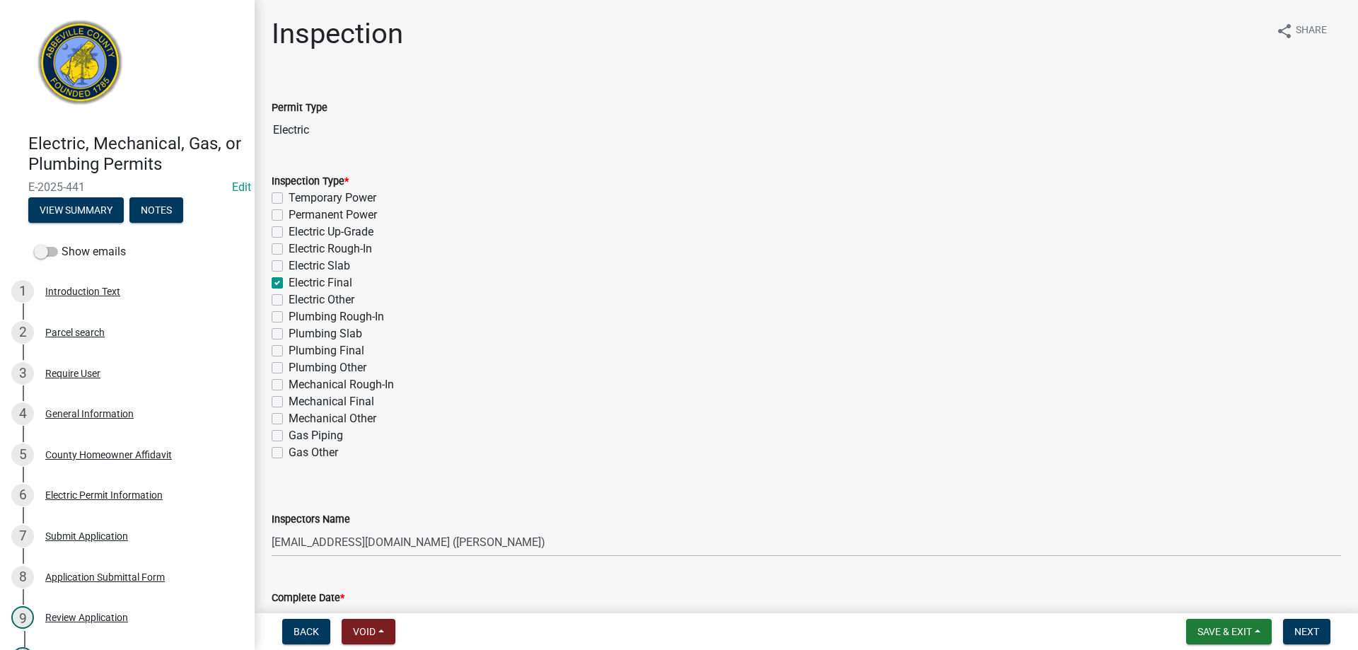
checkbox input "false"
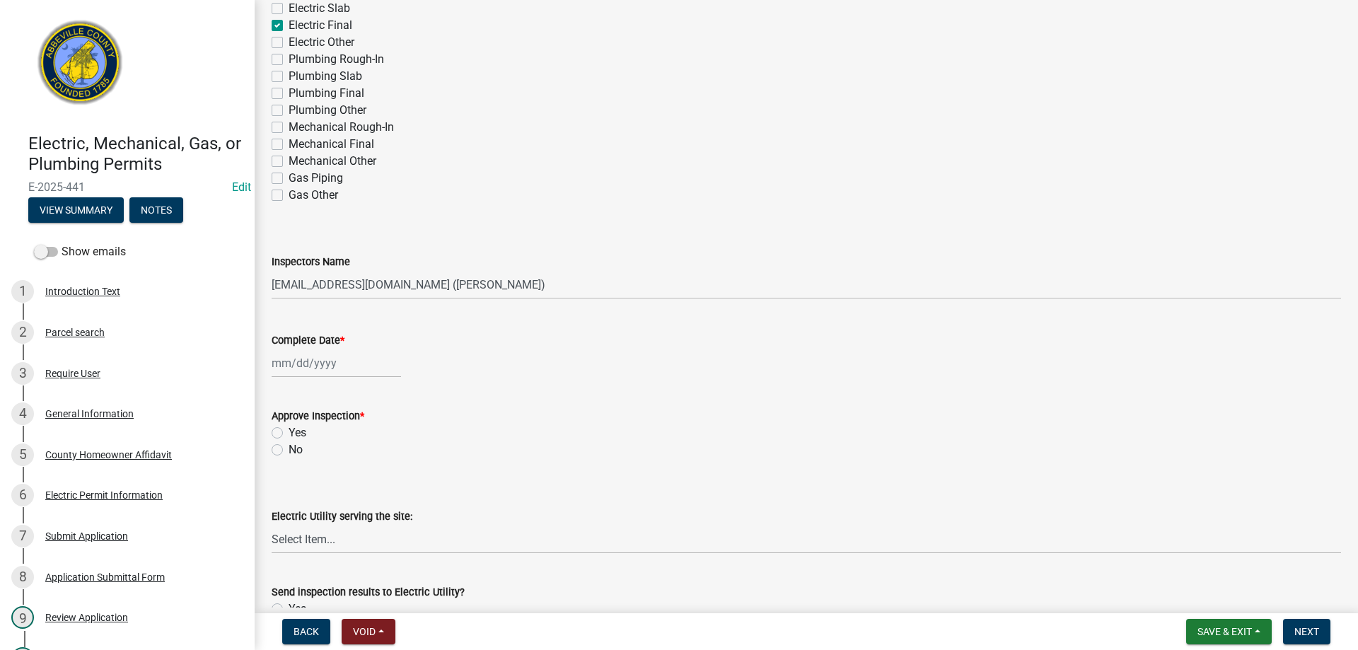
scroll to position [354, 0]
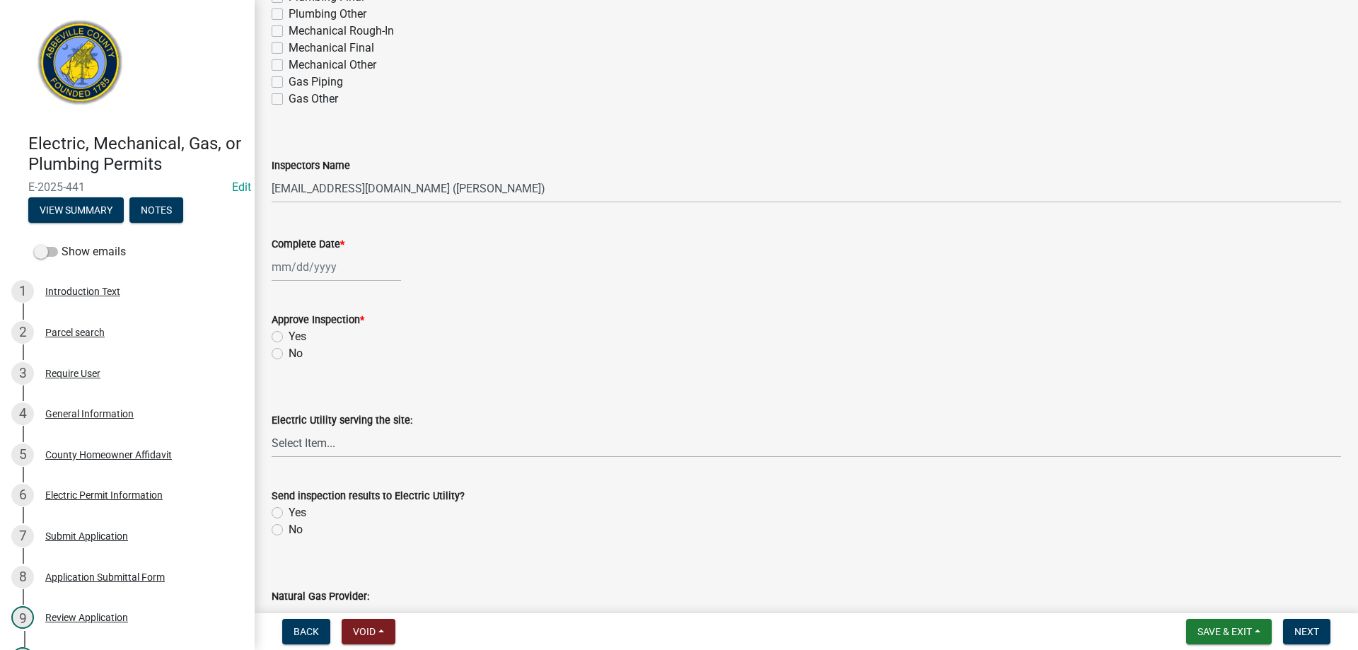
select select "10"
select select "2025"
click at [302, 267] on div "[PERSON_NAME] Feb Mar Apr [PERSON_NAME][DATE] Oct Nov [DATE] 1526 1527 1528 152…" at bounding box center [336, 267] width 129 height 29
click at [330, 381] on div "15" at bounding box center [331, 387] width 23 height 23
type input "[DATE]"
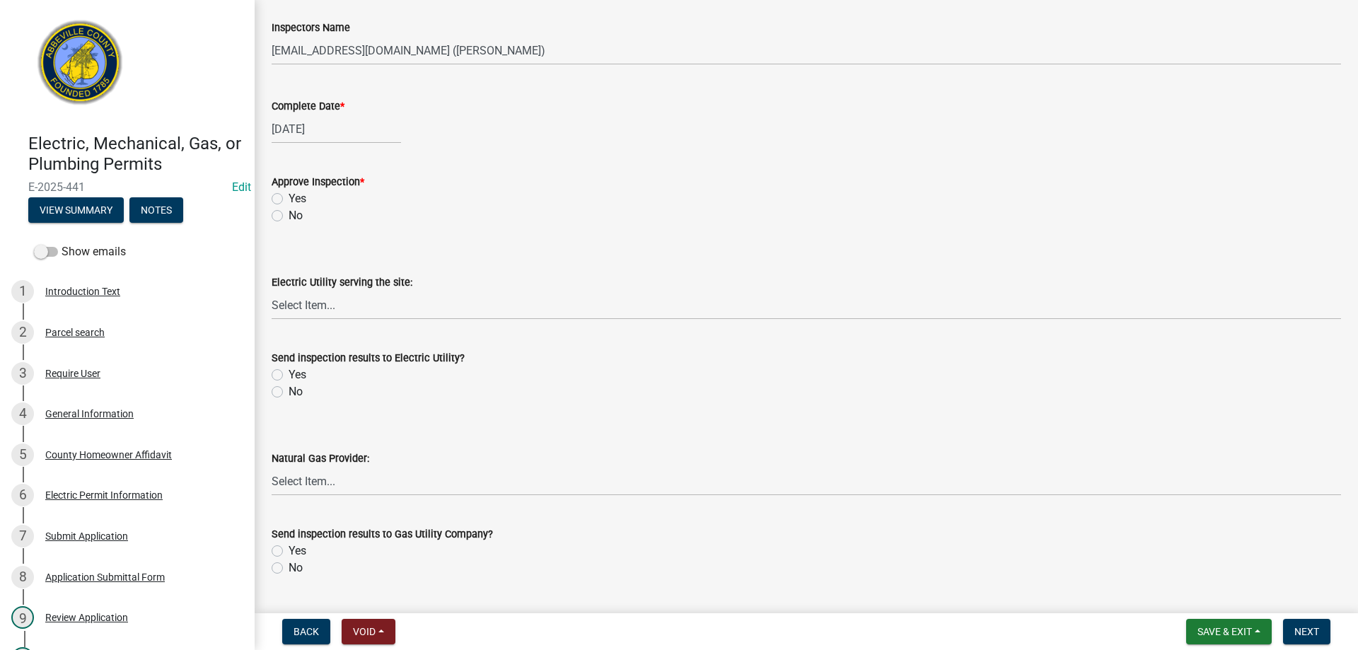
scroll to position [566, 0]
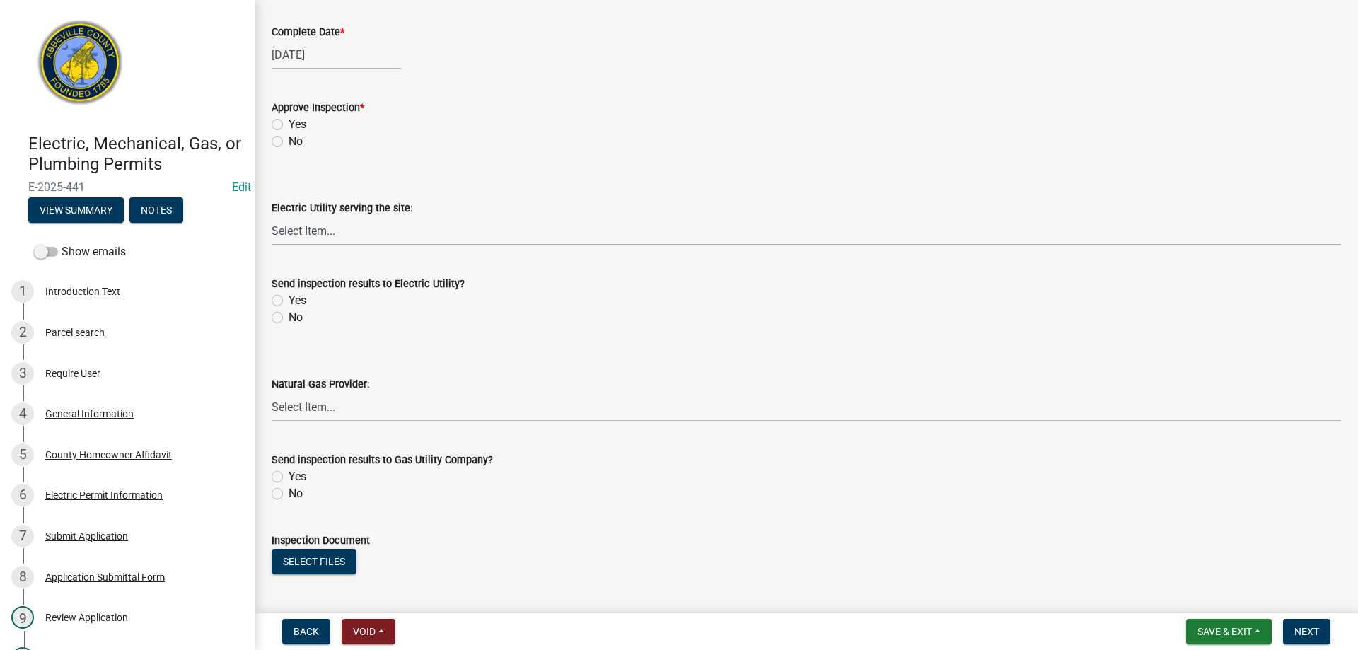
click at [289, 125] on label "Yes" at bounding box center [298, 124] width 18 height 17
click at [289, 125] on input "Yes" at bounding box center [293, 120] width 9 height 9
radio input "true"
click at [320, 231] on select "Select Item... Little River Electric Co-Op Laurens Electric Co-Op Duke Energy D…" at bounding box center [807, 230] width 1070 height 29
click at [272, 216] on select "Select Item... Little River Electric Co-Op Laurens Electric Co-Op Duke Energy D…" at bounding box center [807, 230] width 1070 height 29
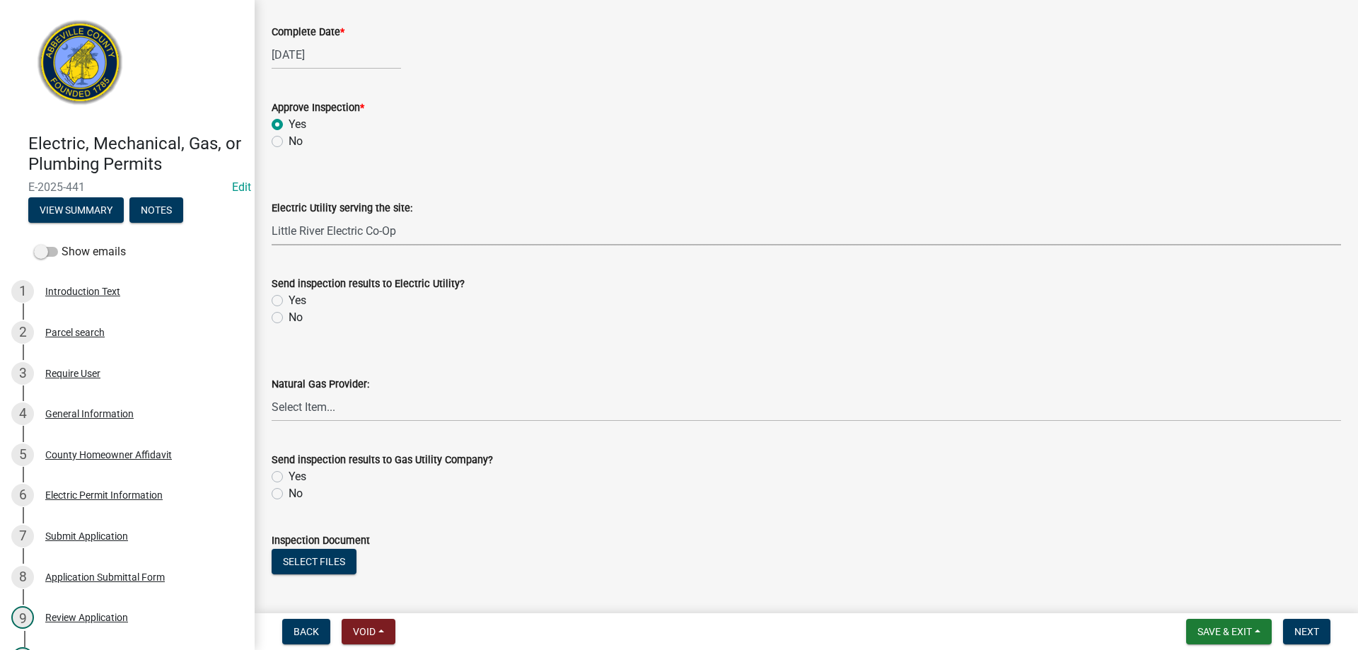
select select "bd80ec07-8d03-48b2-b776-9846ceba1ce7"
click at [289, 299] on label "Yes" at bounding box center [298, 300] width 18 height 17
click at [289, 299] on input "Yes" at bounding box center [293, 296] width 9 height 9
radio input "true"
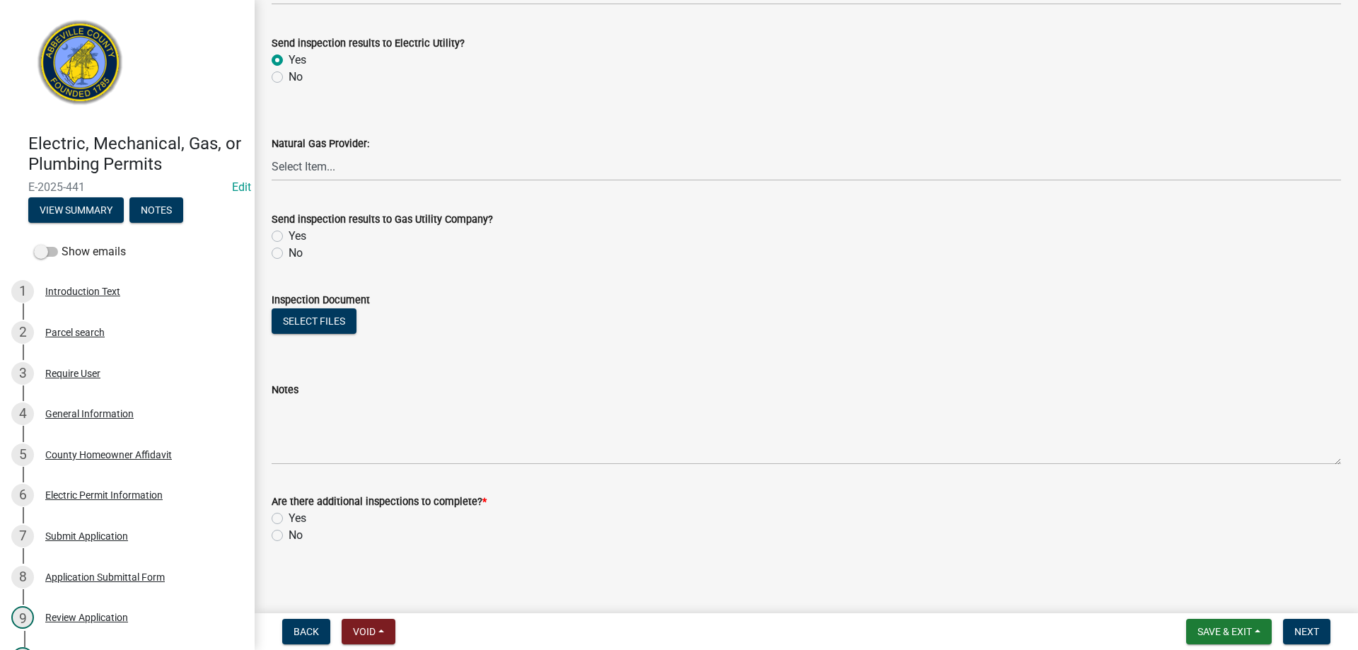
scroll to position [811, 0]
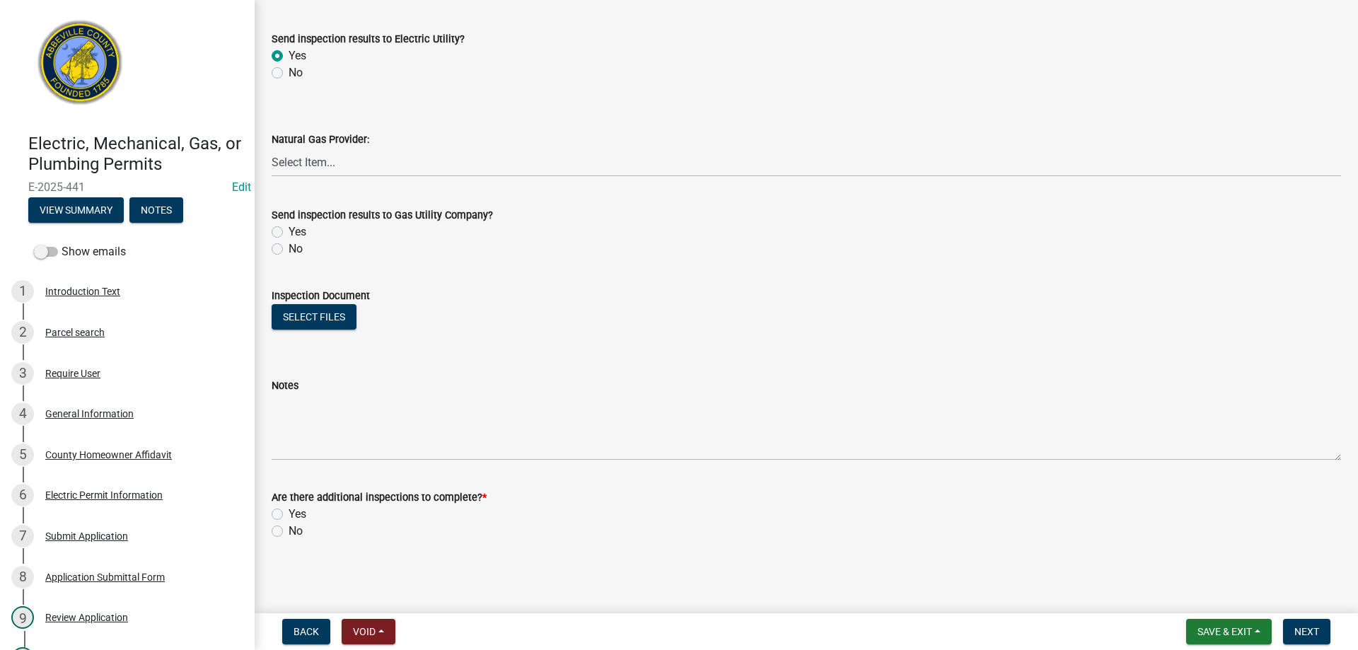
click at [289, 533] on label "No" at bounding box center [296, 531] width 14 height 17
click at [289, 532] on input "No" at bounding box center [293, 527] width 9 height 9
radio input "true"
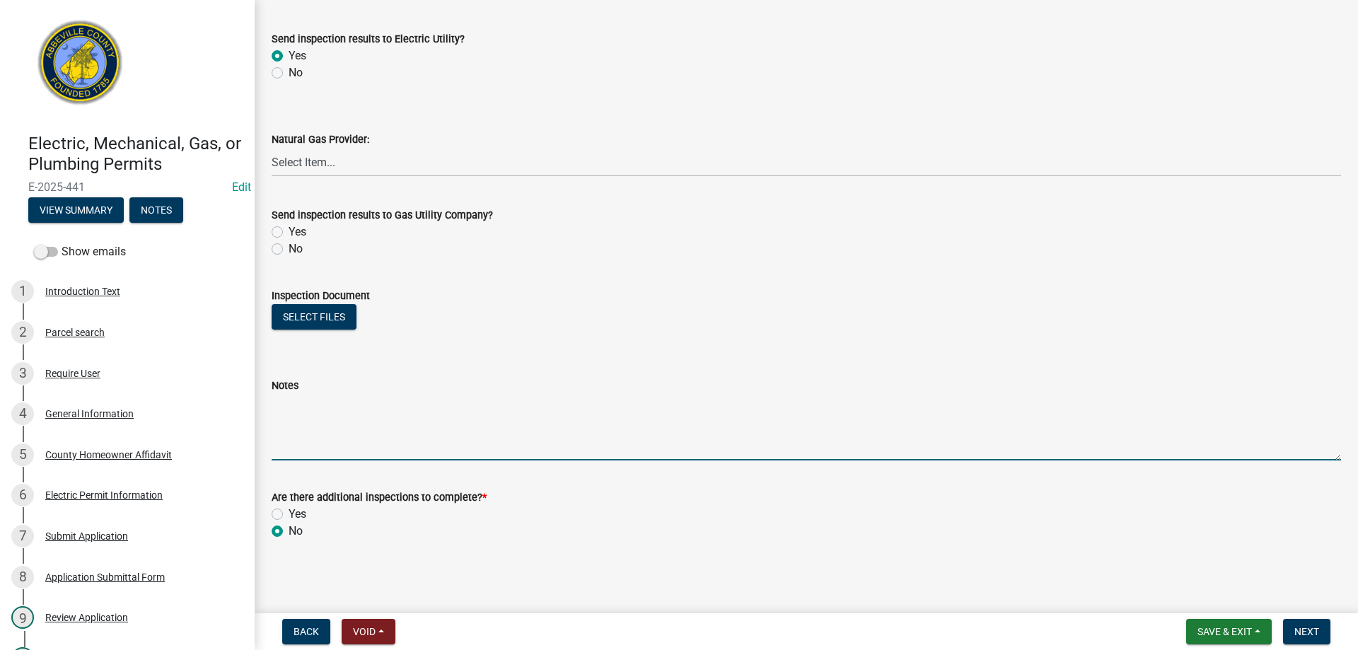
drag, startPoint x: 316, startPoint y: 424, endPoint x: 828, endPoint y: 221, distance: 550.3
click at [317, 424] on textarea "Notes" at bounding box center [807, 427] width 1070 height 66
type textarea "Service pole for well and greenhouse. Approved for connection"
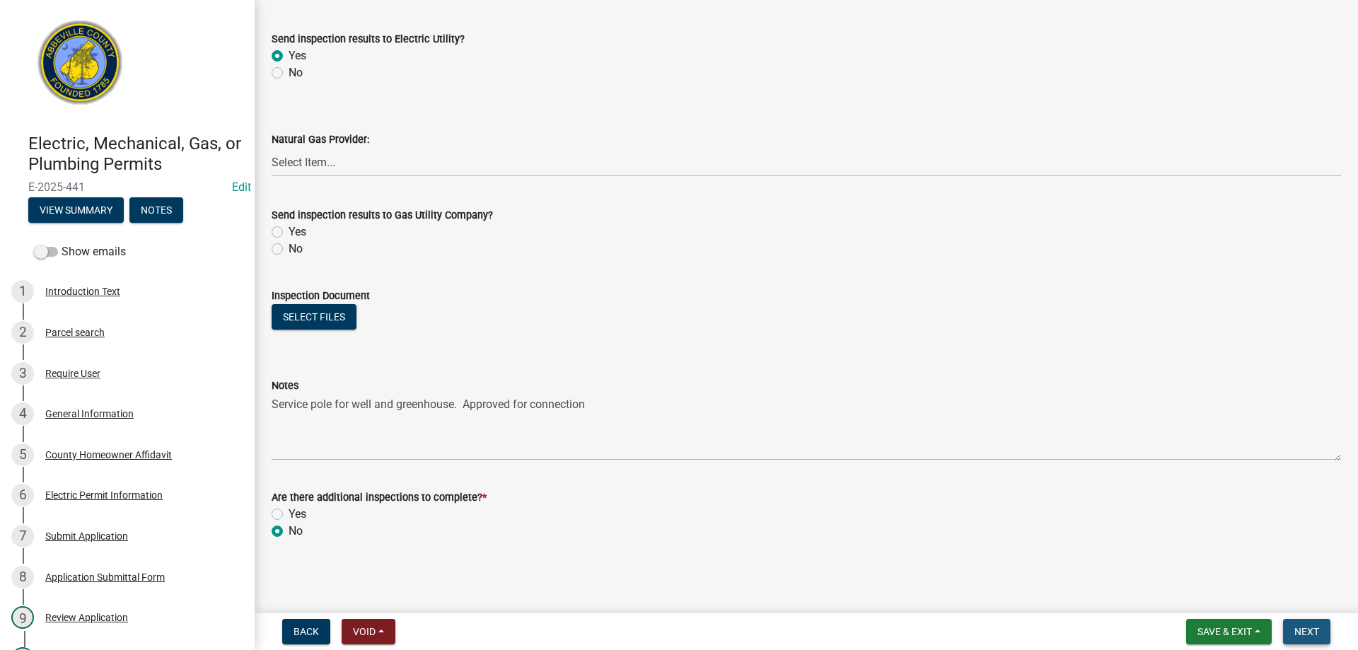
click at [1317, 628] on span "Next" at bounding box center [1307, 631] width 25 height 11
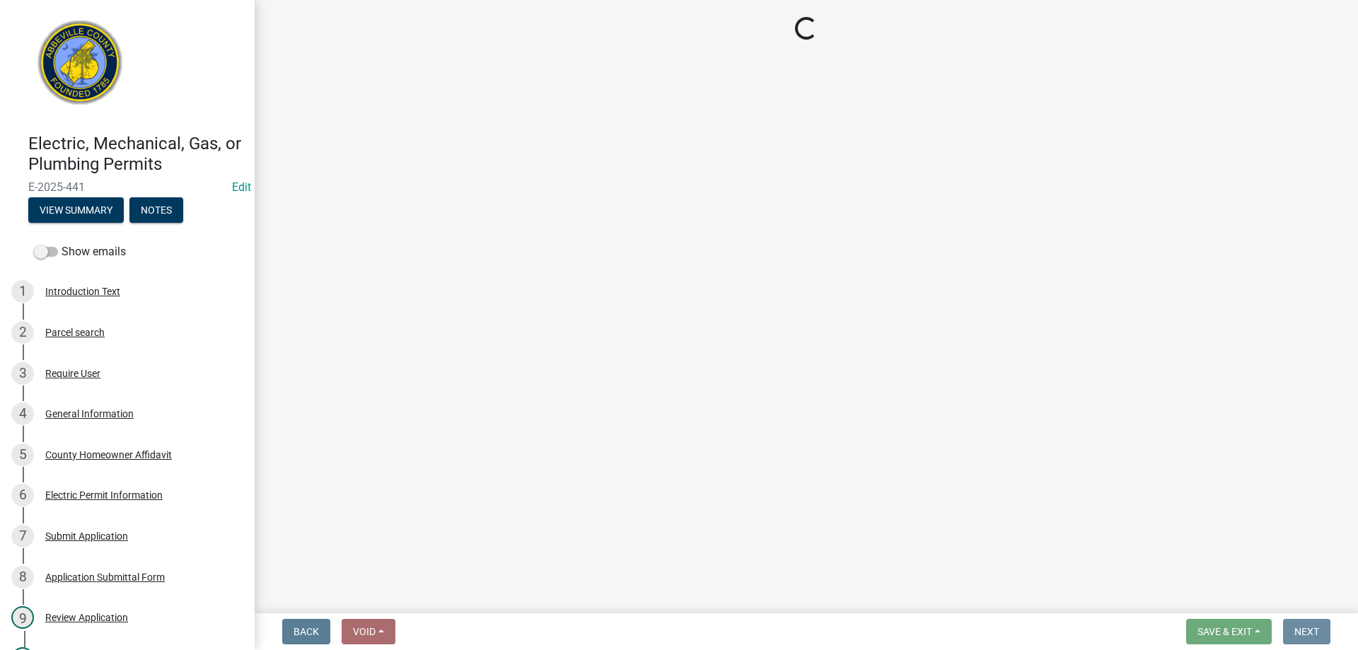
scroll to position [0, 0]
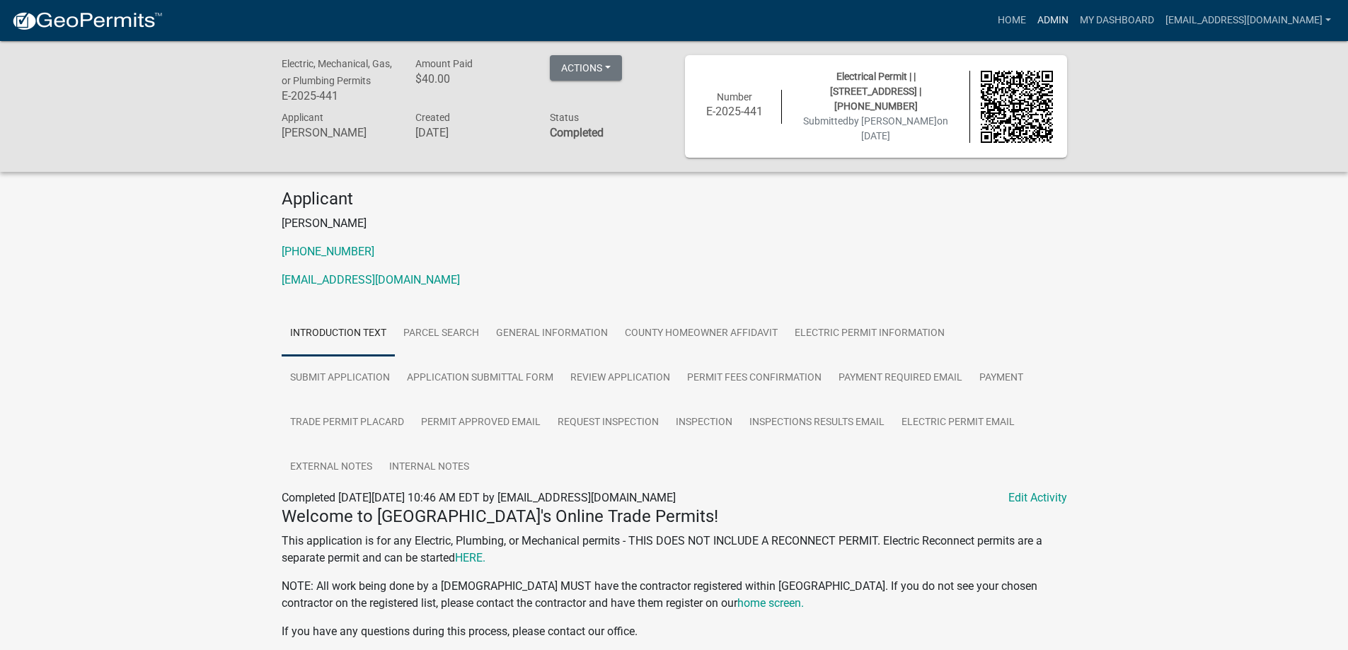
click at [1035, 16] on link "Admin" at bounding box center [1052, 20] width 42 height 27
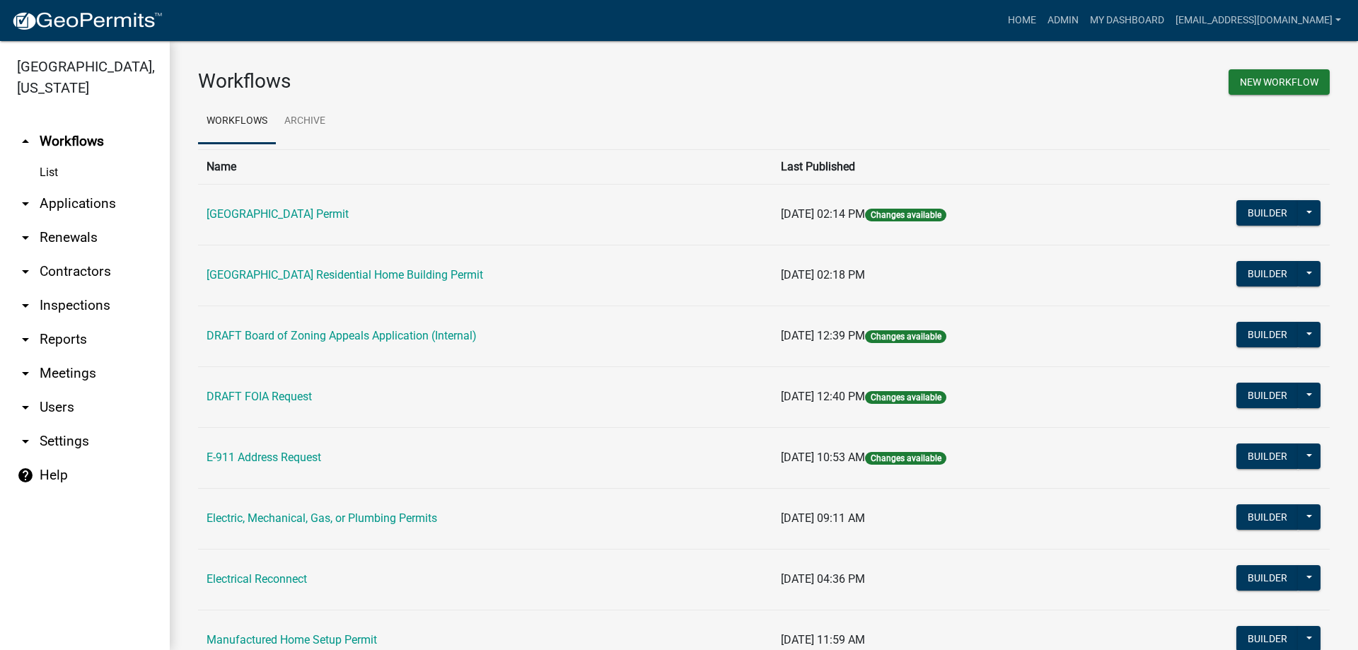
click at [86, 201] on link "arrow_drop_down Applications" at bounding box center [85, 204] width 170 height 34
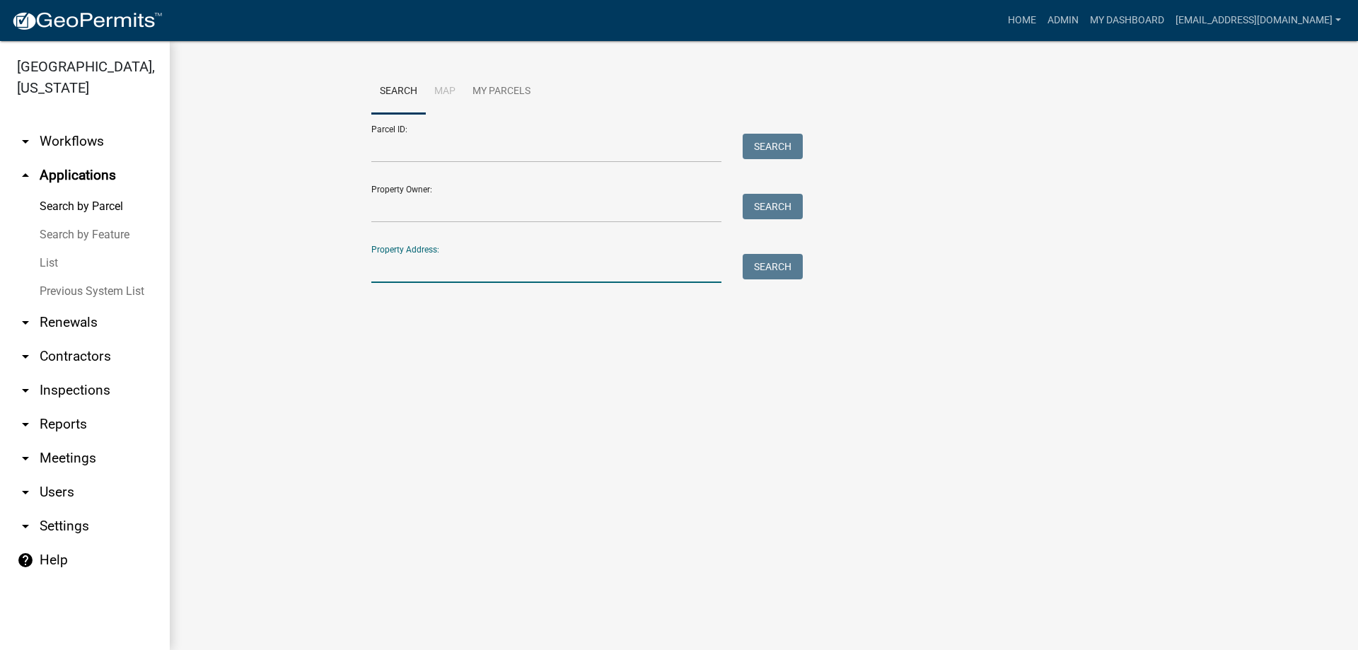
click at [427, 273] on input "Property Address:" at bounding box center [546, 268] width 350 height 29
type input "305 millwo"
click at [763, 263] on button "Search" at bounding box center [773, 266] width 60 height 25
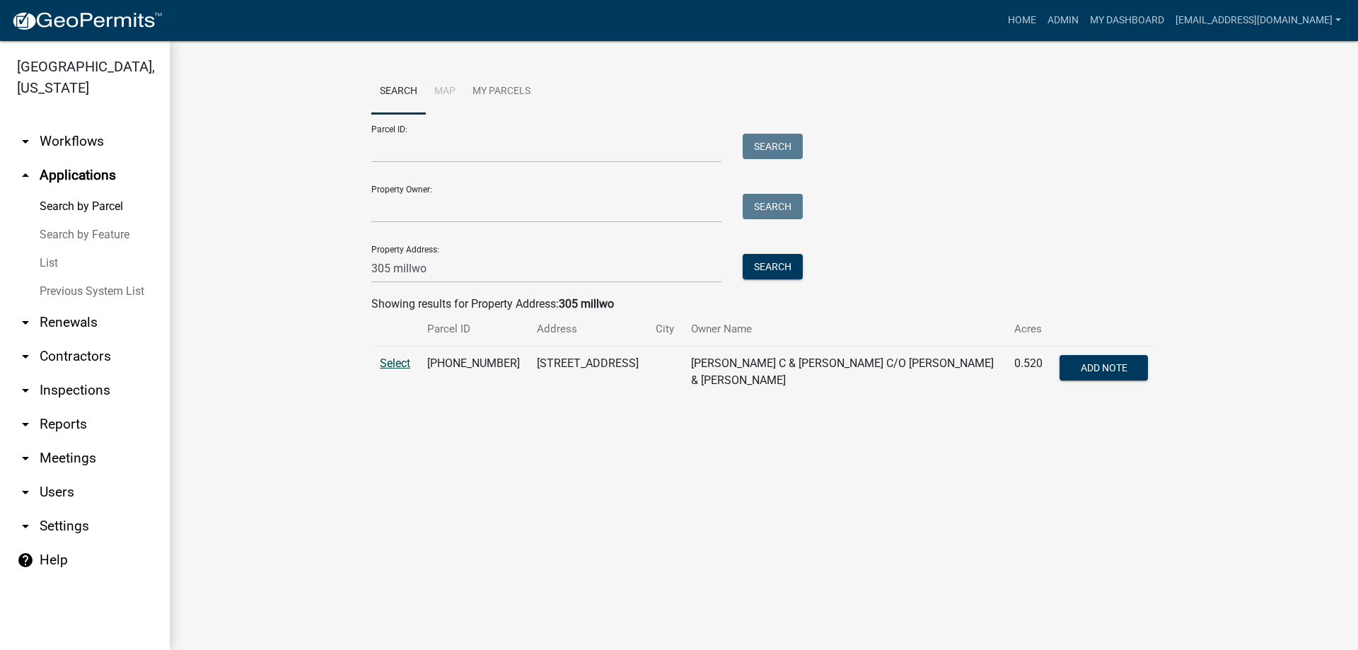
click at [395, 364] on span "Select" at bounding box center [395, 363] width 30 height 13
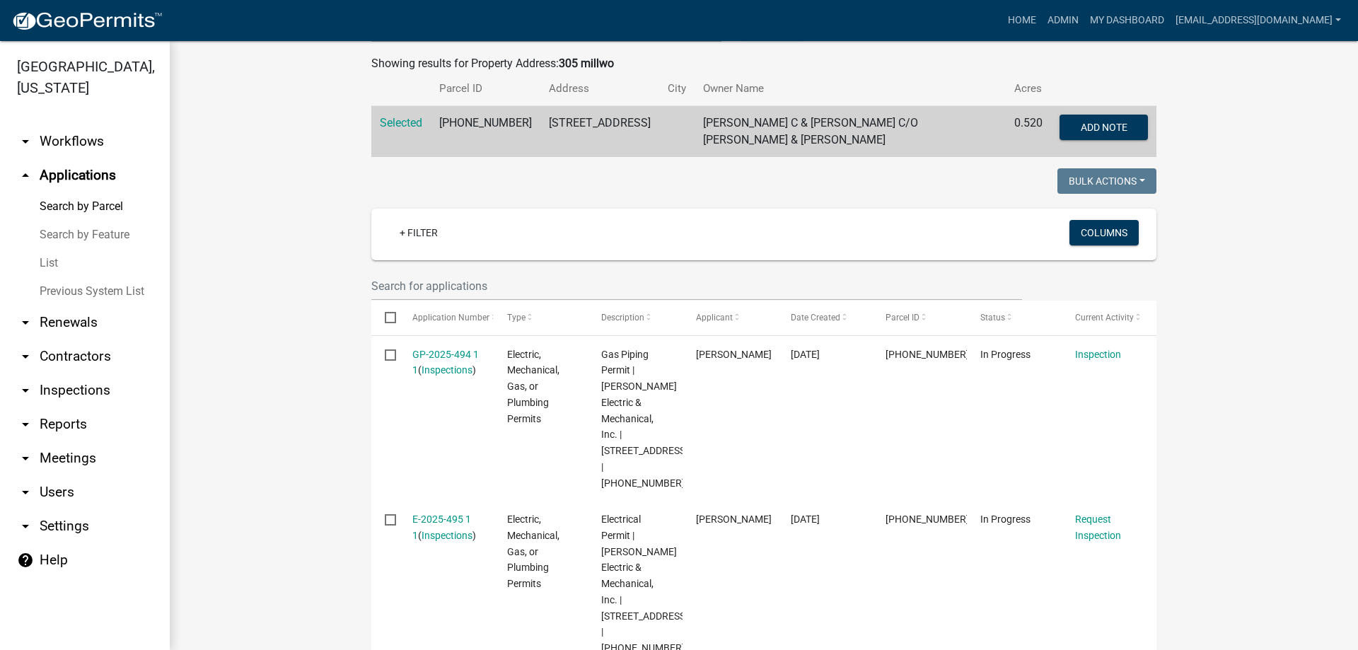
scroll to position [354, 0]
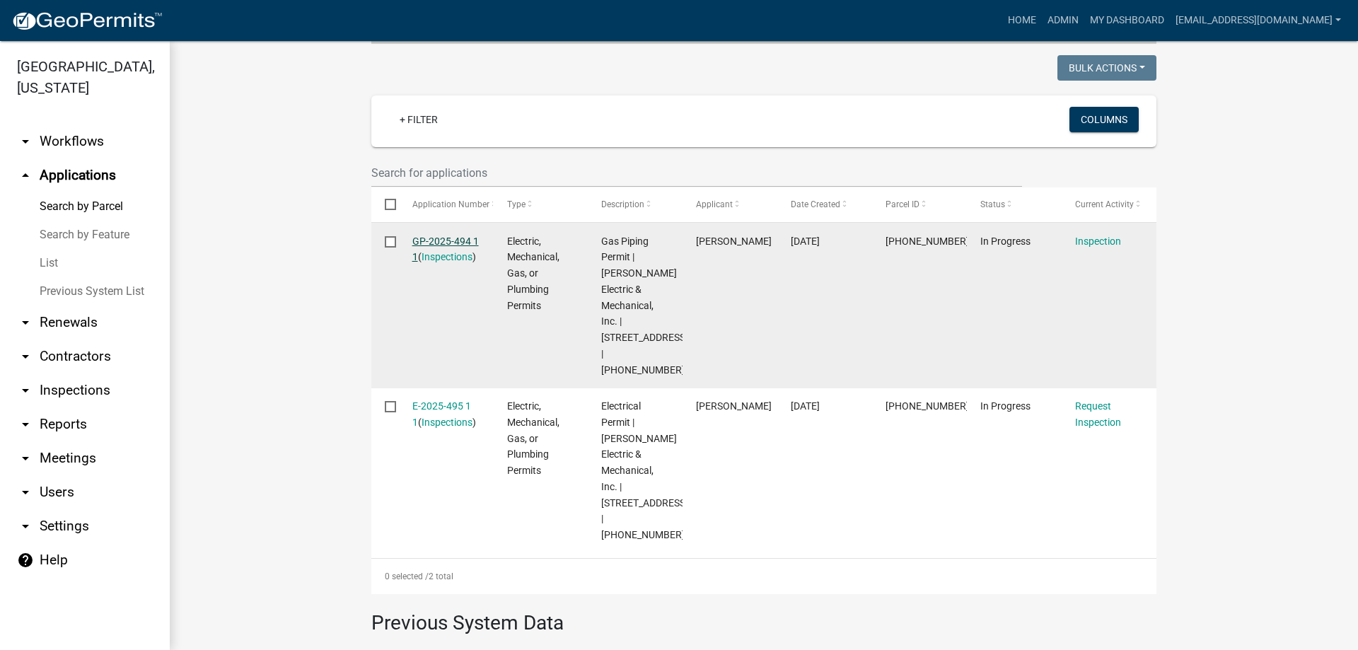
click at [438, 238] on link "GP-2025-494 1 1" at bounding box center [445, 250] width 66 height 28
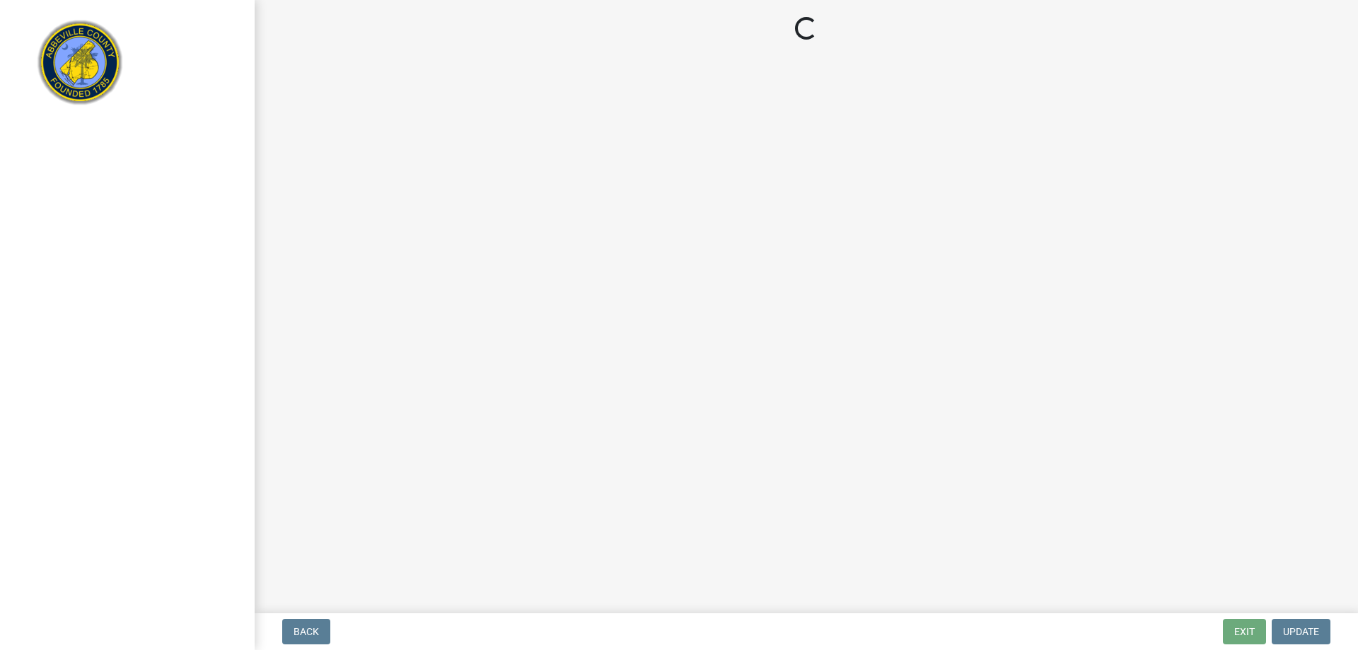
select select "896ec84b-7942-43b9-a78d-4f1554b7930c"
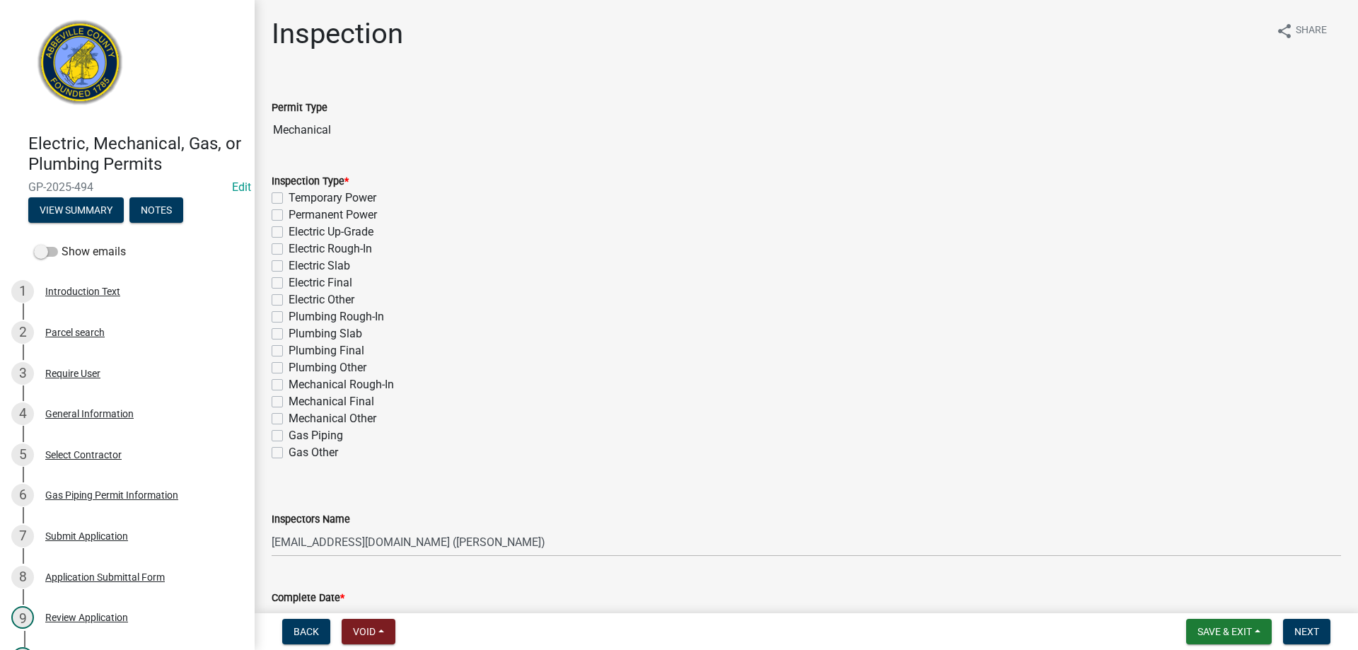
click at [289, 432] on label "Gas Piping" at bounding box center [316, 435] width 54 height 17
click at [289, 432] on input "Gas Piping" at bounding box center [293, 431] width 9 height 9
checkbox input "true"
checkbox input "false"
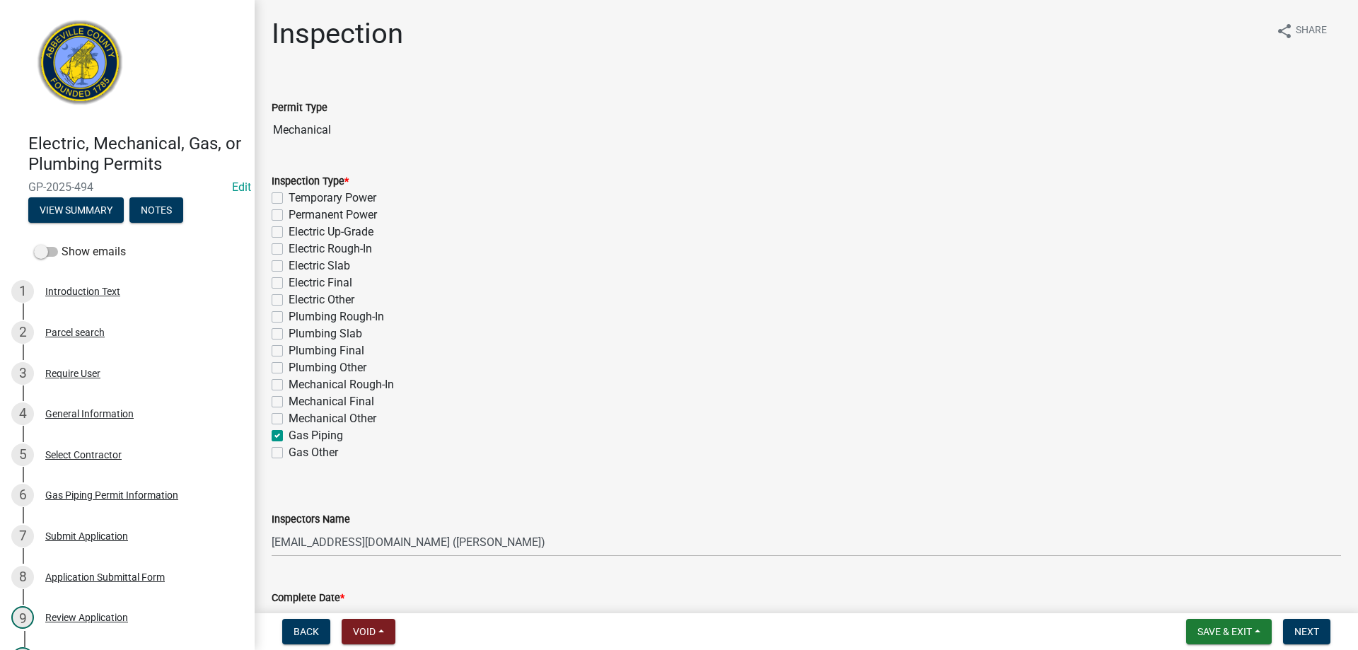
checkbox input "false"
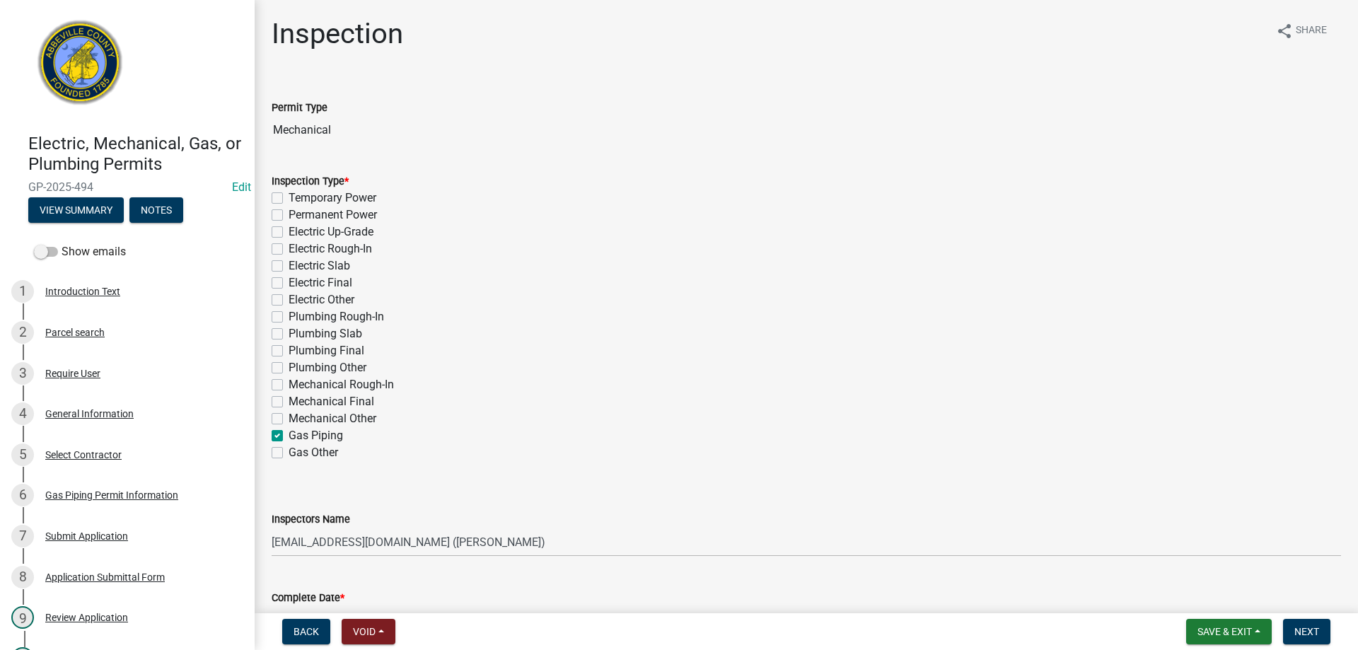
checkbox input "false"
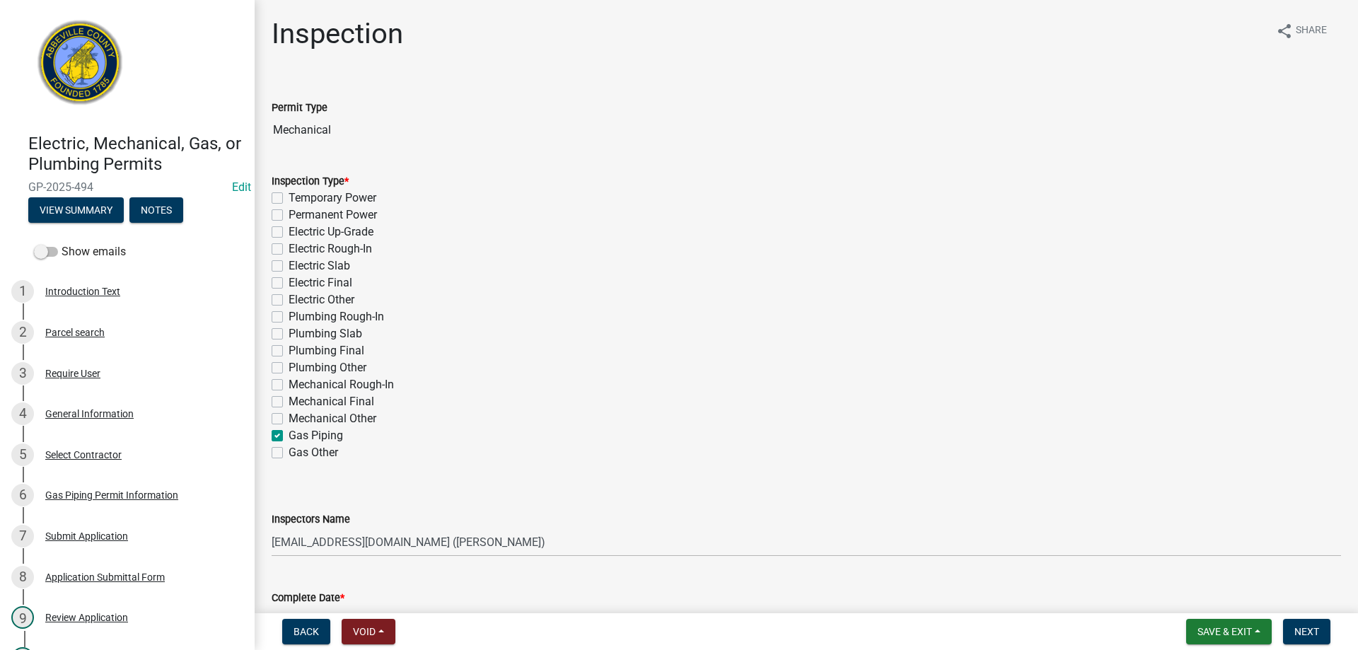
checkbox input "false"
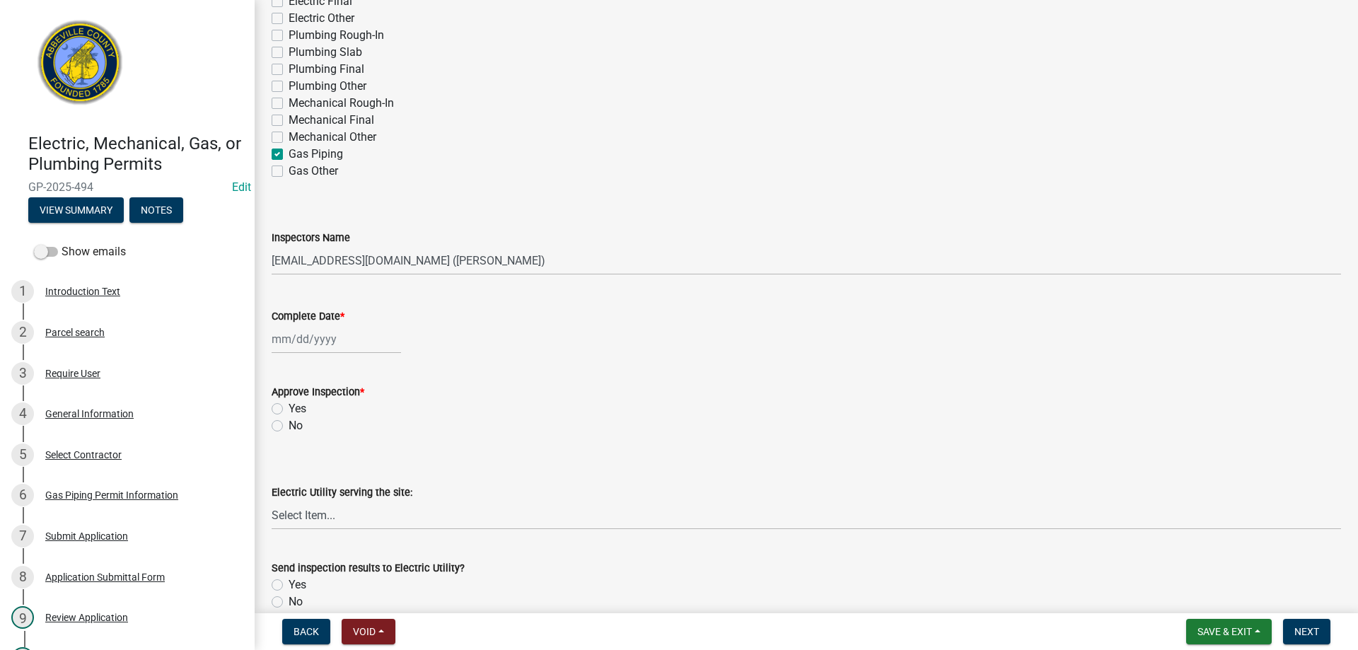
scroll to position [354, 0]
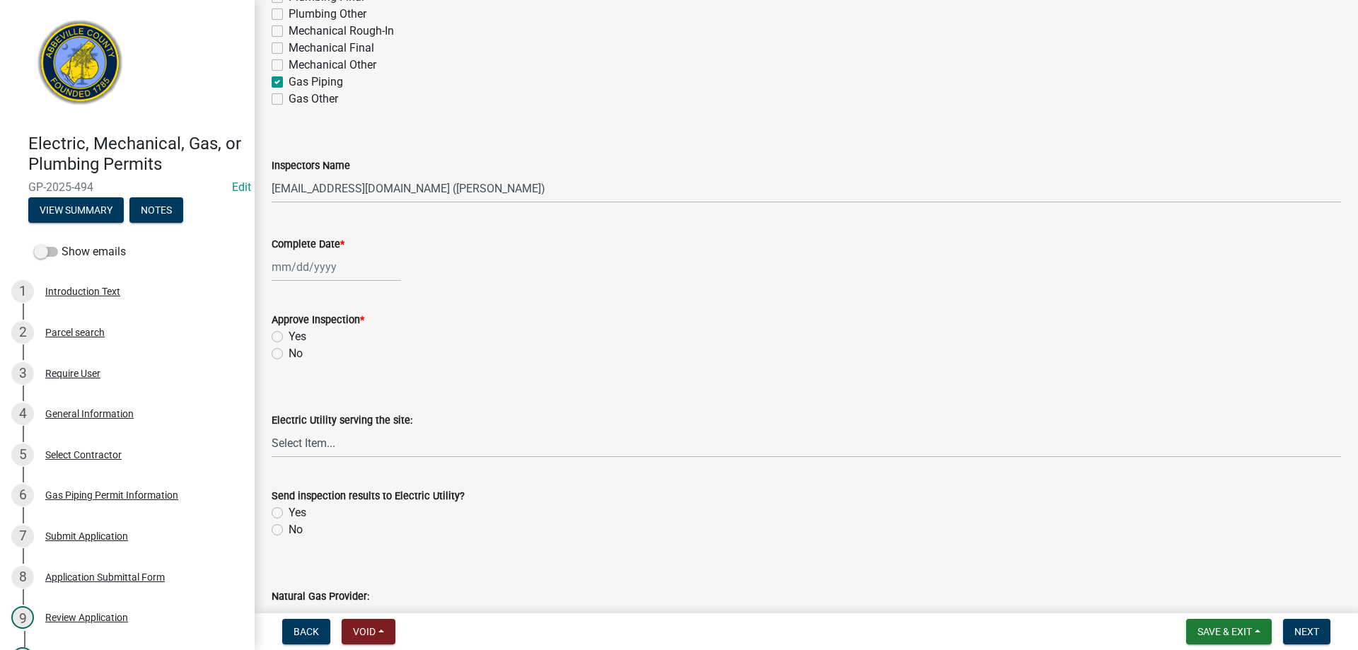
click at [317, 265] on div at bounding box center [336, 267] width 129 height 29
click at [330, 382] on div "15" at bounding box center [331, 387] width 23 height 23
click at [289, 333] on label "Yes" at bounding box center [298, 336] width 18 height 17
click at [289, 333] on input "Yes" at bounding box center [293, 332] width 9 height 9
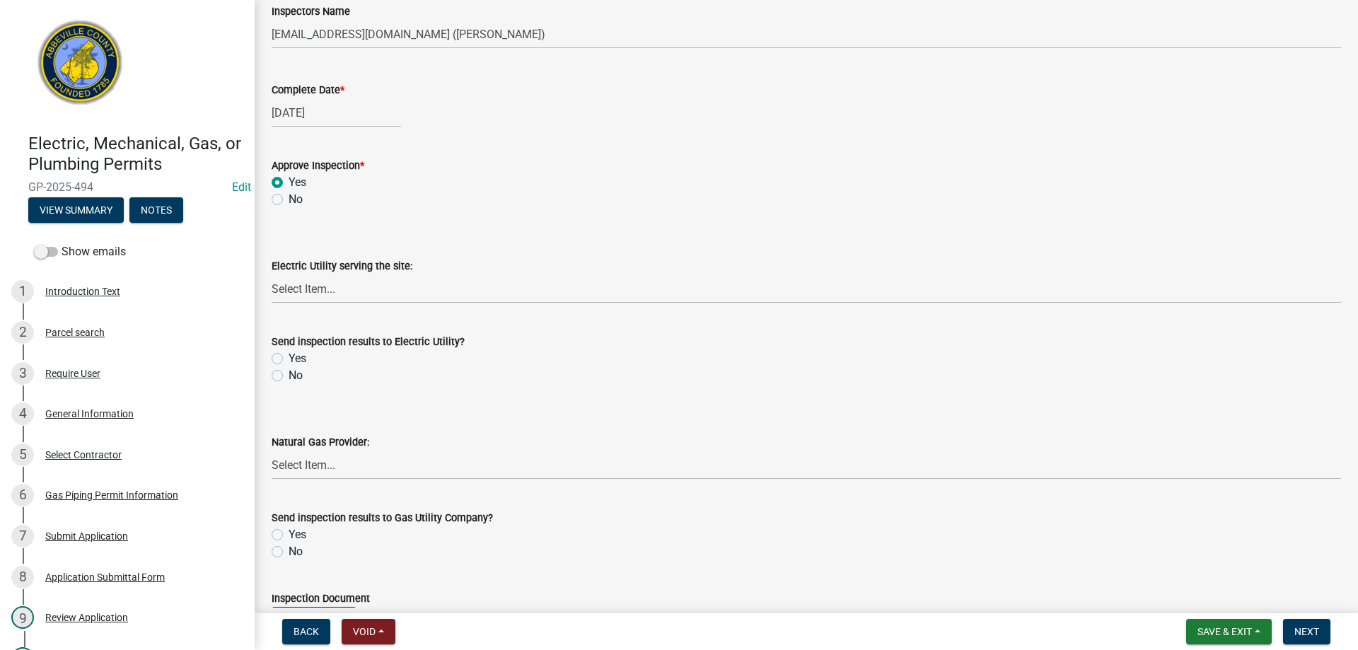
scroll to position [637, 0]
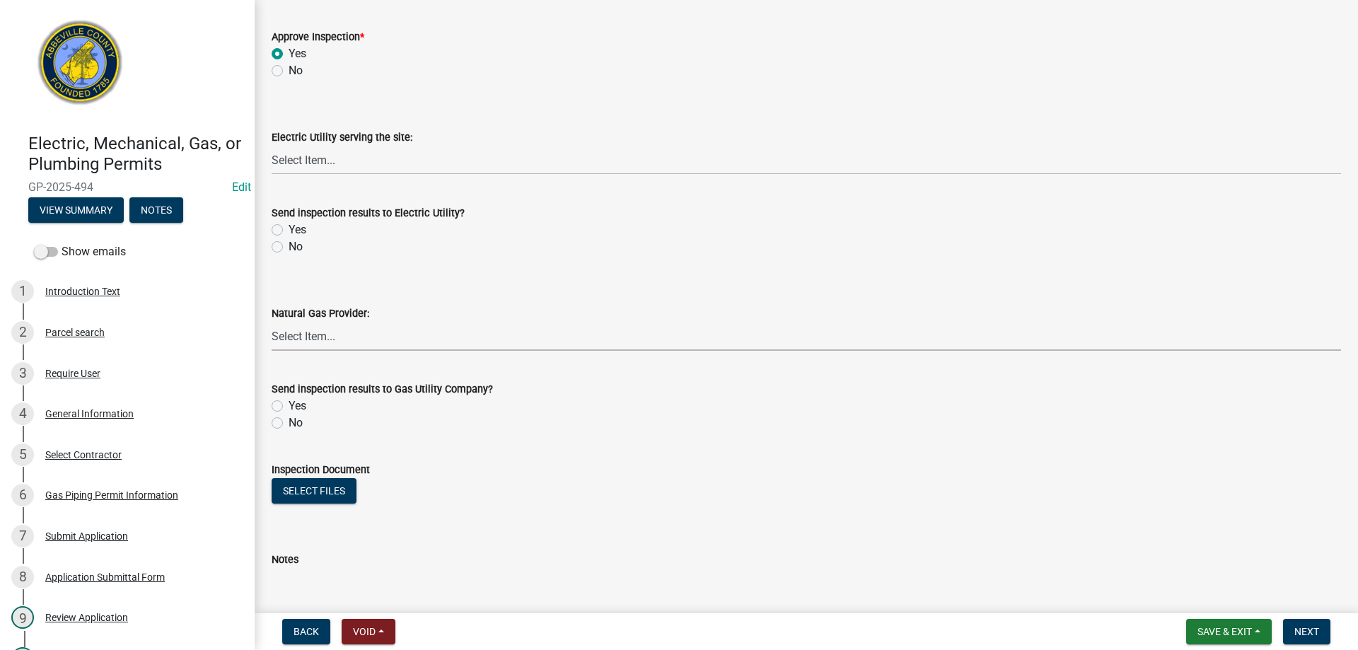
click at [314, 337] on select "Select Item... Dominion Energy Piedmont Natural Gas Greenwood CPW" at bounding box center [807, 336] width 1070 height 29
click at [272, 322] on select "Select Item... Dominion Energy Piedmont Natural Gas Greenwood CPW" at bounding box center [807, 336] width 1070 height 29
click at [289, 403] on label "Yes" at bounding box center [298, 406] width 18 height 17
click at [289, 403] on input "Yes" at bounding box center [293, 402] width 9 height 9
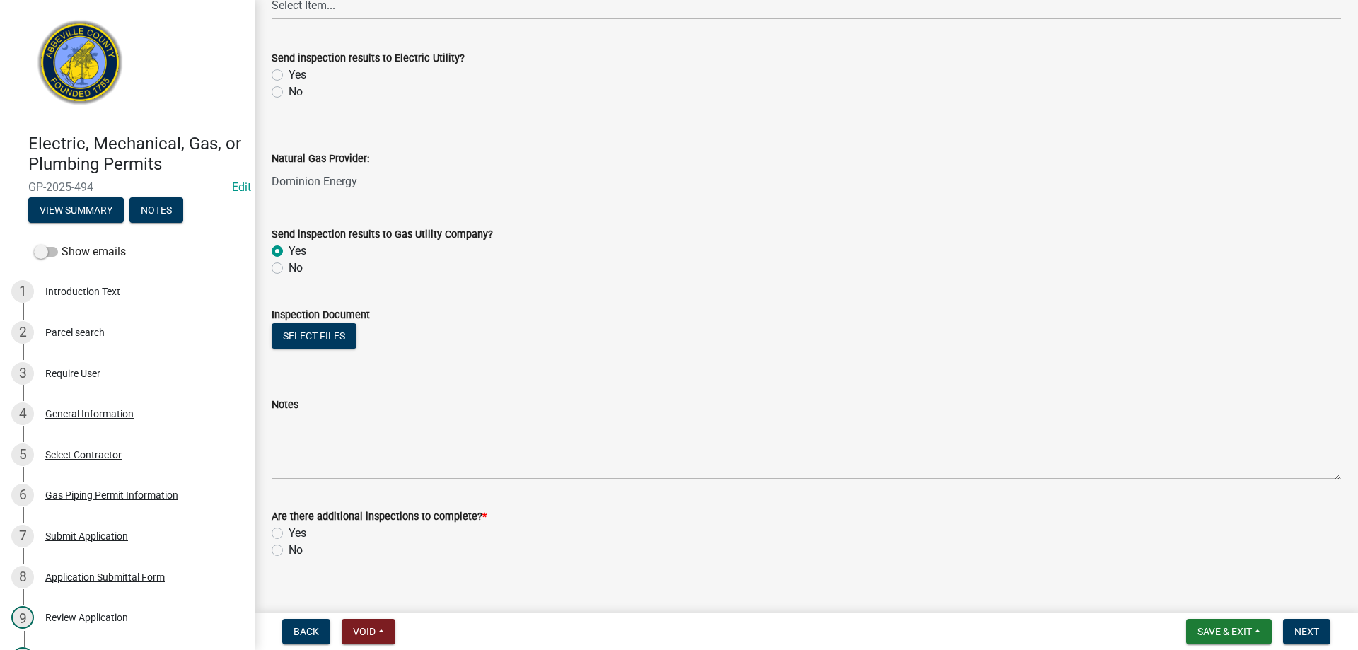
scroll to position [811, 0]
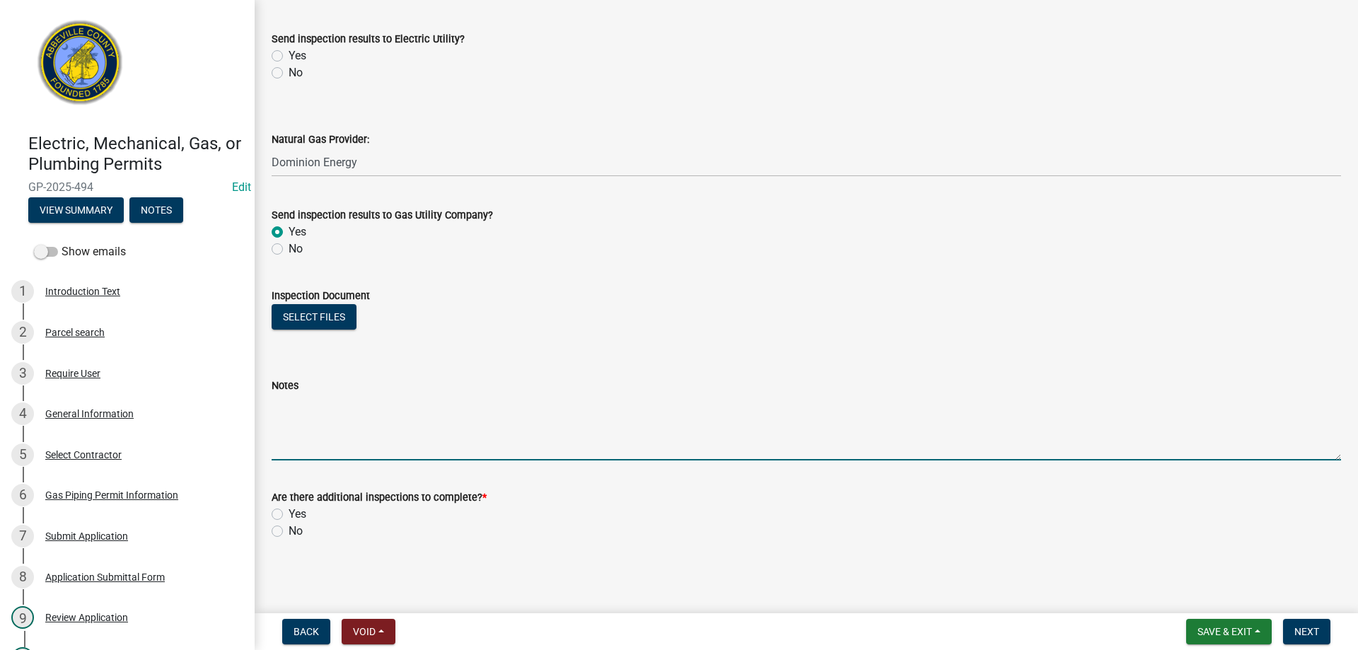
click at [302, 441] on textarea "Notes" at bounding box center [807, 427] width 1070 height 66
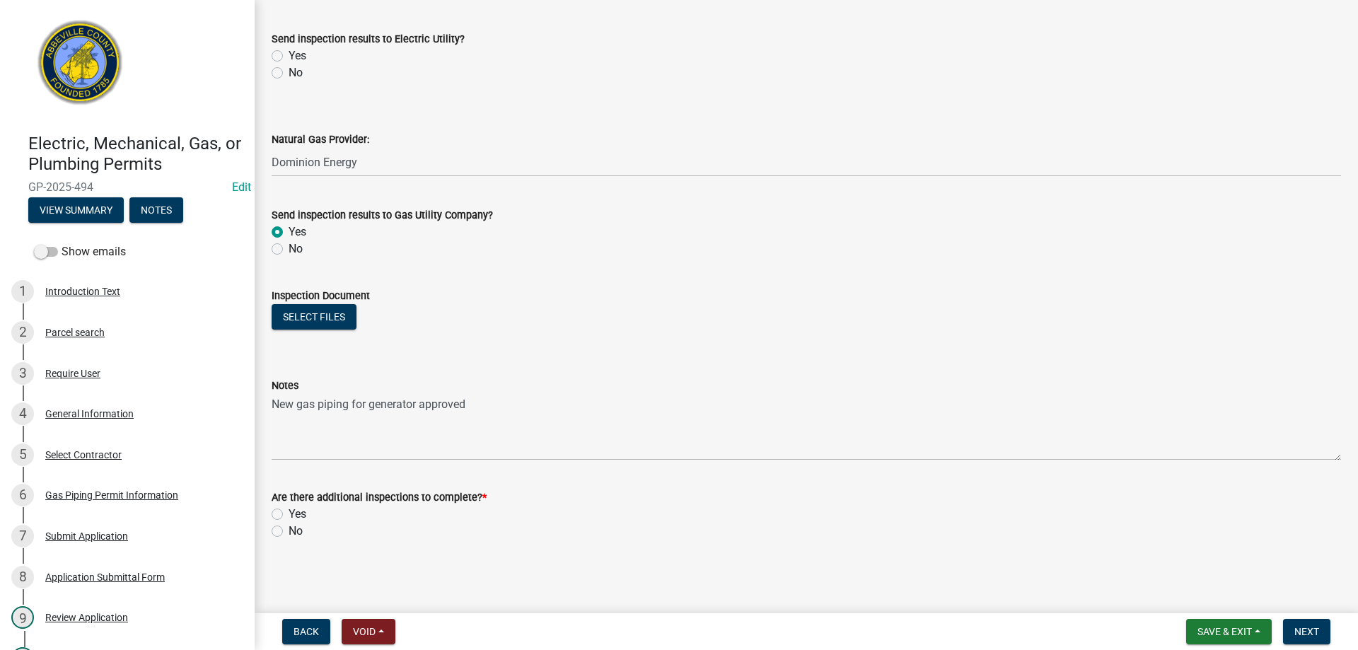
click at [289, 528] on label "No" at bounding box center [296, 531] width 14 height 17
click at [289, 528] on input "No" at bounding box center [293, 527] width 9 height 9
click at [1315, 627] on span "Next" at bounding box center [1307, 631] width 25 height 11
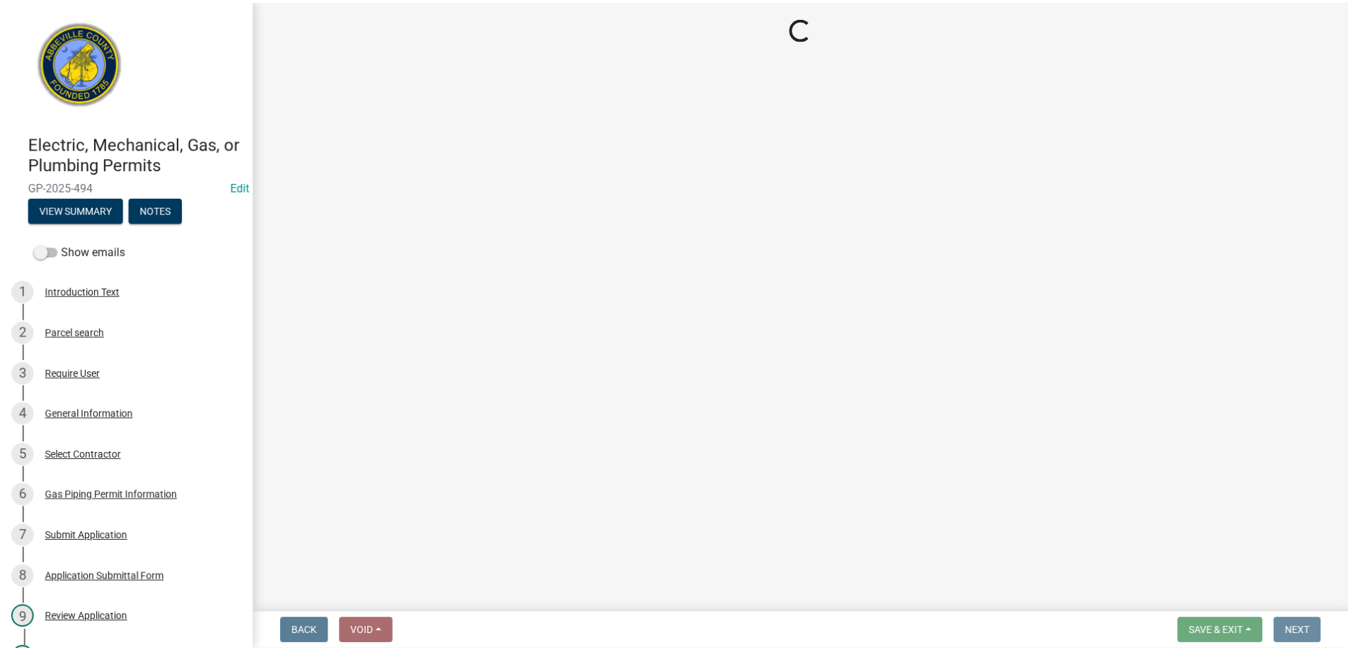
scroll to position [0, 0]
